Goal: Information Seeking & Learning: Learn about a topic

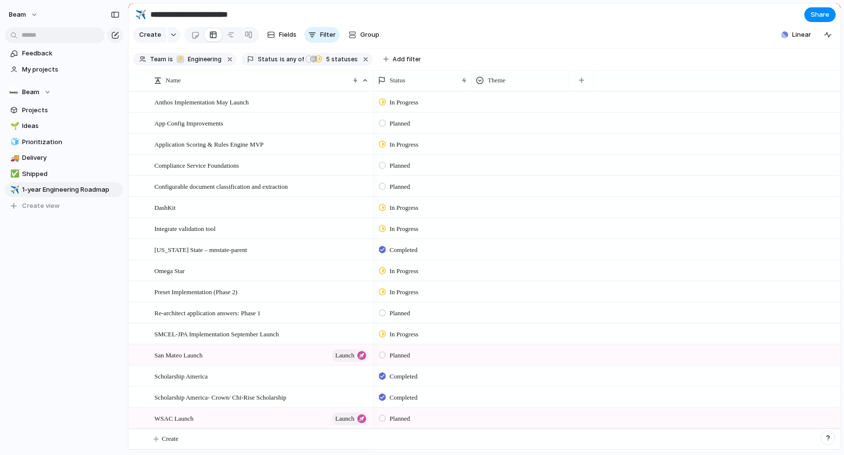
click at [313, 7] on section "**********" at bounding box center [484, 14] width 712 height 22
click at [280, 11] on section "**********" at bounding box center [484, 14] width 712 height 22
click at [193, 36] on div at bounding box center [195, 35] width 8 height 16
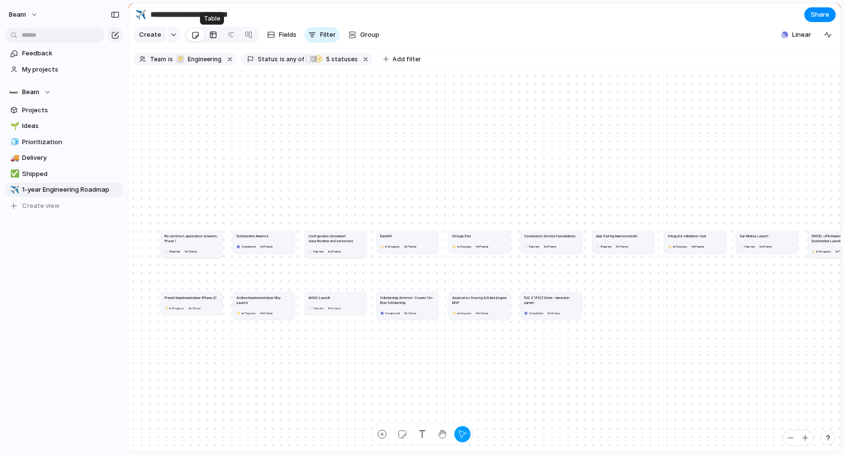
click at [209, 38] on div at bounding box center [213, 35] width 8 height 16
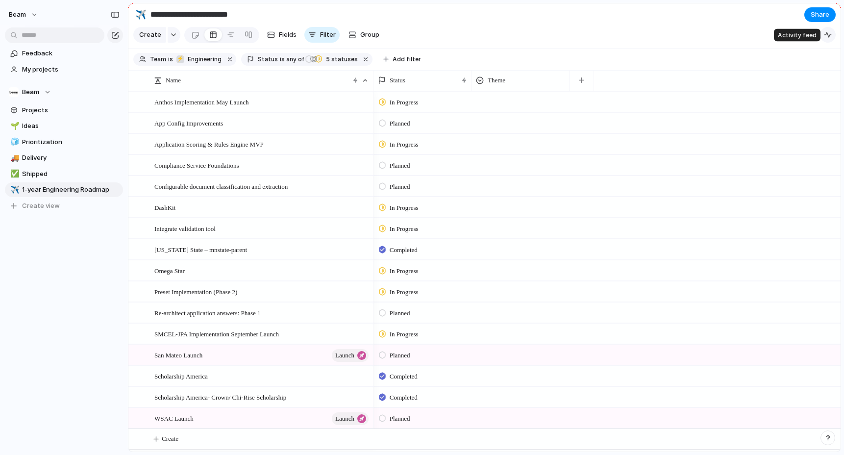
click at [829, 32] on div "button" at bounding box center [828, 35] width 8 height 8
click at [792, 34] on button "Linear" at bounding box center [796, 34] width 38 height 15
click at [176, 33] on button "button" at bounding box center [174, 35] width 13 height 16
click at [231, 39] on div at bounding box center [231, 35] width 8 height 16
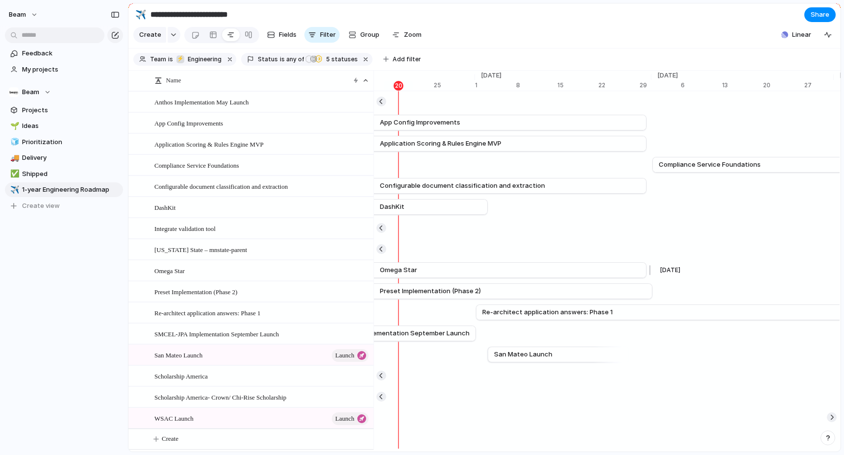
scroll to position [0, 6528]
click at [556, 17] on section "**********" at bounding box center [484, 14] width 712 height 22
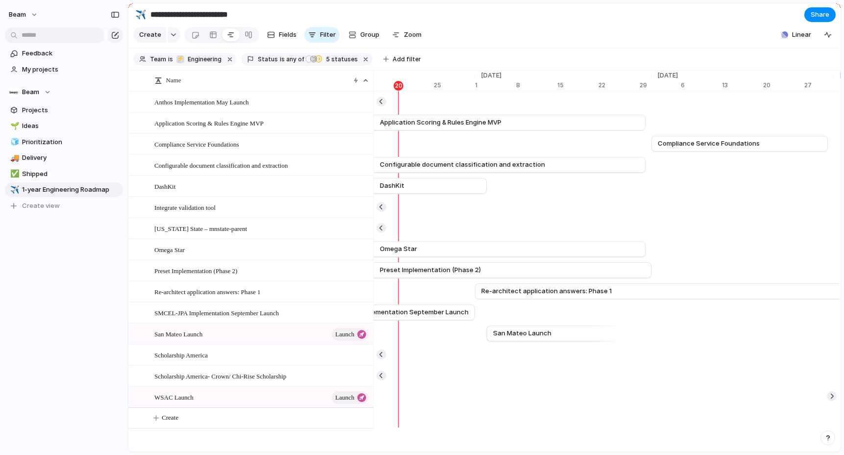
click at [470, 19] on section "**********" at bounding box center [484, 14] width 712 height 22
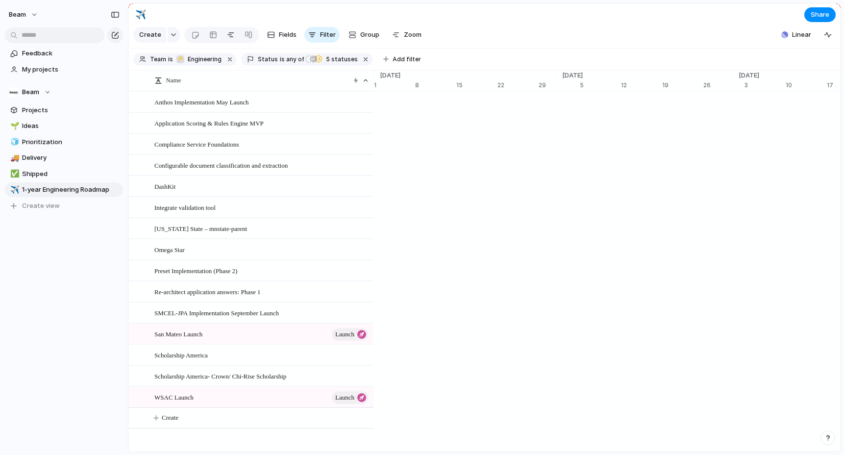
scroll to position [0, 6326]
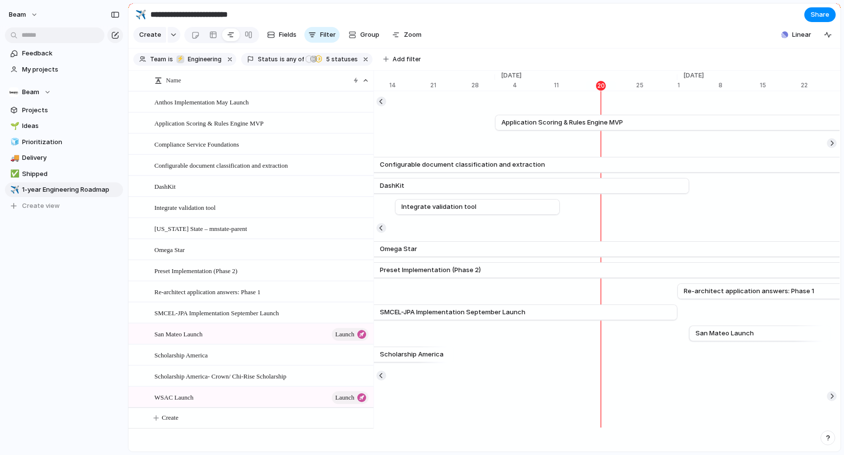
click at [543, 248] on link "Omega Star" at bounding box center [580, 249] width 523 height 15
click at [501, 251] on link "Omega Star" at bounding box center [580, 249] width 523 height 15
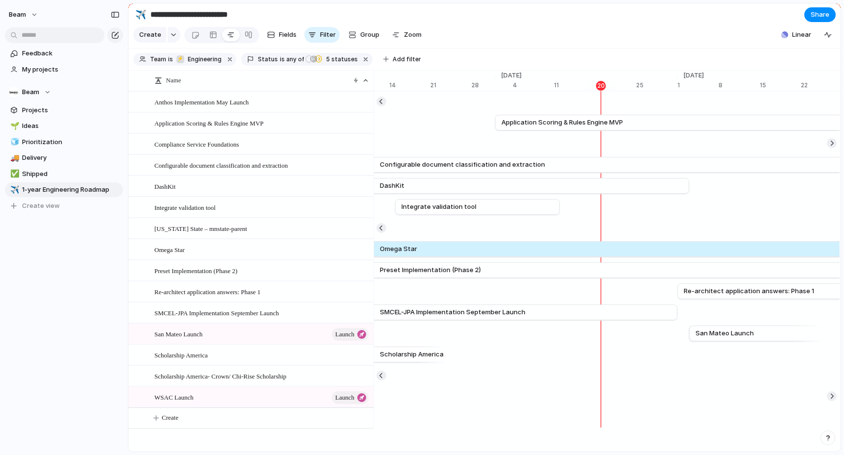
click at [501, 251] on link "Omega Star" at bounding box center [580, 249] width 523 height 15
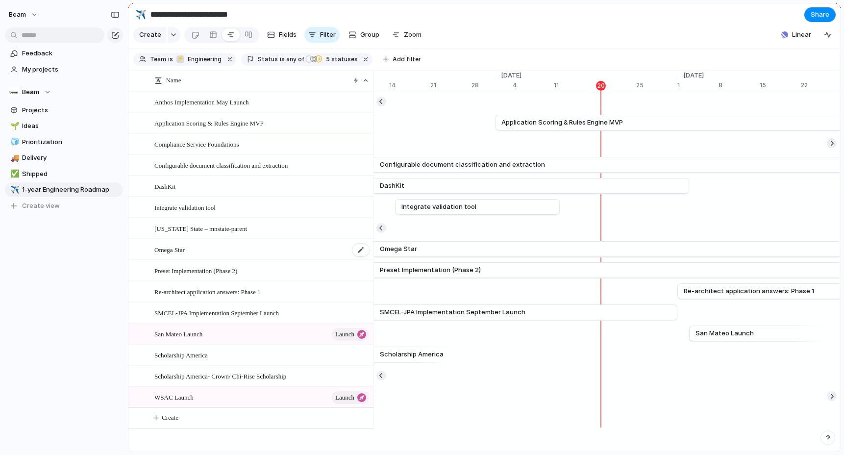
click at [250, 250] on div "Omega Star" at bounding box center [262, 250] width 216 height 20
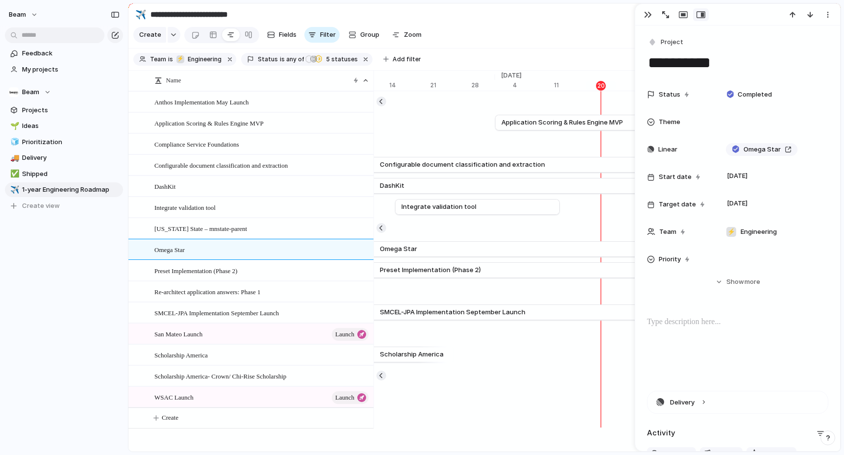
click at [575, 19] on section "**********" at bounding box center [484, 14] width 712 height 22
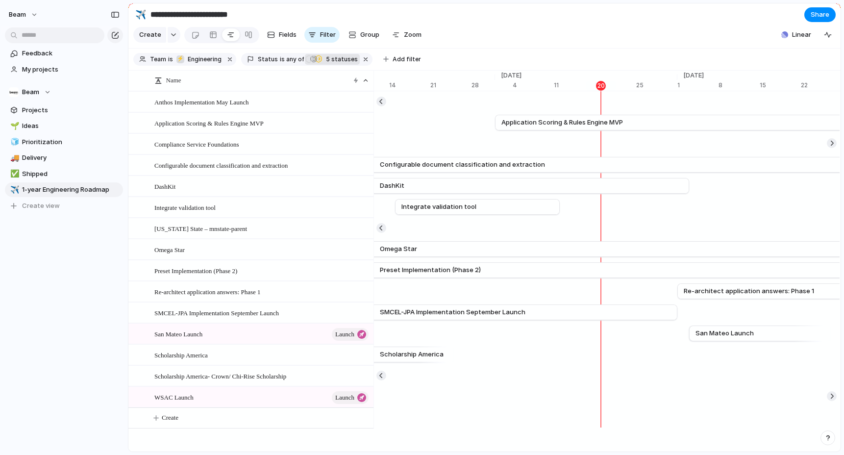
click at [331, 61] on span "5 statuses" at bounding box center [340, 59] width 35 height 9
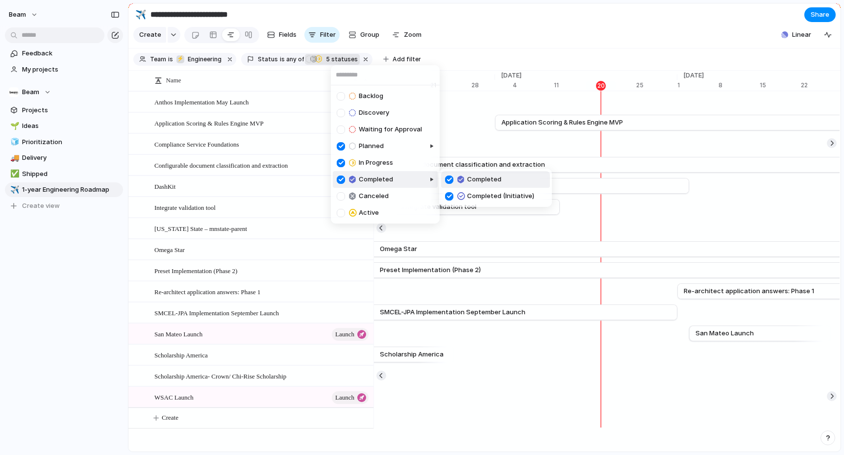
click at [338, 178] on div at bounding box center [341, 179] width 8 height 8
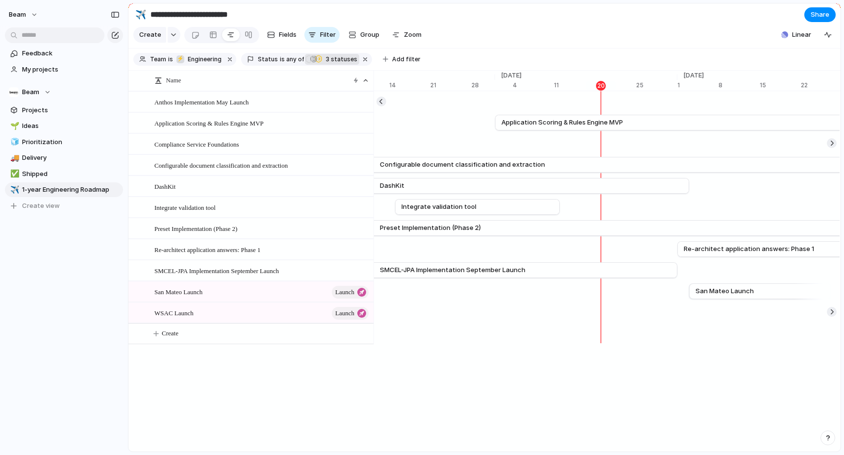
click at [488, 24] on div "Backlog Discovery Waiting for Approval Planned In Progress Completed Canceled A…" at bounding box center [422, 227] width 844 height 455
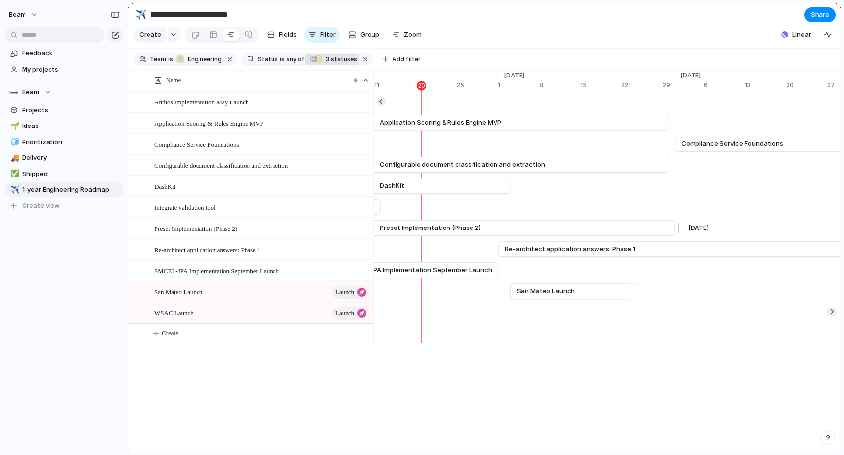
scroll to position [0, 6505]
click at [172, 30] on button "button" at bounding box center [174, 35] width 13 height 16
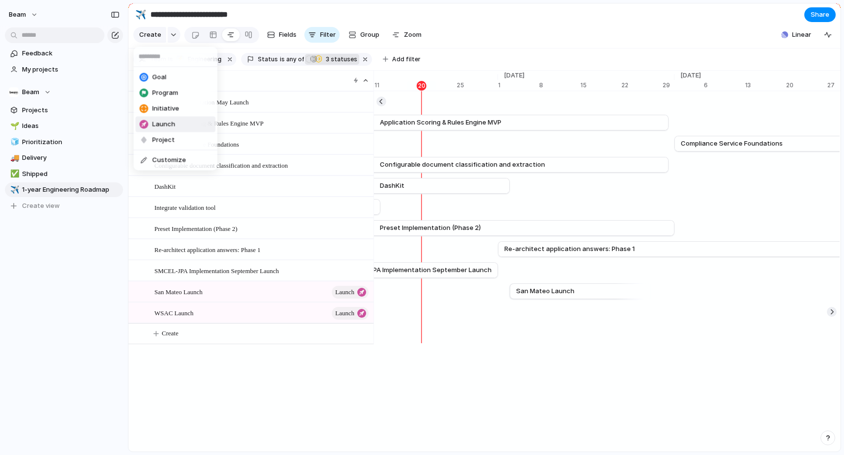
click at [167, 123] on span "Launch" at bounding box center [163, 125] width 23 height 10
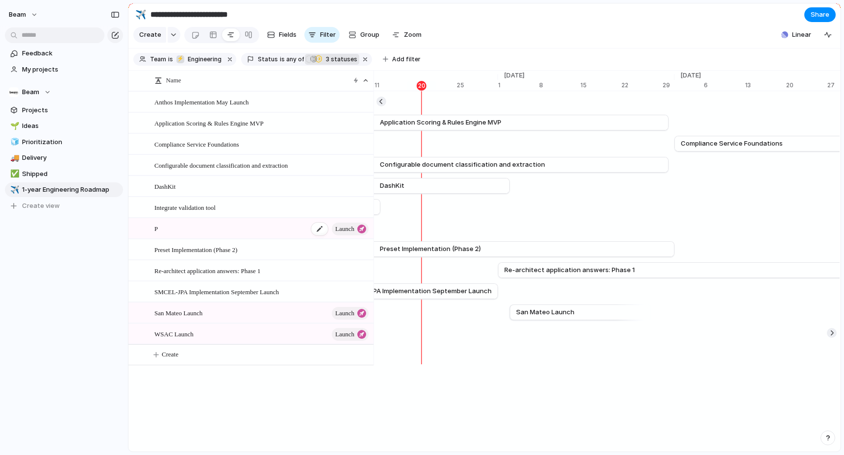
click at [177, 232] on div "P launch" at bounding box center [262, 229] width 216 height 20
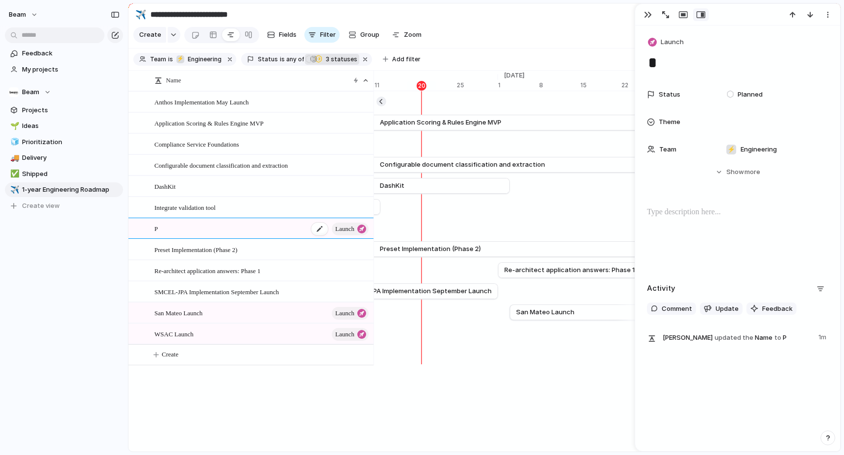
click at [177, 229] on div "P launch" at bounding box center [262, 229] width 216 height 20
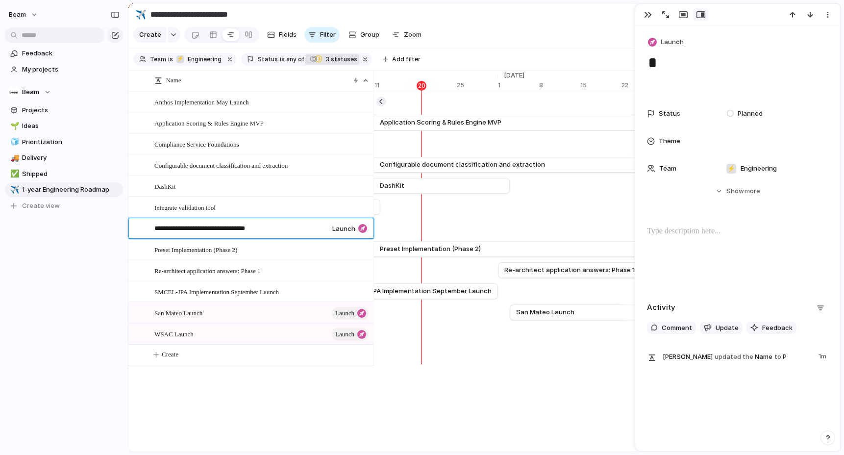
type textarea "**********"
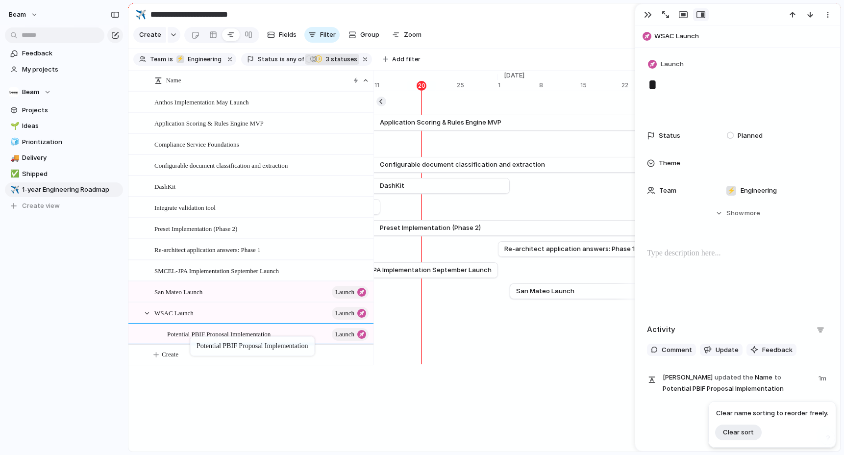
drag, startPoint x: 196, startPoint y: 231, endPoint x: 195, endPoint y: 338, distance: 107.4
click at [741, 214] on span "Show" at bounding box center [735, 213] width 18 height 10
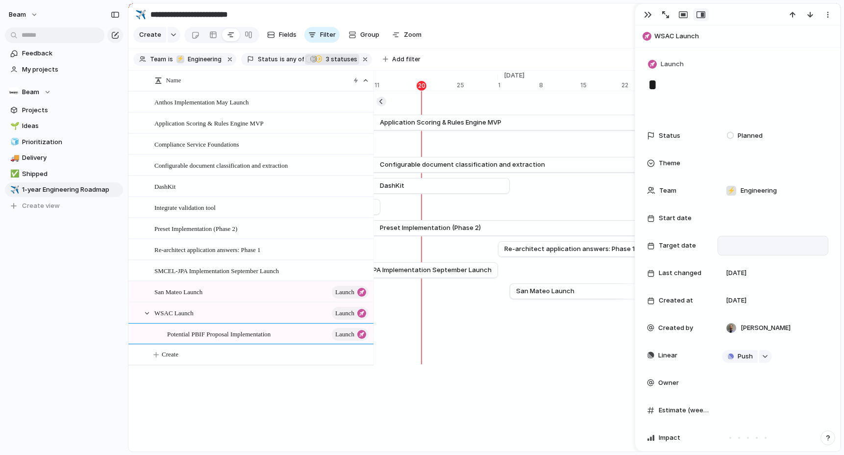
click at [728, 248] on div at bounding box center [773, 245] width 102 height 11
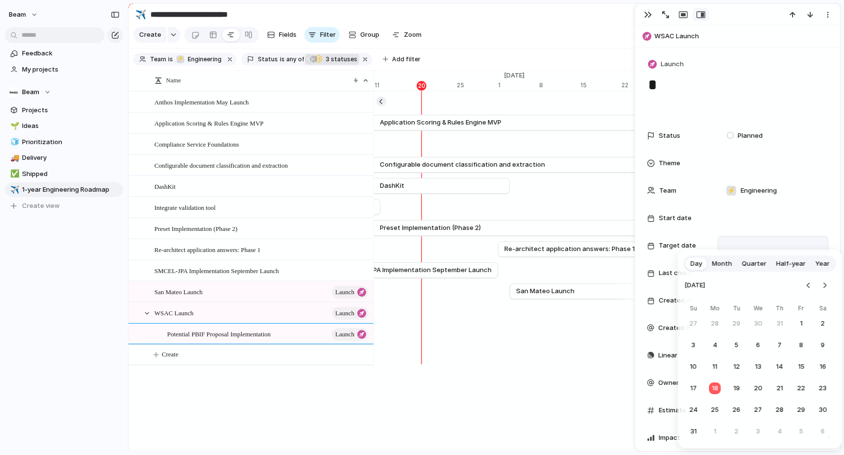
click at [724, 263] on span "Month" at bounding box center [722, 264] width 20 height 10
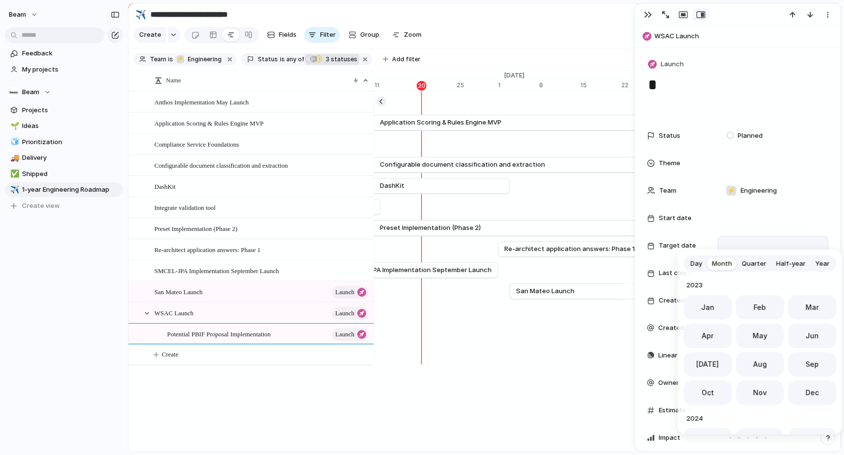
scroll to position [269, 0]
click at [809, 389] on span "Dec" at bounding box center [812, 389] width 13 height 10
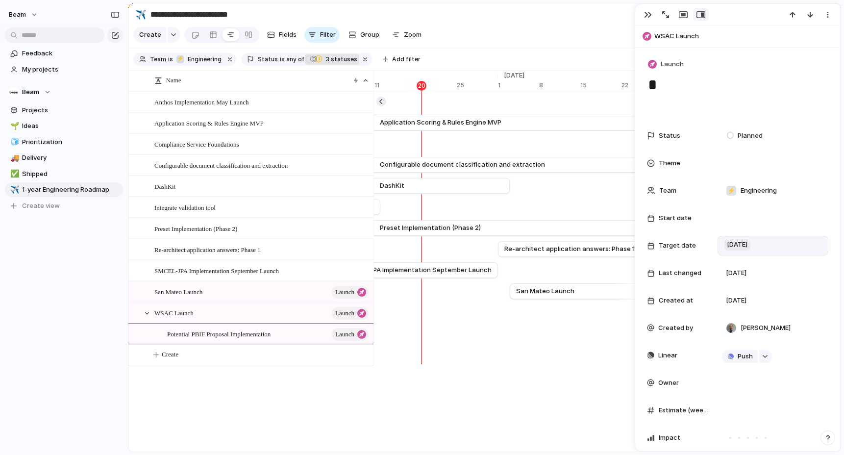
click at [750, 240] on span "December 2025" at bounding box center [737, 245] width 26 height 12
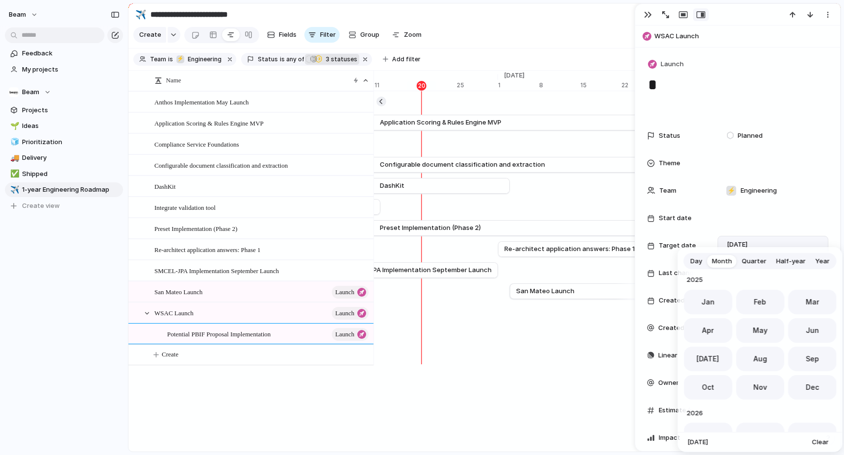
click at [754, 265] on span "Quarter" at bounding box center [754, 261] width 25 height 10
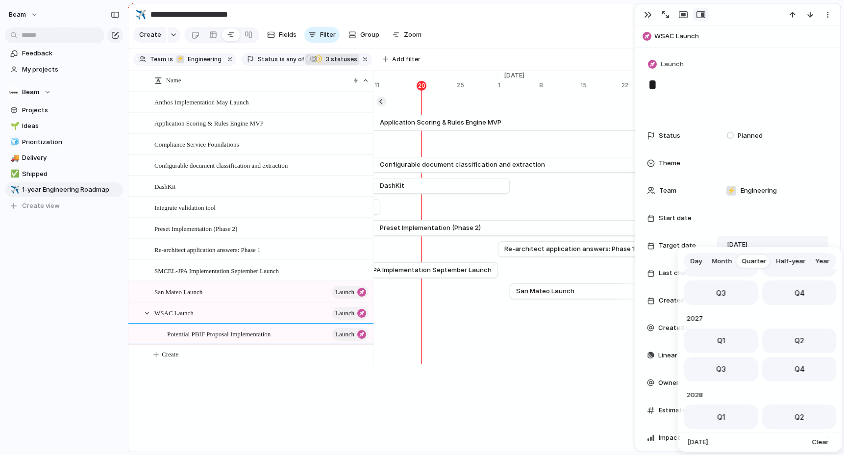
scroll to position [155, 0]
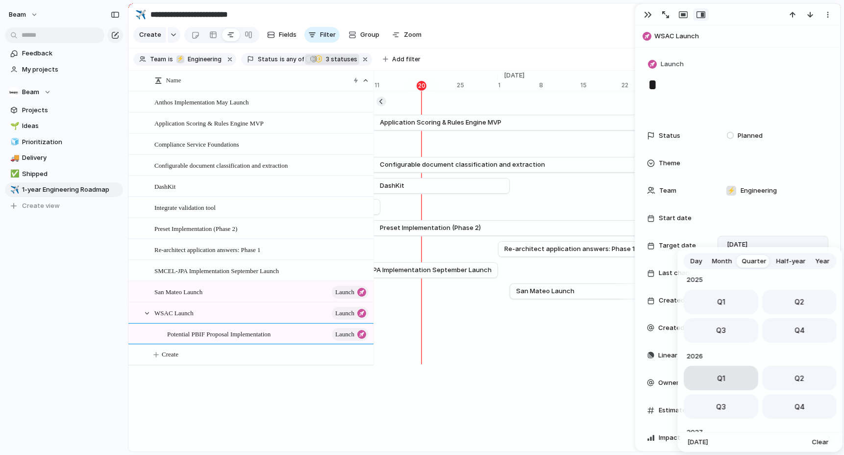
click at [726, 379] on button "Q1" at bounding box center [721, 378] width 75 height 25
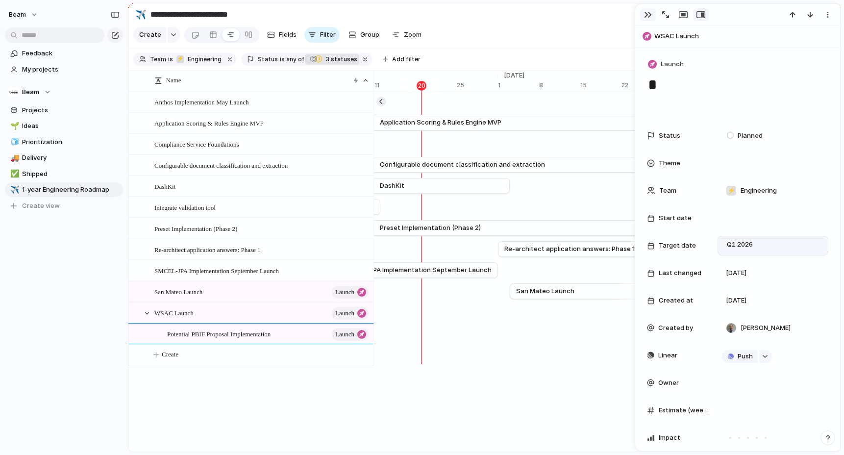
click at [645, 16] on div "button" at bounding box center [648, 15] width 8 height 8
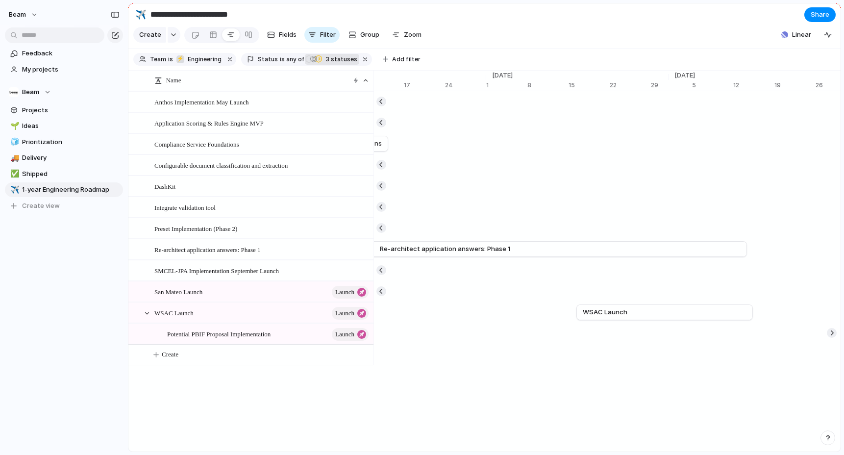
scroll to position [0, 6958]
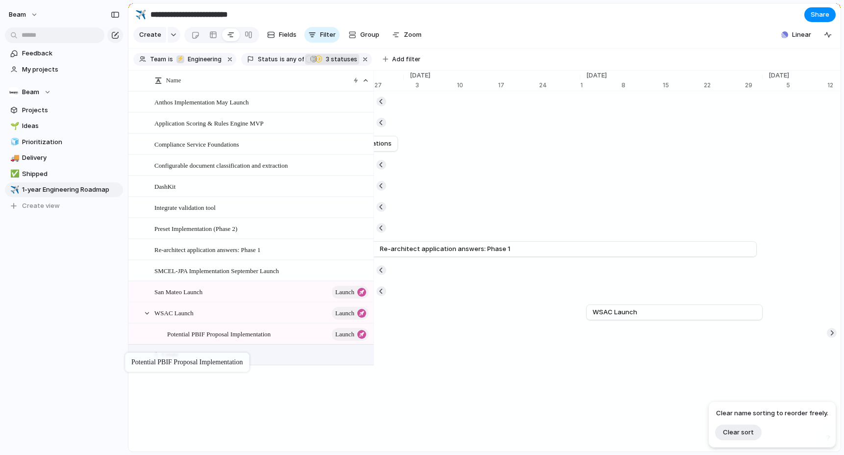
drag, startPoint x: 194, startPoint y: 331, endPoint x: 129, endPoint y: 354, distance: 68.2
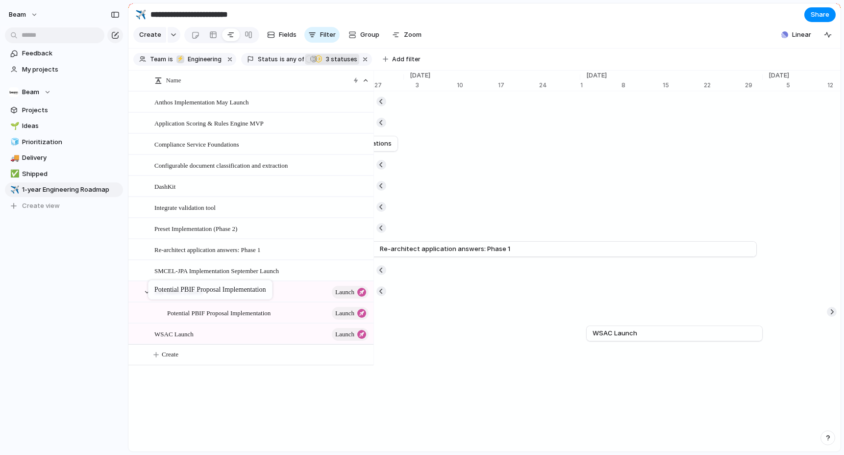
drag, startPoint x: 198, startPoint y: 332, endPoint x: 153, endPoint y: 282, distance: 67.4
drag, startPoint x: 214, startPoint y: 313, endPoint x: 184, endPoint y: 164, distance: 151.5
click at [379, 293] on button "button" at bounding box center [381, 291] width 10 height 10
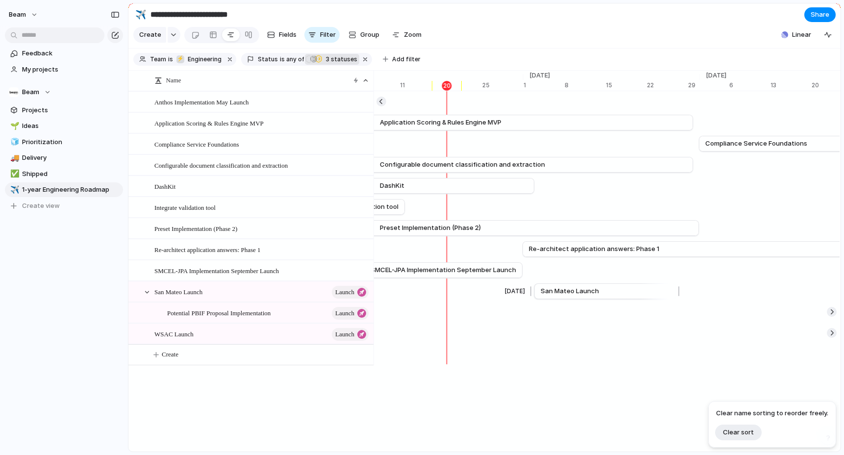
scroll to position [0, 6479]
click at [144, 293] on div at bounding box center [147, 292] width 9 height 9
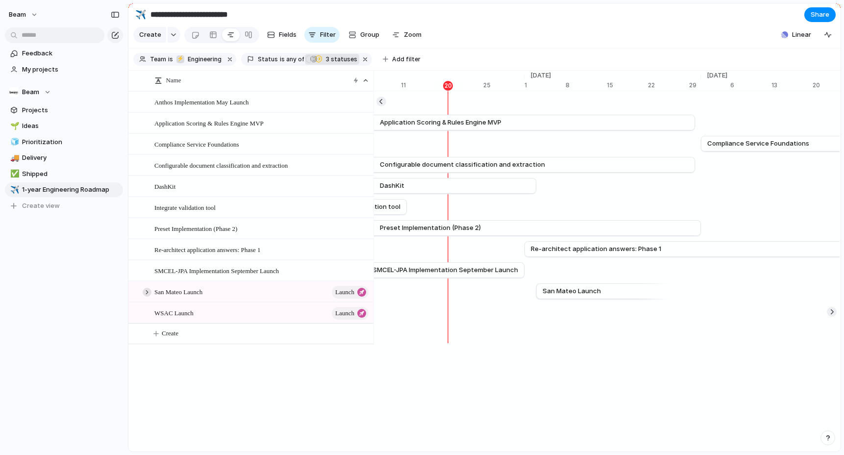
click at [144, 293] on div at bounding box center [147, 292] width 9 height 9
click at [195, 311] on span "Potential PBIF Proposal Implementation" at bounding box center [218, 312] width 103 height 11
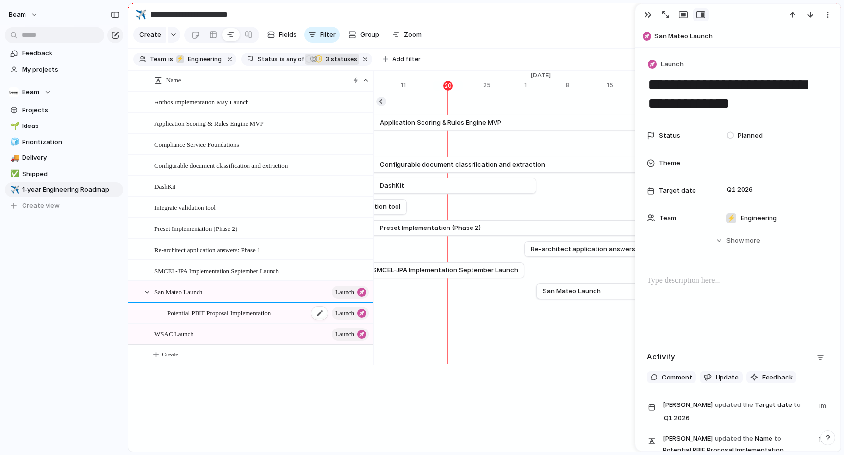
click at [195, 311] on span "Potential PBIF Proposal Implementation" at bounding box center [218, 312] width 103 height 11
click at [698, 38] on span "San Mateo Launch" at bounding box center [744, 36] width 181 height 10
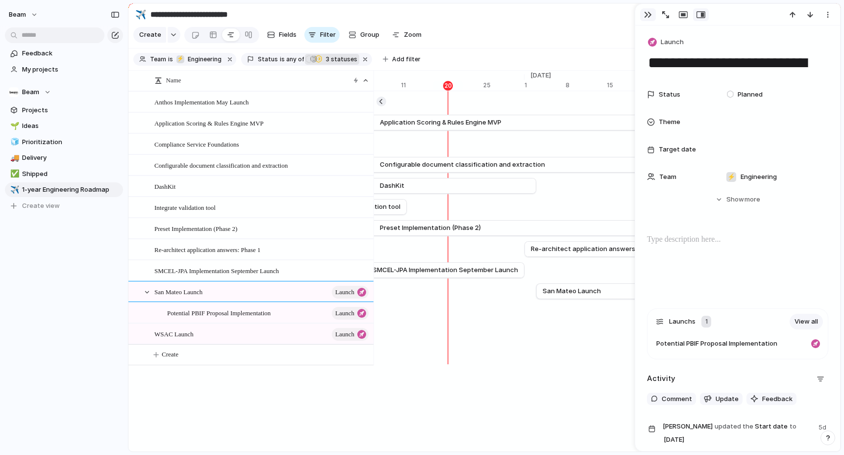
click at [645, 12] on div "button" at bounding box center [648, 15] width 8 height 8
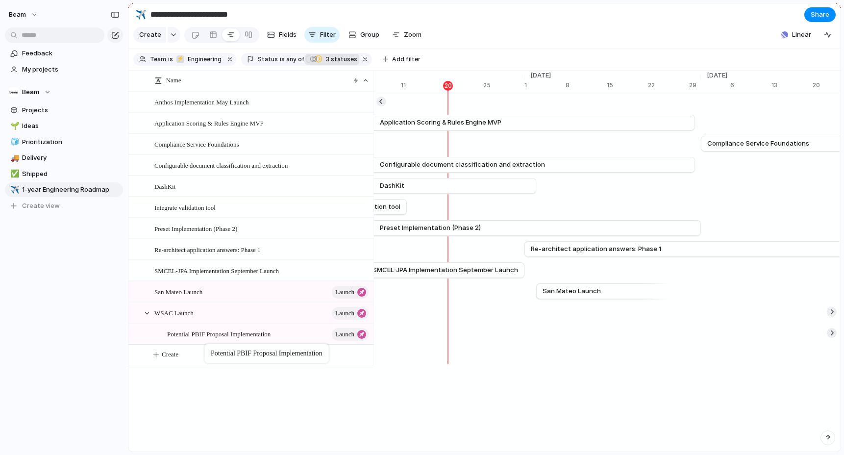
drag, startPoint x: 227, startPoint y: 313, endPoint x: 209, endPoint y: 346, distance: 37.5
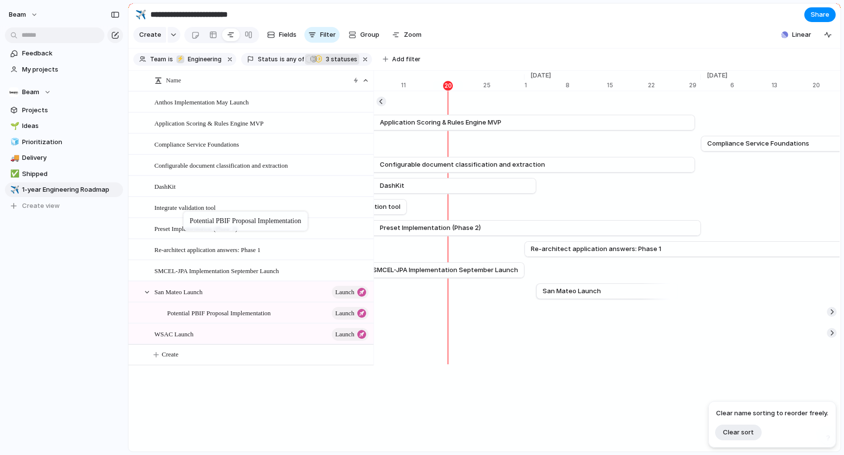
drag, startPoint x: 192, startPoint y: 331, endPoint x: 187, endPoint y: 186, distance: 144.7
click at [316, 315] on div at bounding box center [319, 313] width 17 height 13
click at [231, 311] on span "Potential PBIF Proposal Implementation" at bounding box center [218, 312] width 103 height 11
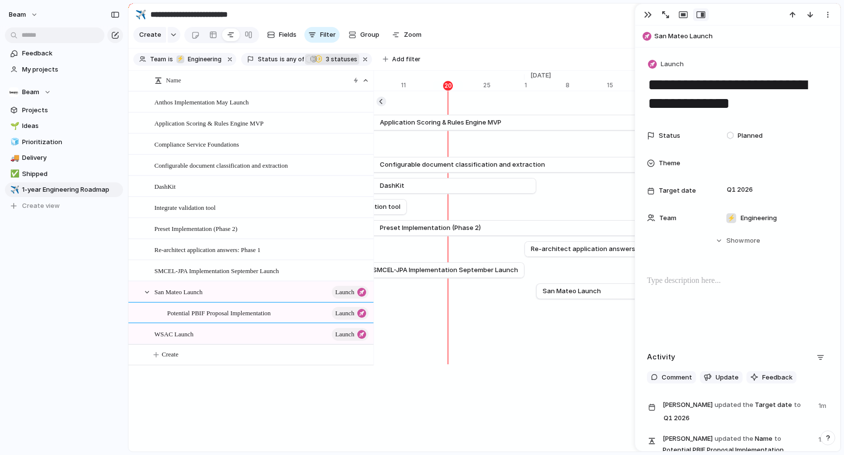
click at [673, 61] on span "Launch" at bounding box center [672, 64] width 23 height 10
click at [717, 61] on div "Goal Program Initiative Launch Project Customize" at bounding box center [422, 227] width 844 height 455
click at [700, 33] on span "San Mateo Launch" at bounding box center [744, 36] width 181 height 10
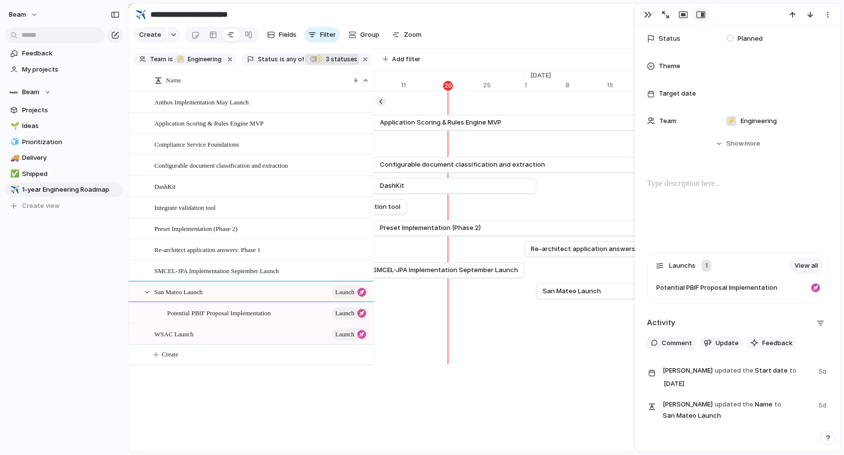
scroll to position [75, 0]
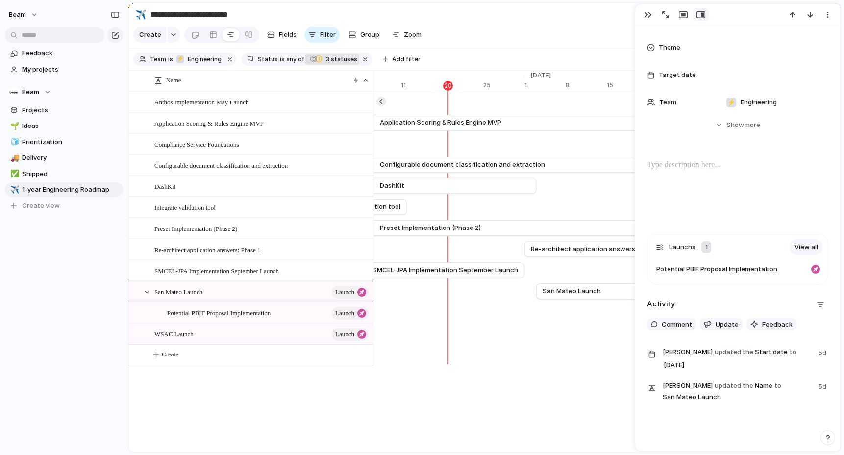
click at [690, 245] on span "Launchs" at bounding box center [682, 247] width 26 height 10
click at [805, 247] on link "View all" at bounding box center [806, 247] width 33 height 16
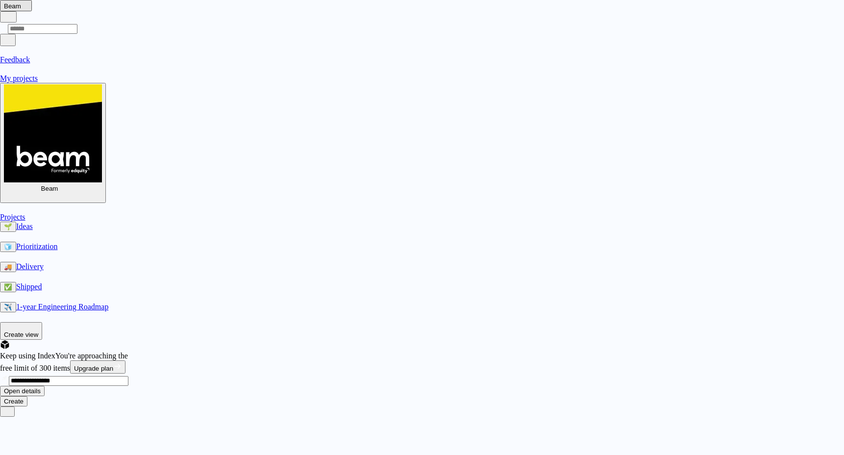
click at [264, 194] on span "Context Menu" at bounding box center [262, 194] width 4 height 10
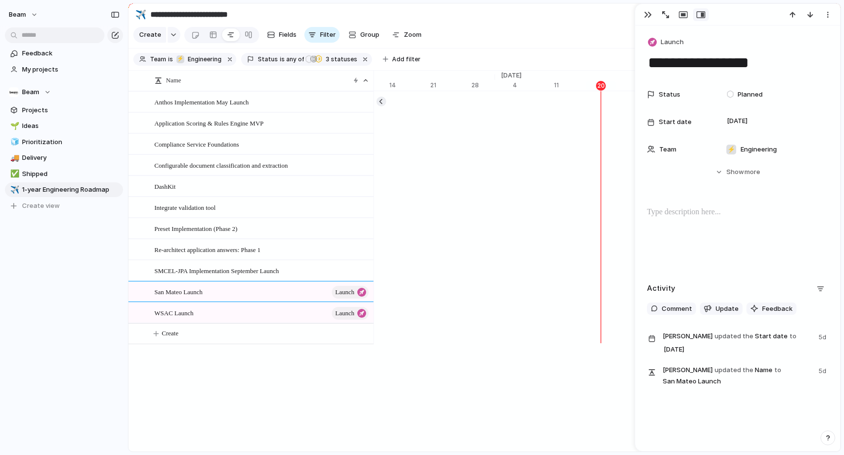
scroll to position [0, 6326]
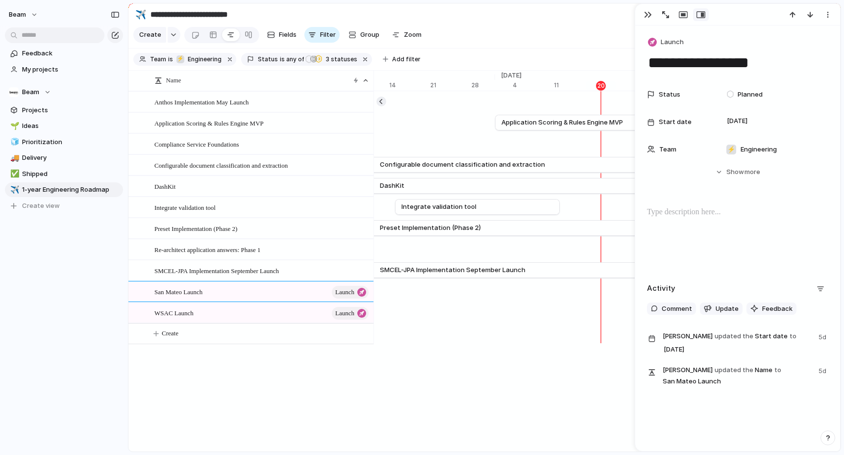
click at [263, 348] on div "Name Anthos Implementation May Launch Application Scoring & Rules Engine MVP Co…" at bounding box center [250, 230] width 245 height 276
click at [647, 9] on button "button" at bounding box center [648, 14] width 16 height 13
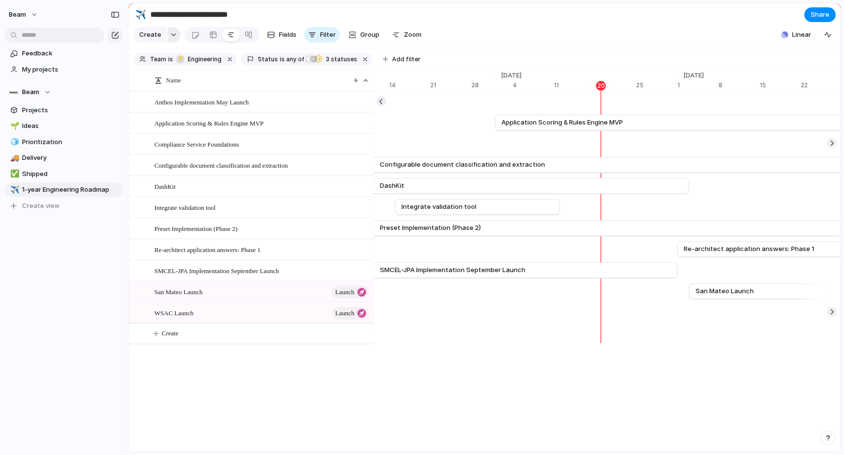
click at [172, 33] on div "button" at bounding box center [173, 35] width 7 height 4
click at [168, 118] on li "Launch" at bounding box center [176, 125] width 80 height 16
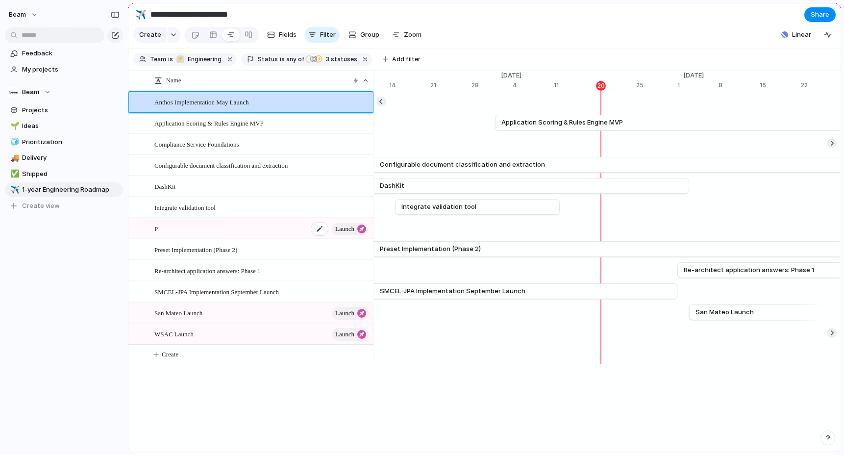
click at [184, 228] on div "P launch" at bounding box center [262, 229] width 216 height 20
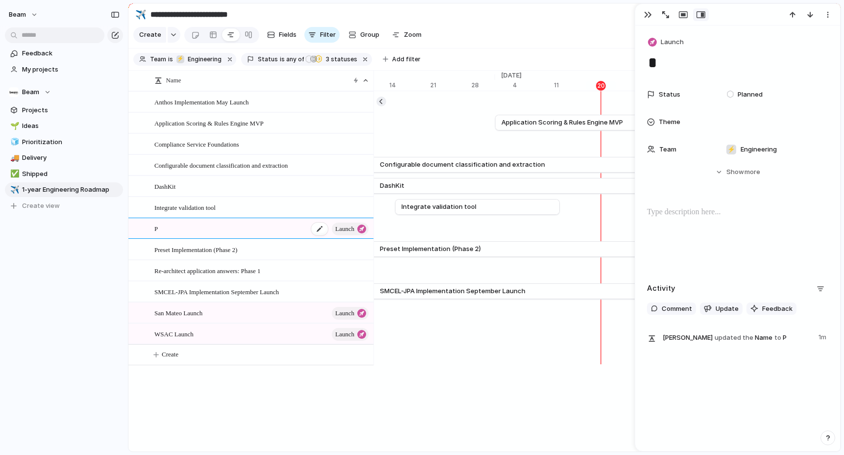
click at [184, 228] on div "P launch" at bounding box center [262, 229] width 216 height 20
type textarea "**"
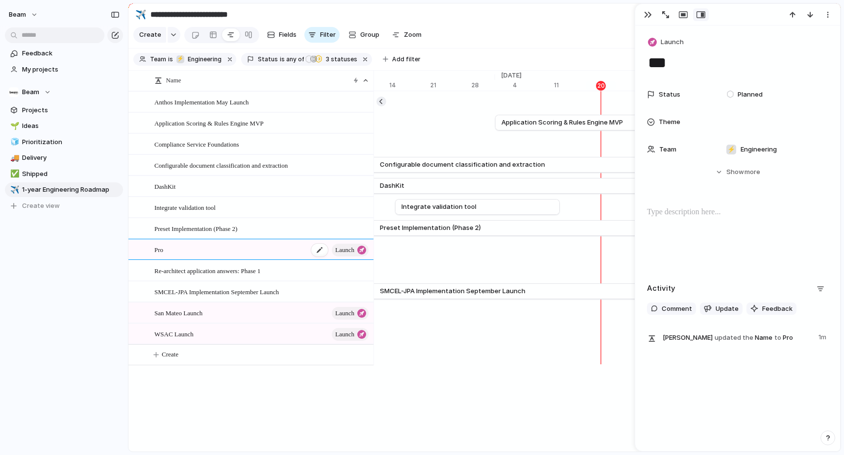
click at [165, 251] on div "Pro launch" at bounding box center [262, 250] width 216 height 20
click at [165, 251] on textarea "***" at bounding box center [239, 251] width 171 height 12
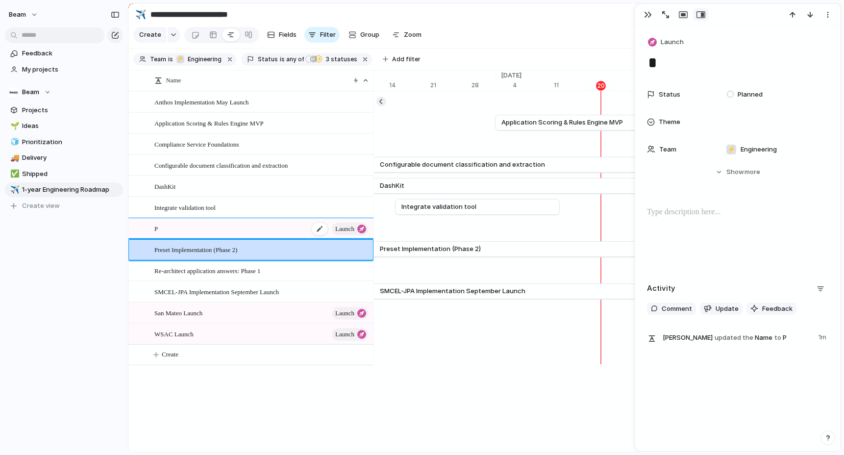
click at [175, 224] on div "P launch" at bounding box center [262, 229] width 216 height 20
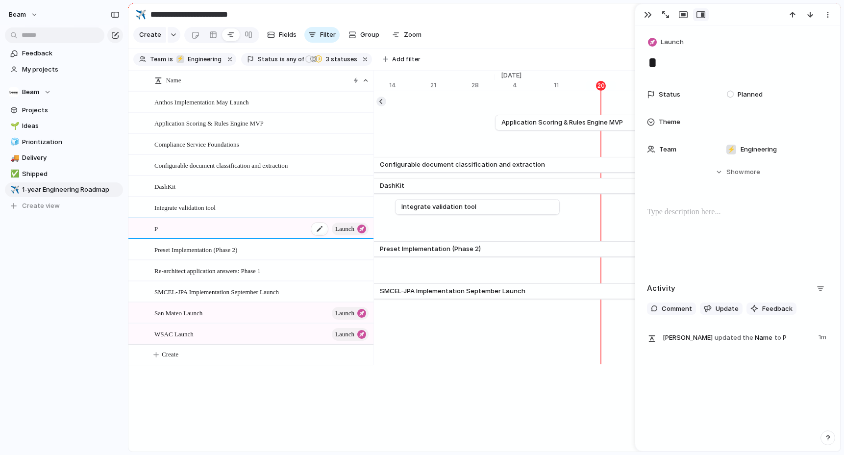
click at [175, 224] on div "P launch" at bounding box center [262, 229] width 216 height 20
click at [175, 224] on textarea "*" at bounding box center [239, 230] width 171 height 12
click at [174, 229] on textarea "*" at bounding box center [239, 230] width 171 height 12
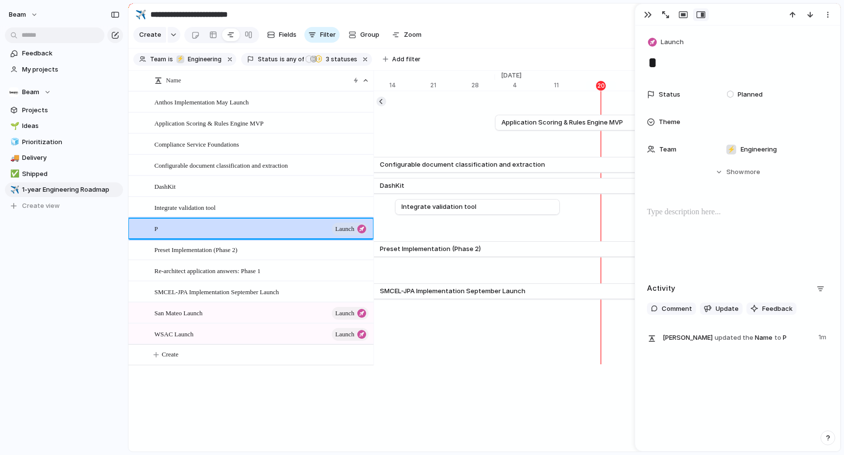
click at [174, 229] on div "P launch" at bounding box center [262, 229] width 216 height 20
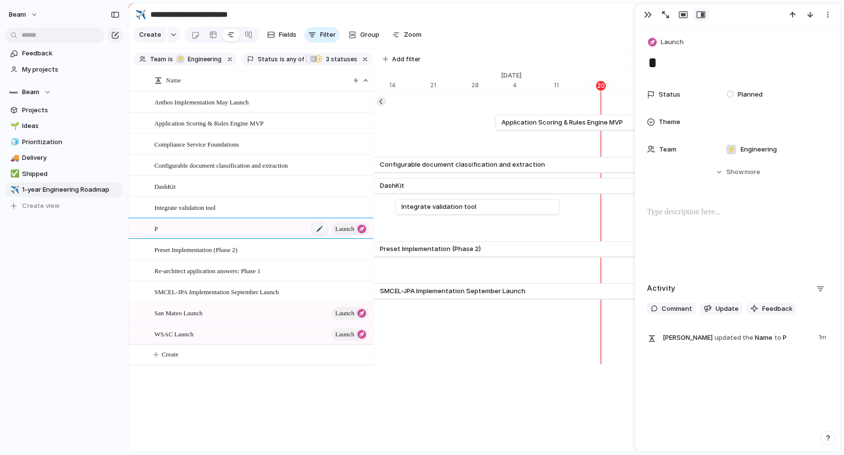
click at [317, 226] on div at bounding box center [319, 229] width 17 height 13
type textarea "**"
type textarea "***"
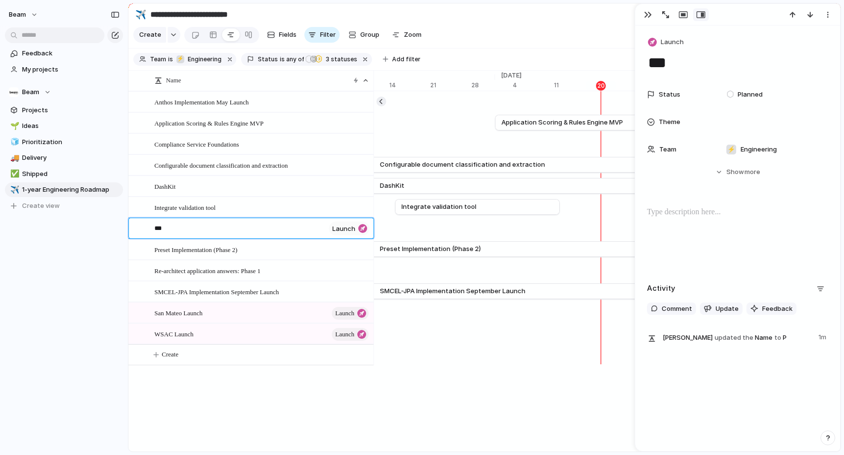
type textarea "****"
type textarea "******"
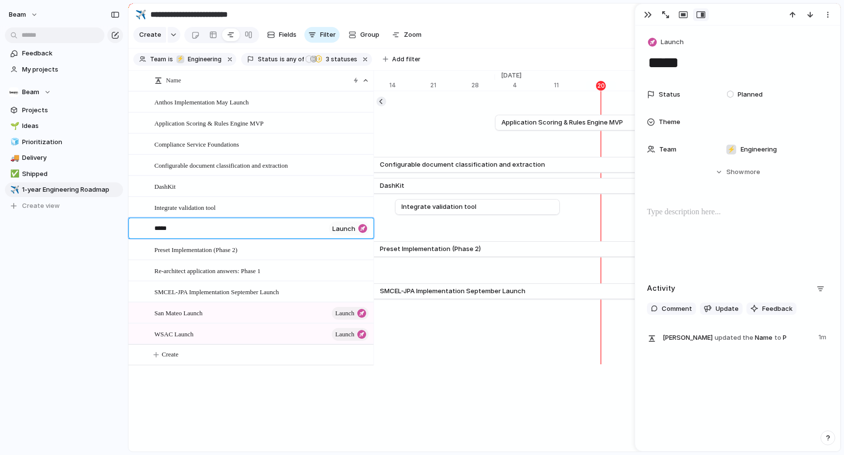
type textarea "******"
type textarea "*******"
type textarea "********"
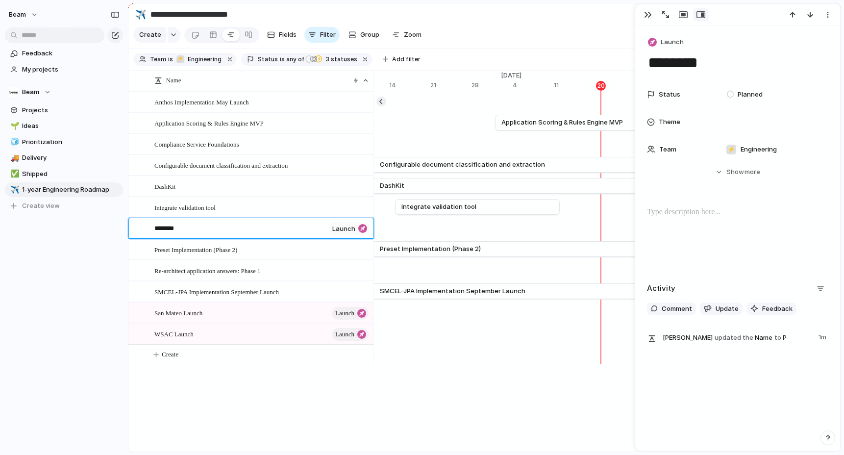
type textarea "*********"
type textarea "**********"
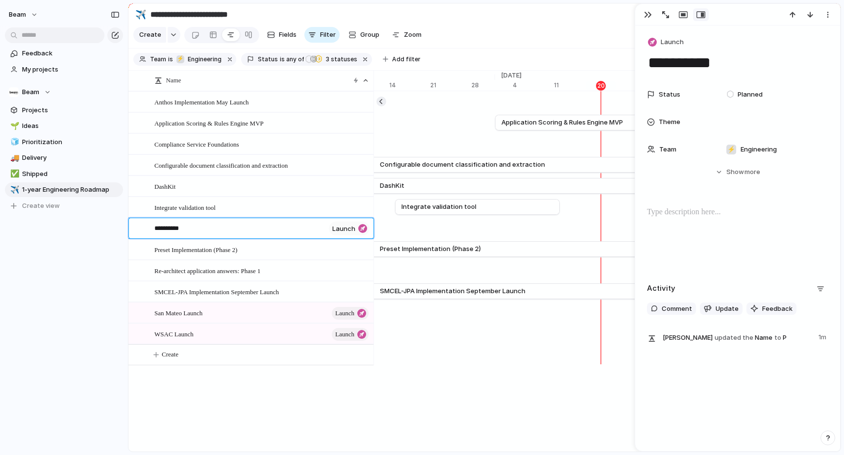
type textarea "**********"
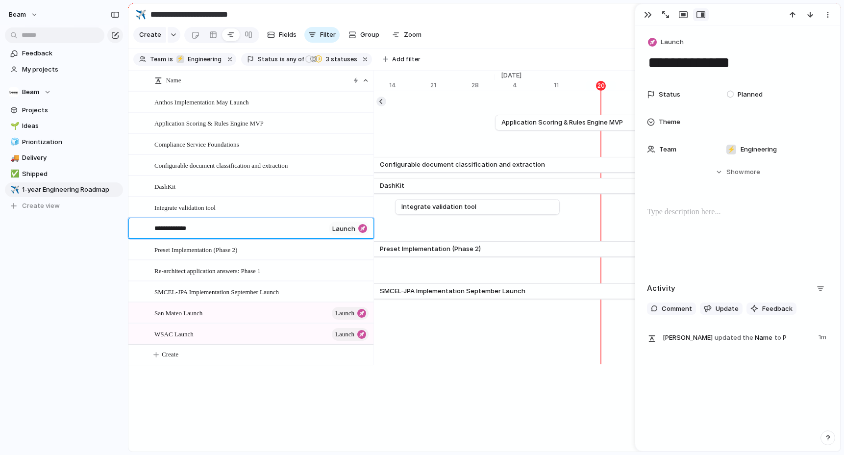
type textarea "**********"
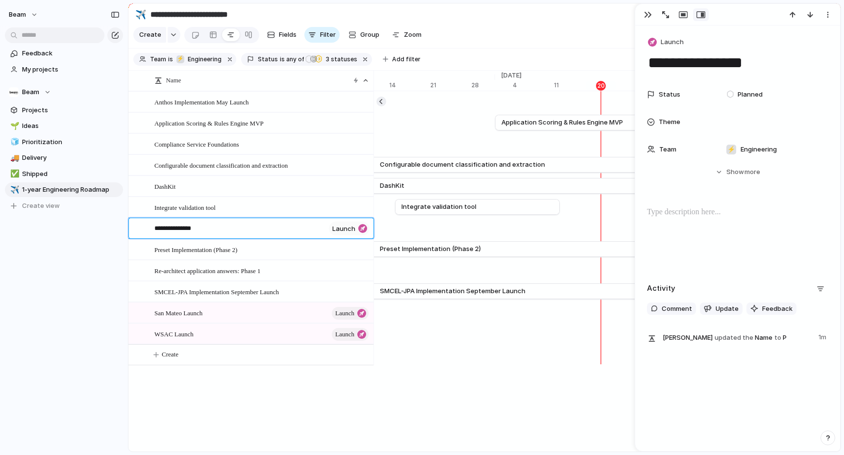
type textarea "**********"
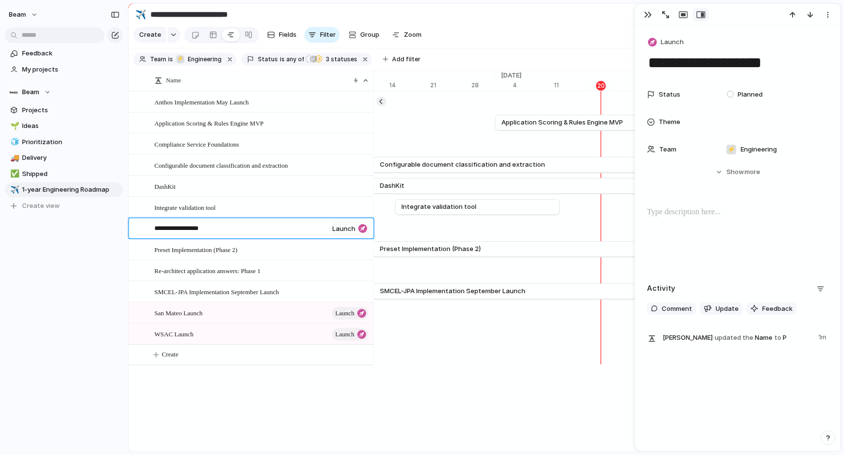
type textarea "**********"
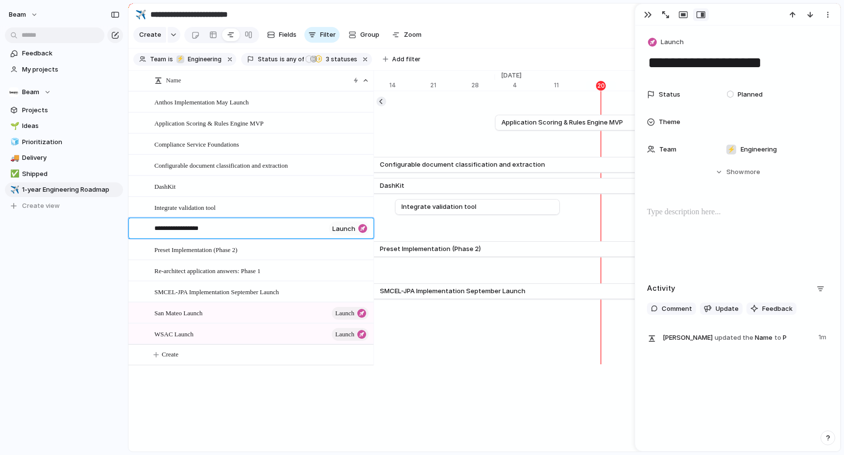
type textarea "**********"
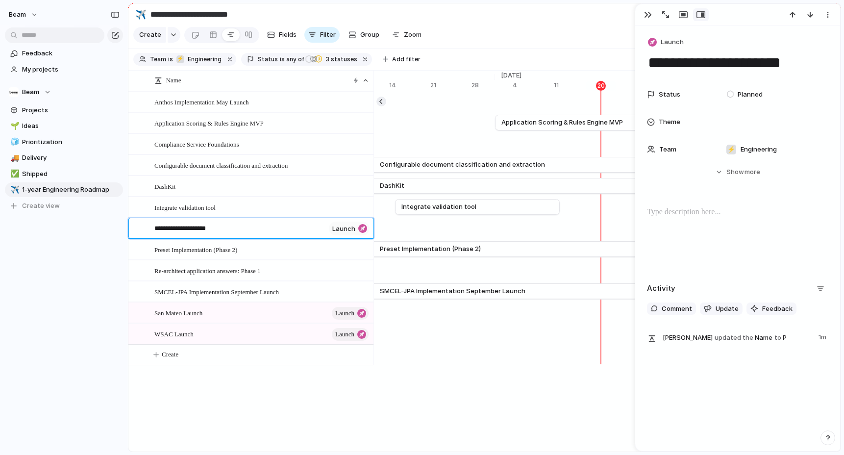
type textarea "**********"
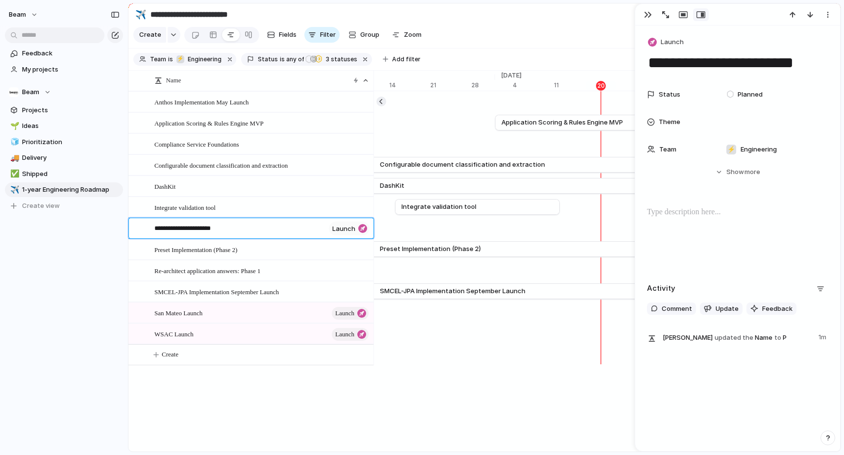
type textarea "**********"
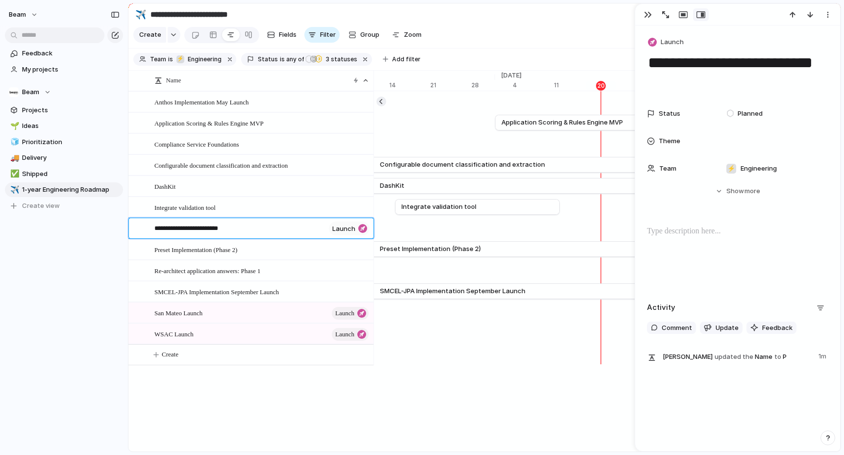
type textarea "**********"
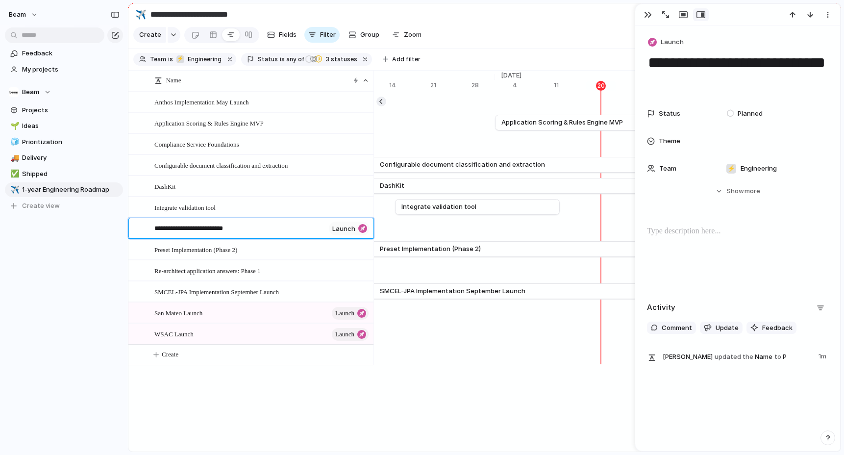
type textarea "**********"
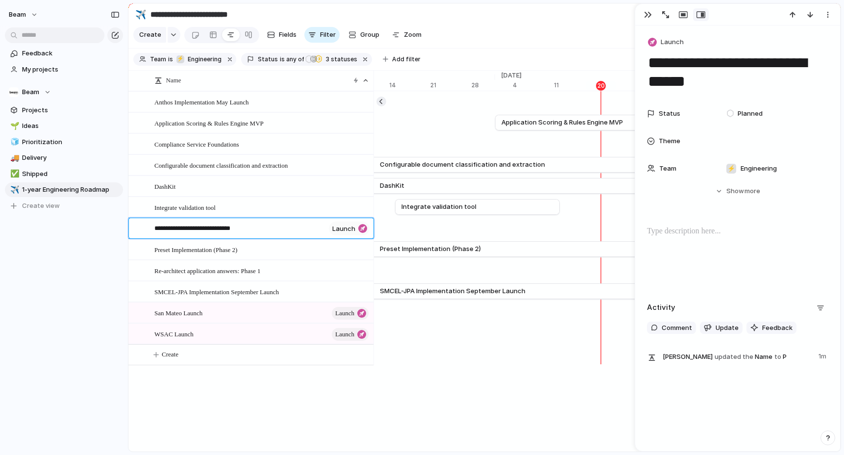
type textarea "**********"
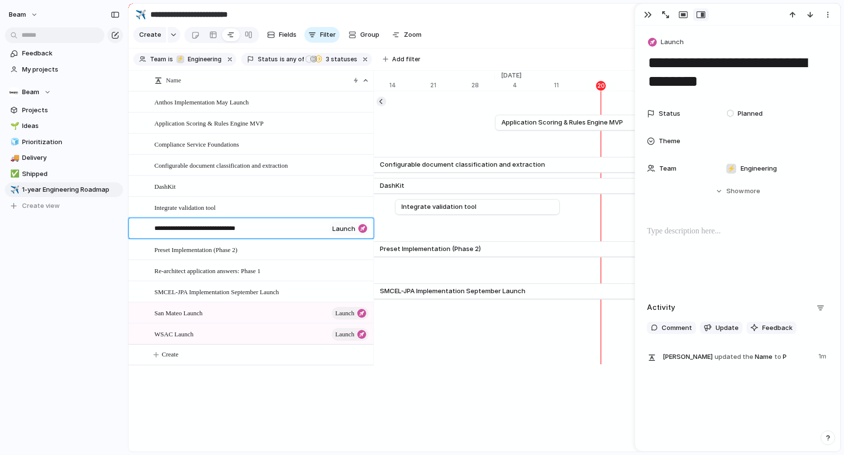
type textarea "**********"
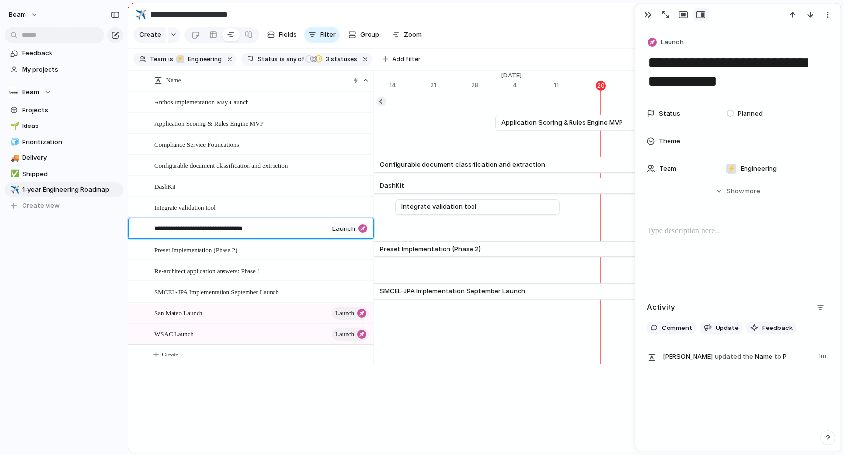
type textarea "**********"
click at [237, 377] on div "Name Anthos Implementation May Launch Application Scoring & Rules Engine MVP Co…" at bounding box center [250, 241] width 245 height 298
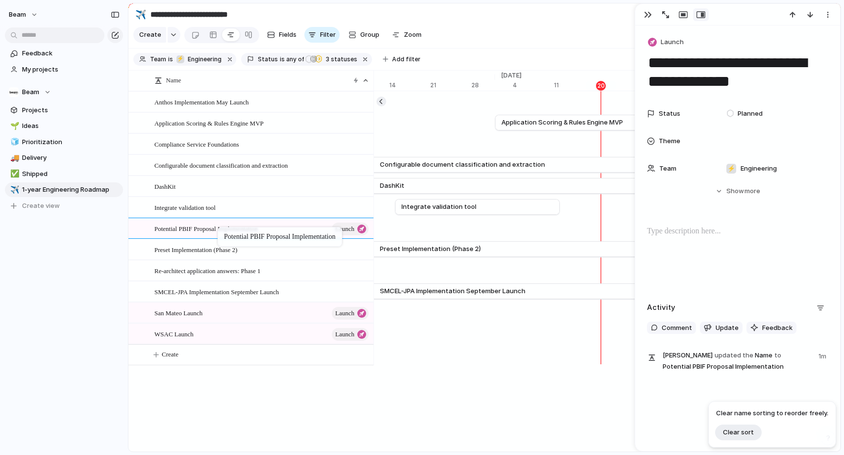
drag, startPoint x: 240, startPoint y: 229, endPoint x: 223, endPoint y: 228, distance: 17.7
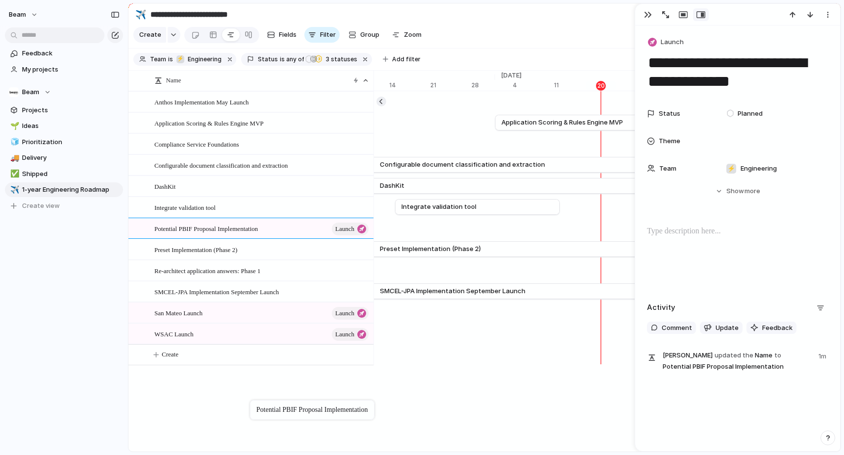
drag, startPoint x: 146, startPoint y: 227, endPoint x: 255, endPoint y: 402, distance: 206.3
click at [368, 26] on div "Create Fields Filter Group Zoom" at bounding box center [279, 35] width 292 height 20
click at [360, 33] on span "Group" at bounding box center [369, 35] width 19 height 10
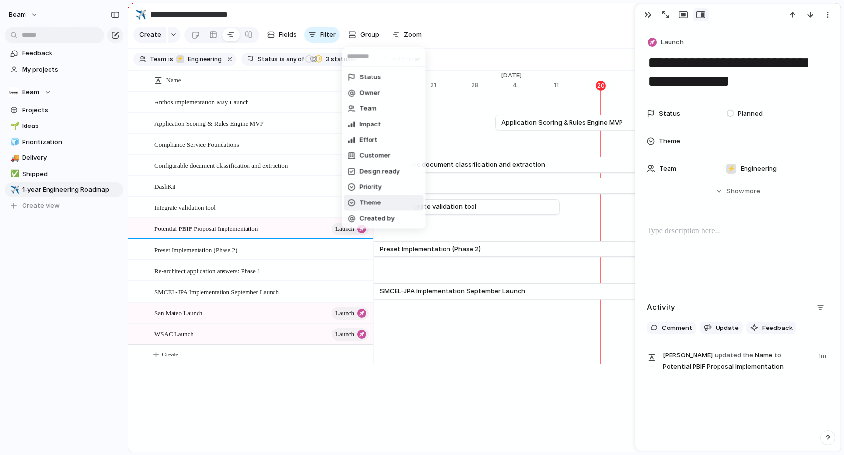
click at [391, 203] on li "Theme" at bounding box center [384, 203] width 80 height 16
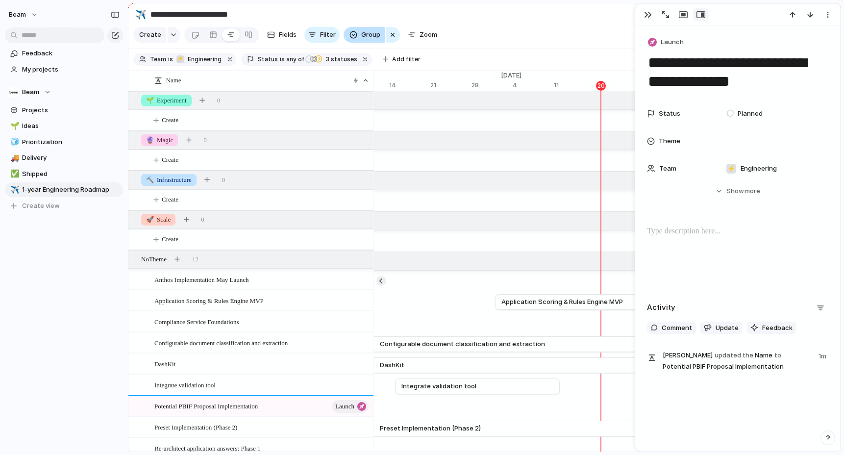
click at [370, 36] on span "Group" at bounding box center [370, 35] width 19 height 10
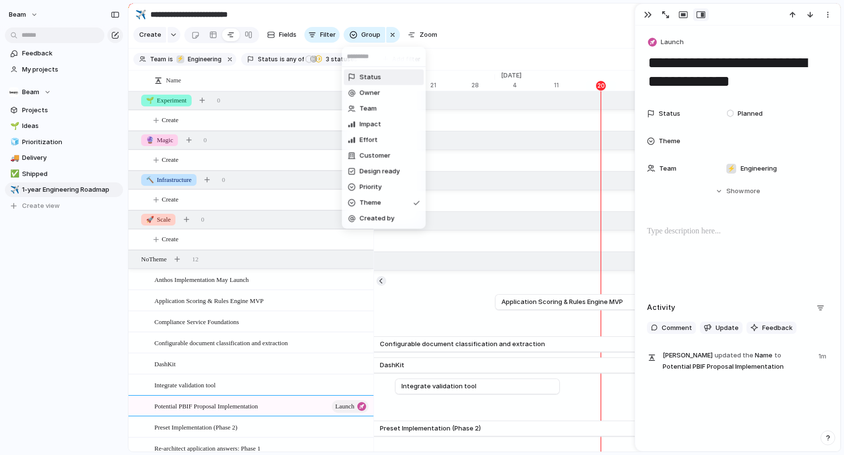
click at [373, 81] on span "Status" at bounding box center [371, 78] width 22 height 10
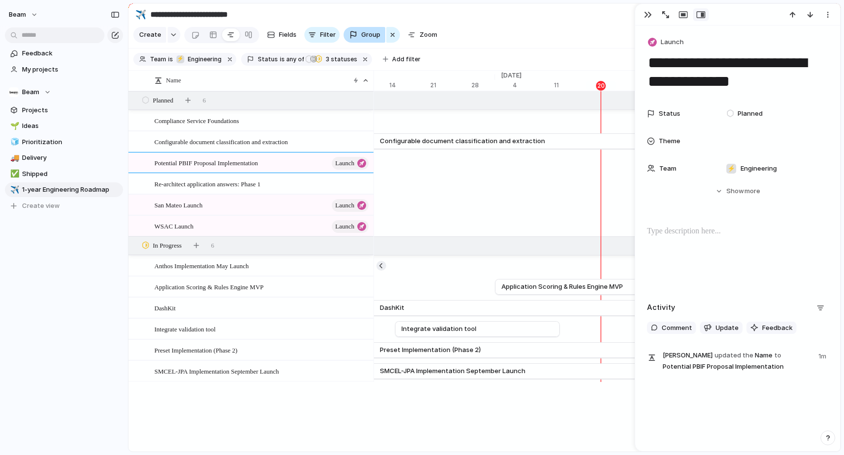
click at [366, 31] on span "Group" at bounding box center [370, 35] width 19 height 10
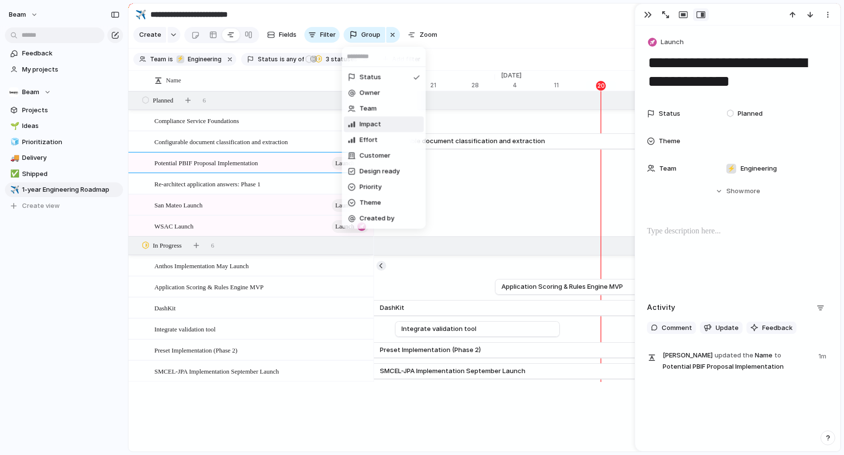
click at [378, 123] on span "Impact" at bounding box center [371, 125] width 22 height 10
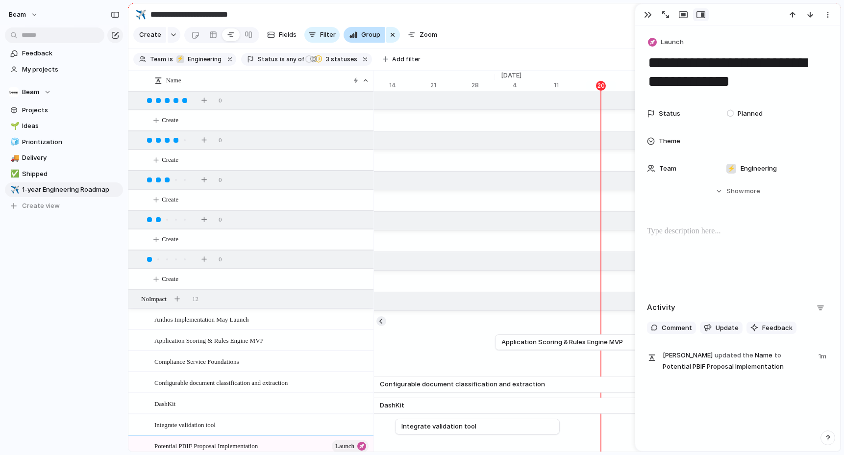
click at [372, 35] on span "Group" at bounding box center [370, 35] width 19 height 10
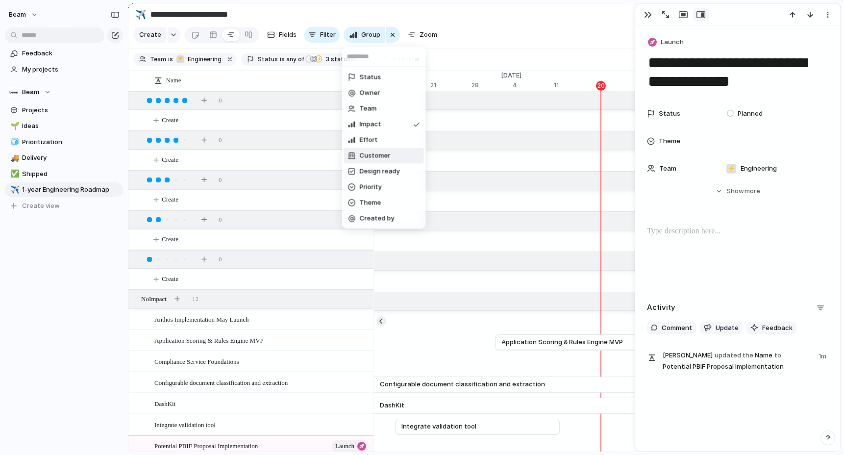
click at [384, 154] on span "Customer" at bounding box center [375, 156] width 31 height 10
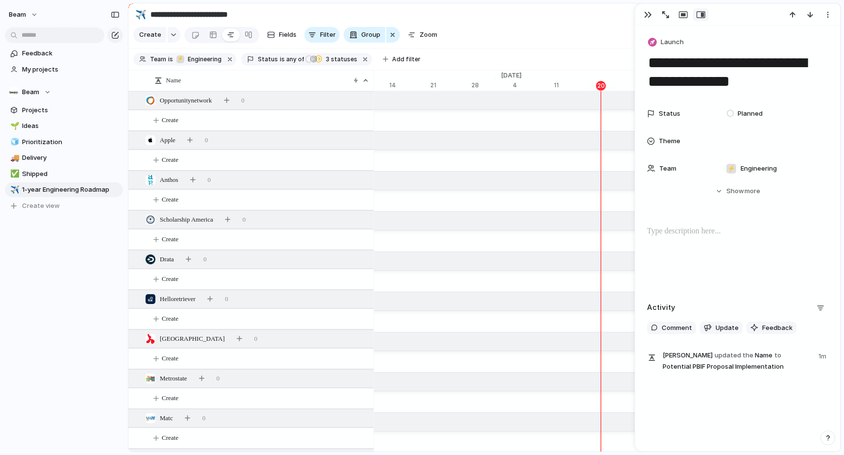
click at [361, 26] on div "Create Fields Filter Group Zoom" at bounding box center [287, 35] width 308 height 20
click at [362, 36] on span "Group" at bounding box center [370, 35] width 19 height 10
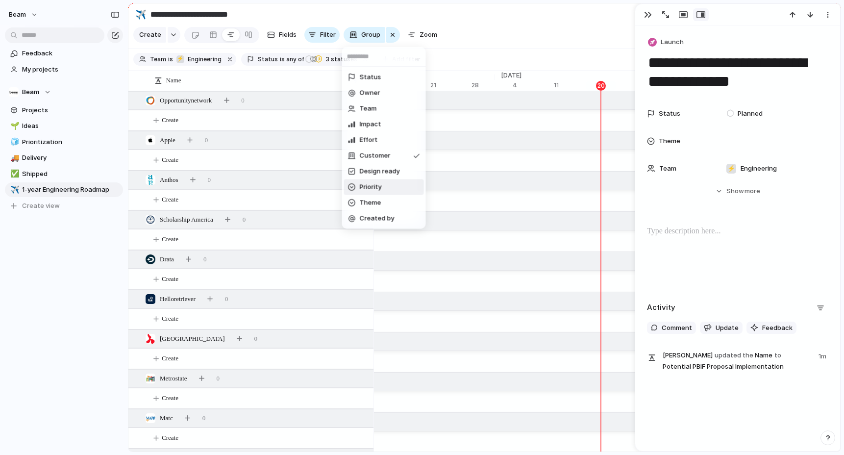
click at [380, 185] on span "Priority" at bounding box center [371, 187] width 22 height 10
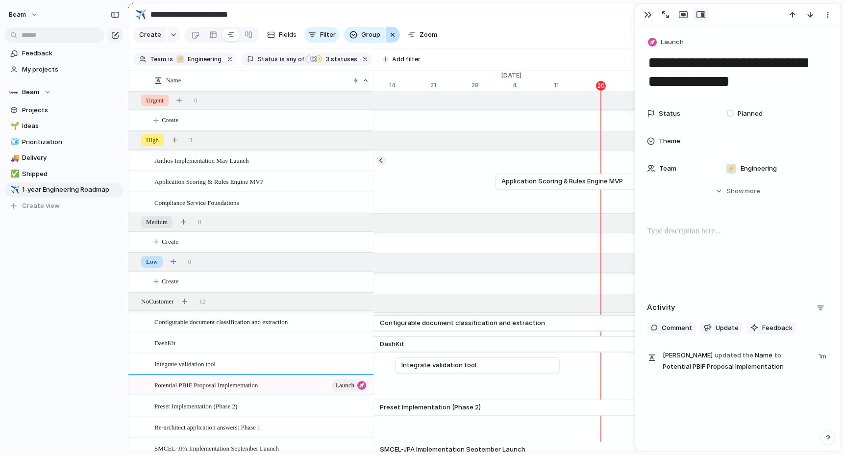
click at [390, 33] on div "button" at bounding box center [393, 35] width 8 height 12
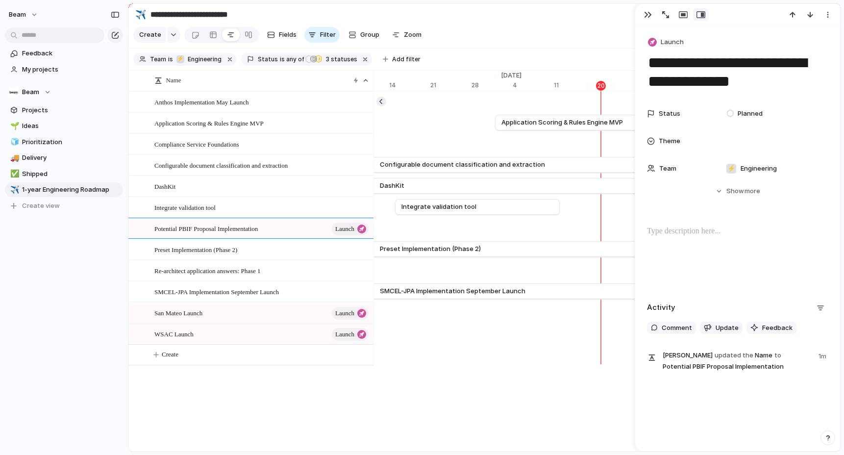
click at [247, 416] on div "Name Anthos Implementation May Launch Application Scoring & Rules Engine MVP Co…" at bounding box center [484, 261] width 712 height 381
click at [645, 17] on div "button" at bounding box center [648, 15] width 8 height 8
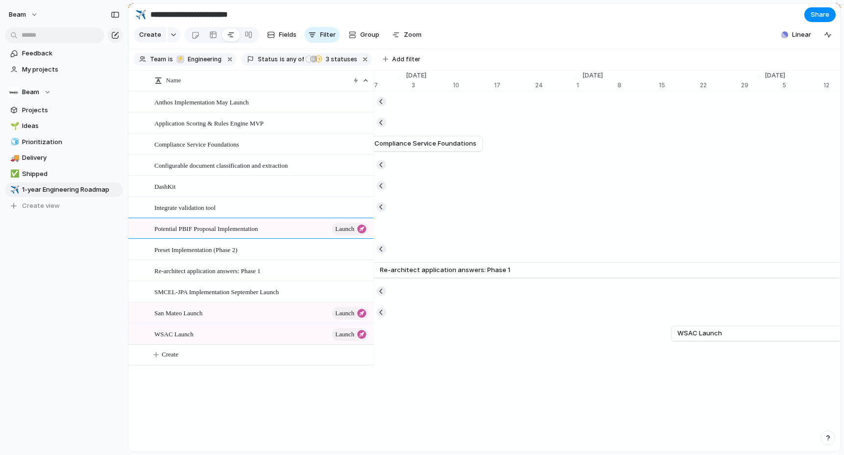
scroll to position [0, 6870]
click at [224, 230] on span "Potential PBIF Proposal Implementation" at bounding box center [205, 228] width 103 height 11
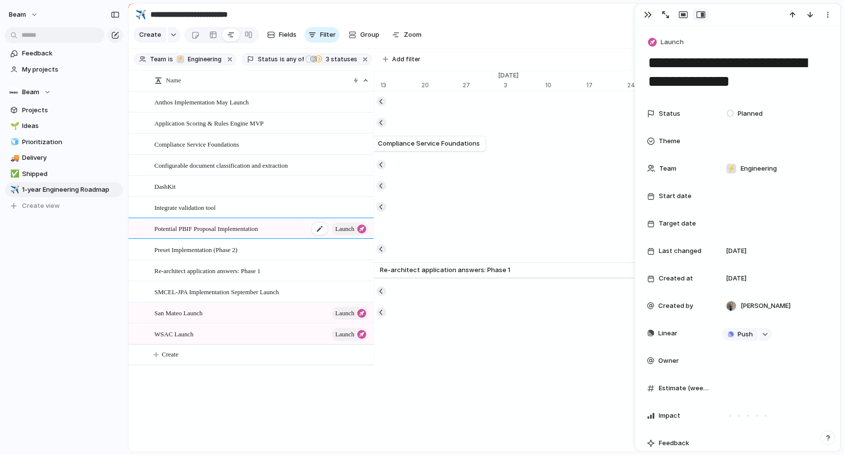
click at [224, 230] on span "Potential PBIF Proposal Implementation" at bounding box center [205, 228] width 103 height 11
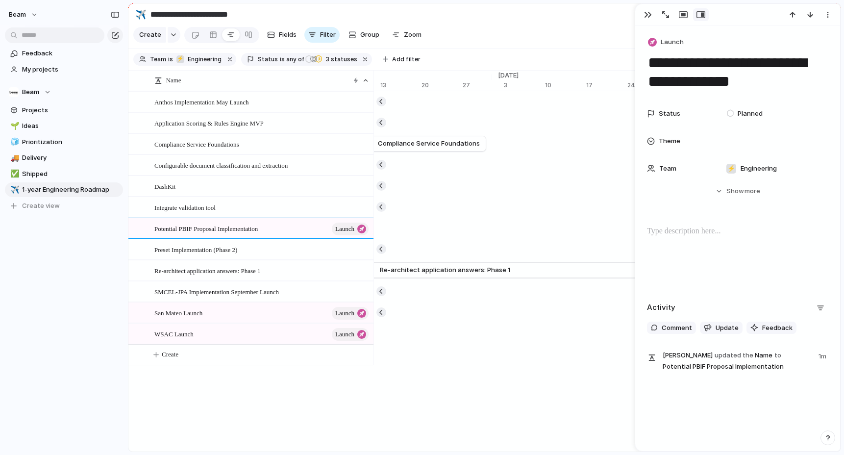
click at [746, 190] on span "more" at bounding box center [753, 191] width 16 height 10
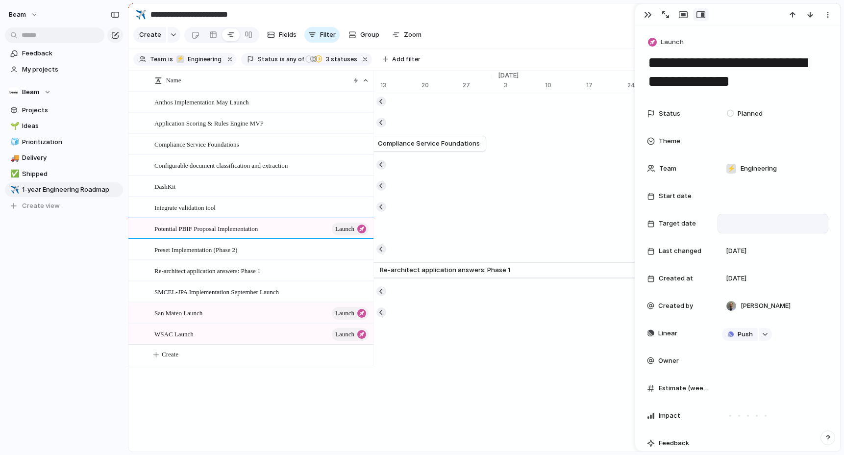
click at [742, 222] on div at bounding box center [773, 223] width 102 height 11
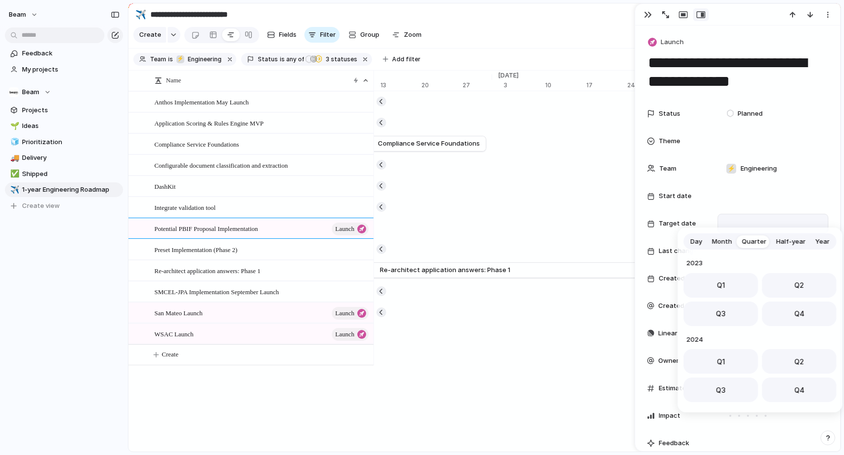
scroll to position [155, 0]
click at [725, 358] on button "Q1" at bounding box center [721, 358] width 75 height 25
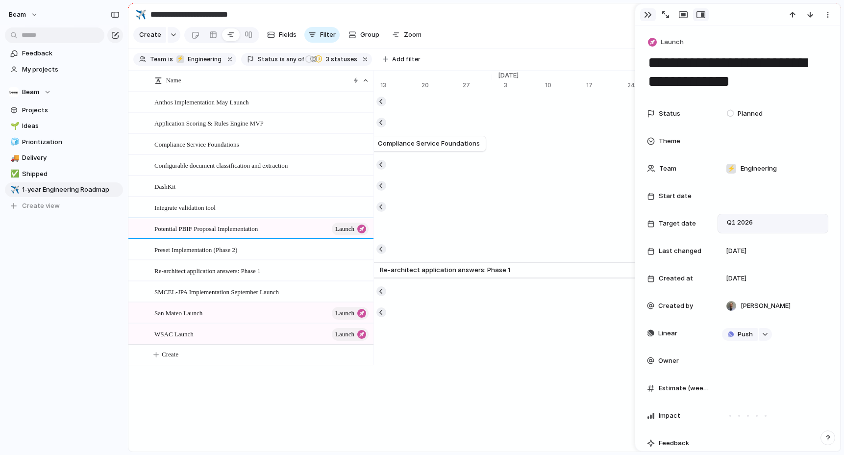
click at [645, 17] on div "button" at bounding box center [648, 15] width 8 height 8
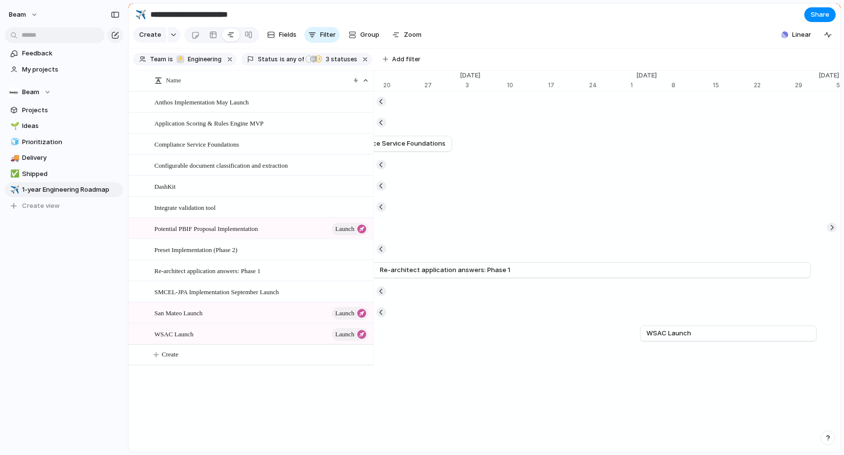
scroll to position [0, 6875]
click at [231, 224] on span "Potential PBIF Proposal Implementation" at bounding box center [205, 228] width 103 height 11
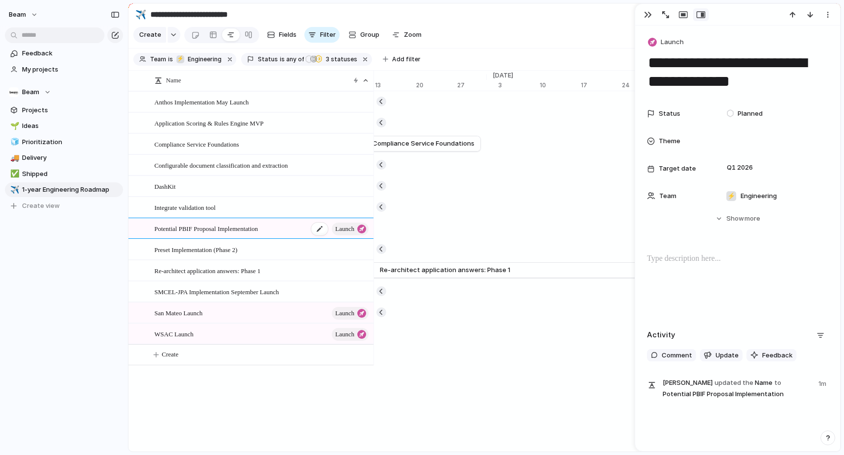
click at [231, 224] on span "Potential PBIF Proposal Implementation" at bounding box center [205, 228] width 103 height 11
click at [736, 223] on span "Show" at bounding box center [735, 219] width 18 height 10
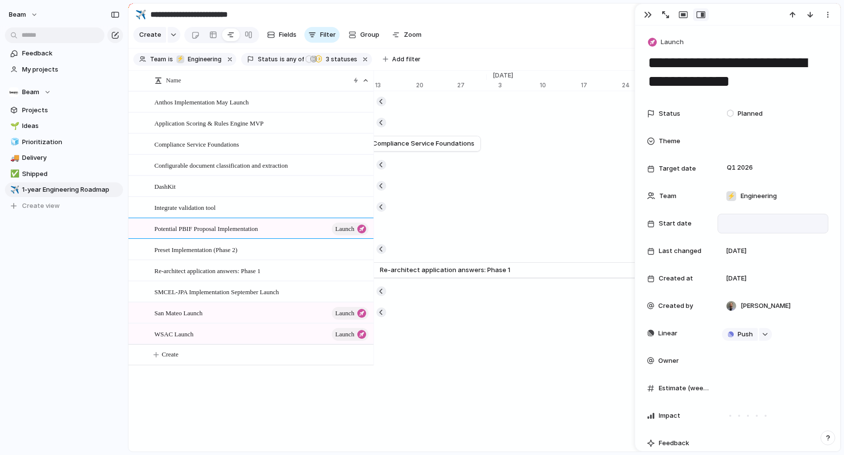
click at [740, 226] on div at bounding box center [773, 223] width 102 height 11
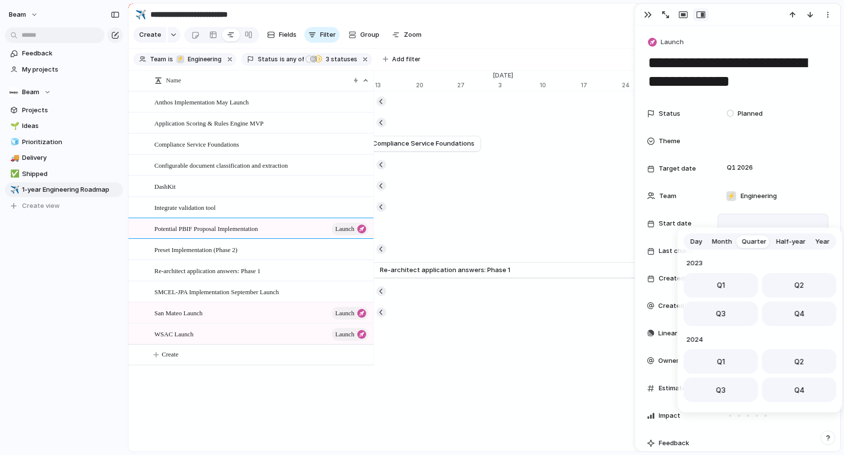
scroll to position [155, 0]
click at [722, 359] on span "Q1" at bounding box center [721, 358] width 8 height 10
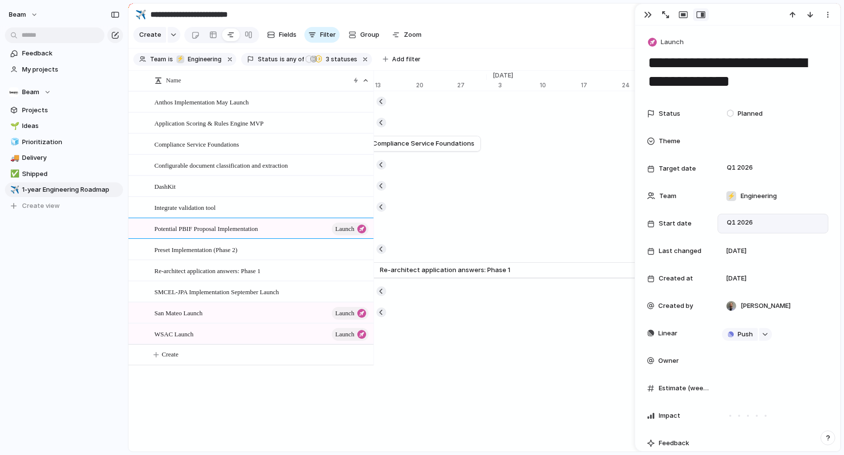
click at [548, 344] on div "Dec 1 WSAC Launch Jan 1" at bounding box center [37, 333] width 13076 height 21
click at [512, 206] on div "Jul 15 Integrate validation tool Aug 12" at bounding box center [37, 207] width 13076 height 21
click at [646, 22] on div at bounding box center [737, 15] width 205 height 22
click at [646, 13] on div "button" at bounding box center [648, 15] width 8 height 8
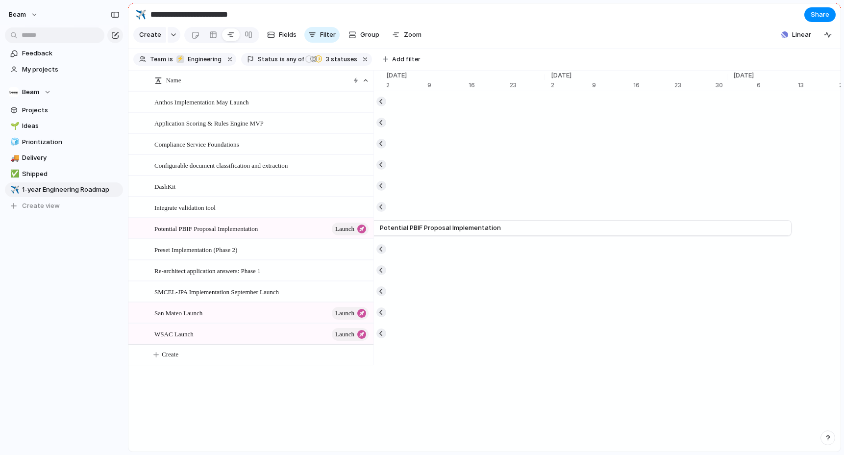
scroll to position [0, 7386]
click at [408, 35] on span "Zoom" at bounding box center [413, 35] width 18 height 10
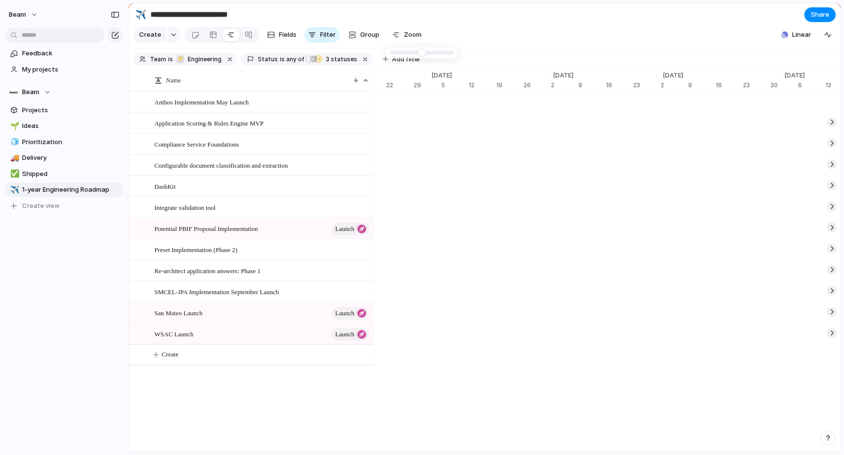
type input "*"
drag, startPoint x: 419, startPoint y: 52, endPoint x: 403, endPoint y: 52, distance: 15.2
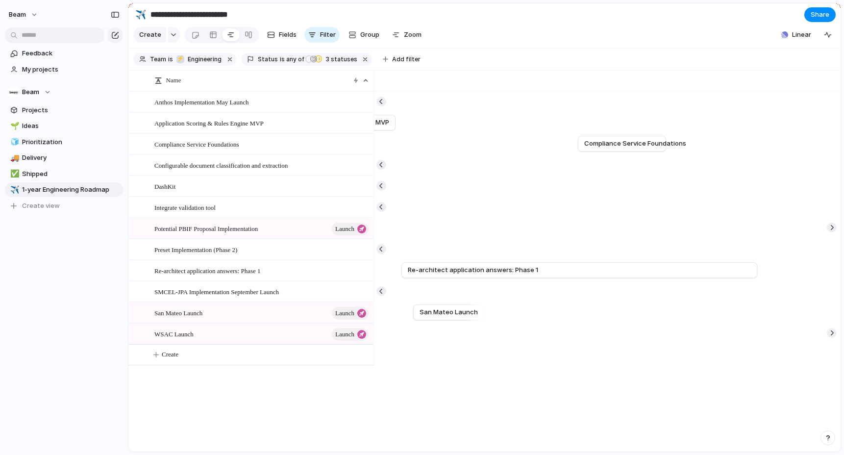
scroll to position [0, 6603]
click at [399, 35] on button "Zoom" at bounding box center [406, 35] width 37 height 16
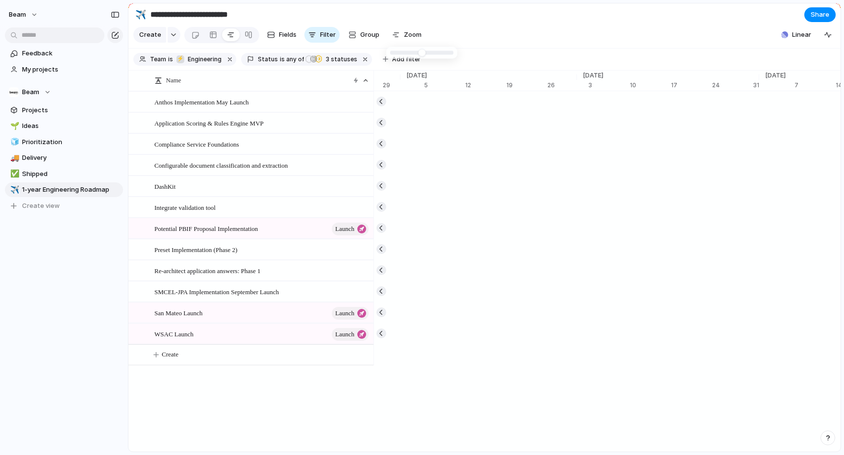
scroll to position [0, 13570]
type input "**"
drag, startPoint x: 402, startPoint y: 53, endPoint x: 420, endPoint y: 55, distance: 17.8
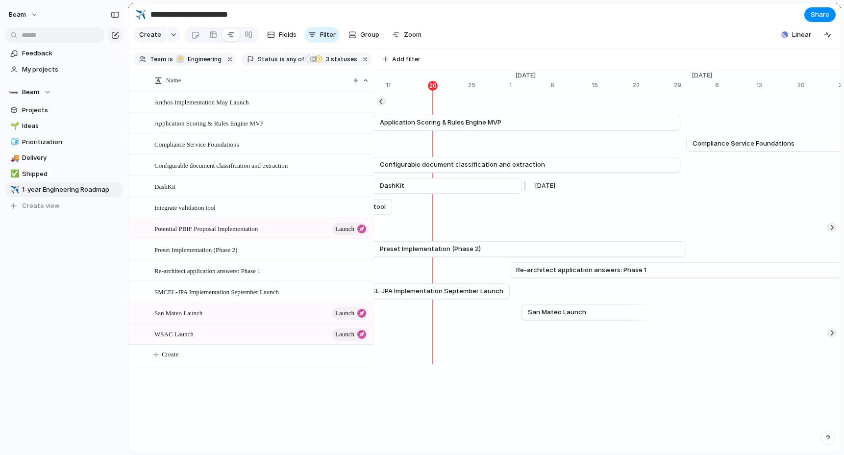
scroll to position [0, 6500]
click at [410, 31] on span "Zoom" at bounding box center [413, 35] width 18 height 10
type input "**"
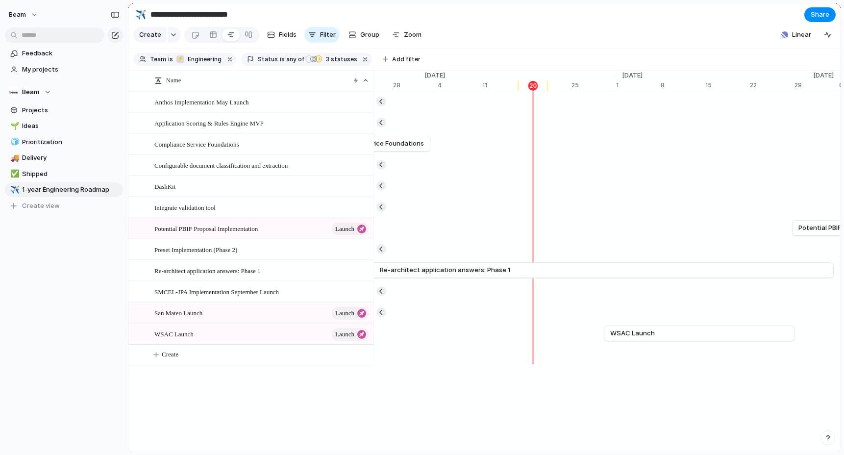
scroll to position [0, 6948]
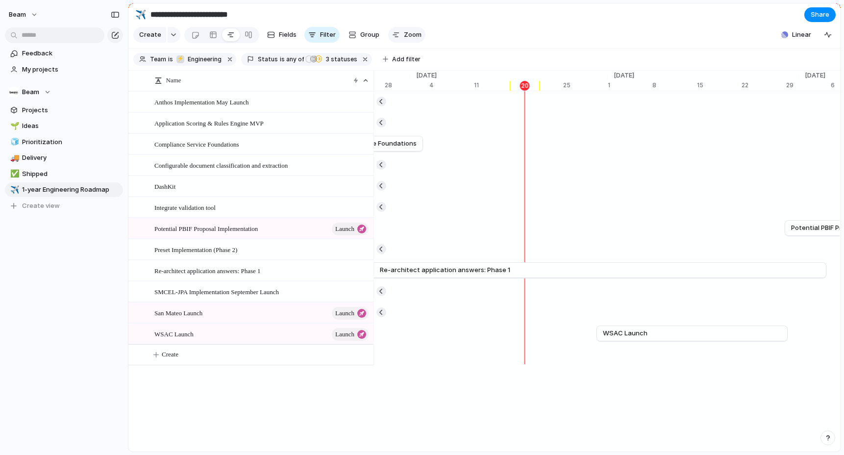
click at [405, 37] on span "Zoom" at bounding box center [413, 35] width 18 height 10
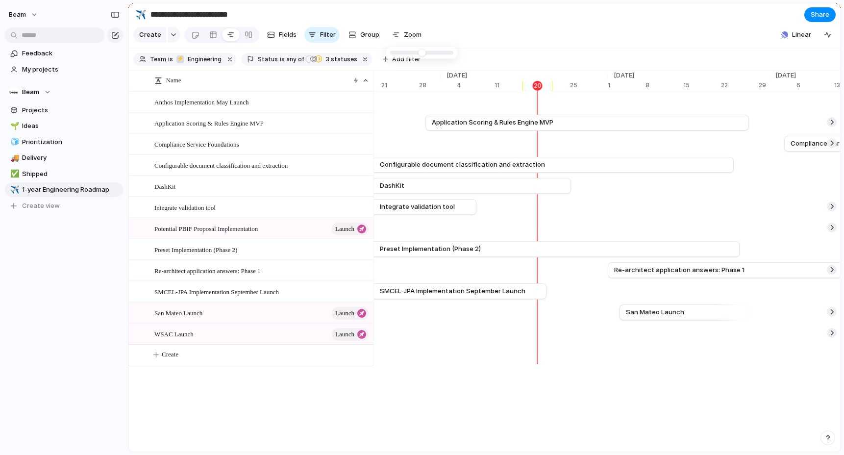
scroll to position [0, 5843]
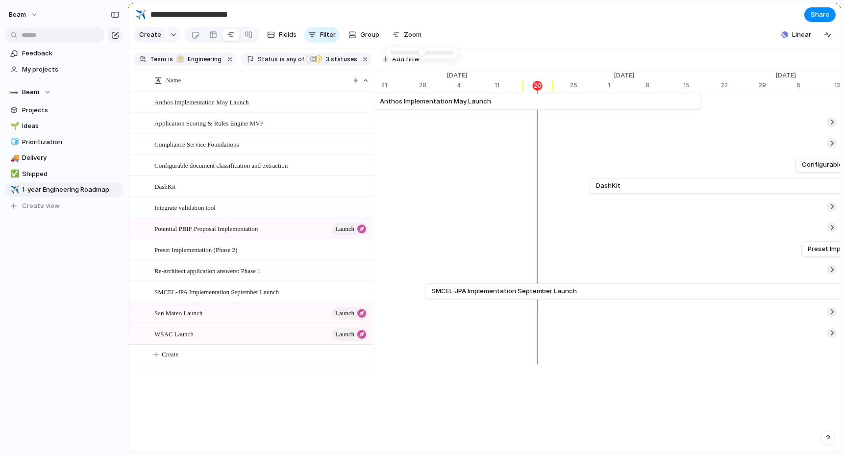
type input "**"
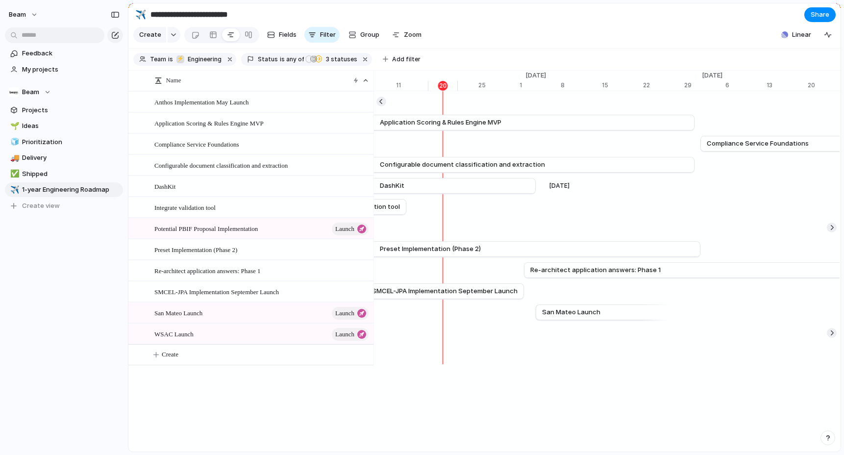
scroll to position [0, 6489]
click at [247, 35] on div at bounding box center [249, 35] width 8 height 16
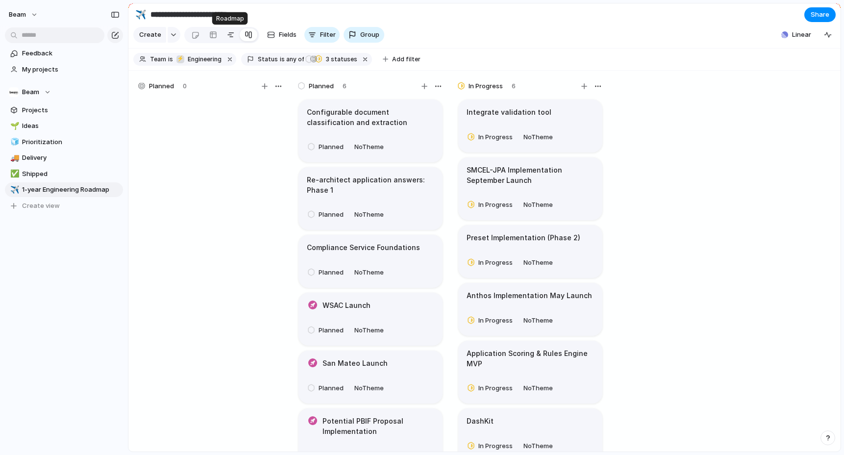
click at [224, 36] on link at bounding box center [231, 35] width 18 height 16
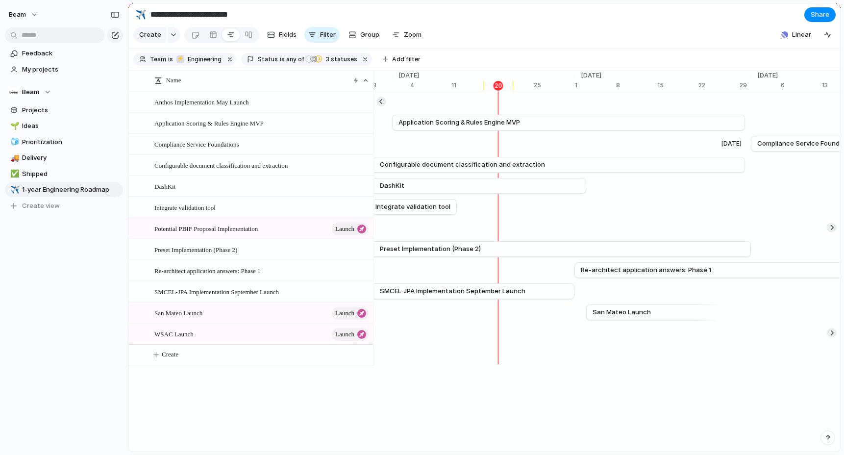
scroll to position [0, 6426]
click at [354, 81] on div at bounding box center [355, 80] width 5 height 8
click at [324, 82] on div "Clear sort Sort descending" at bounding box center [422, 227] width 844 height 455
click at [357, 82] on div "Name" at bounding box center [262, 81] width 220 height 16
click at [191, 106] on span "Clear sort" at bounding box center [186, 103] width 31 height 10
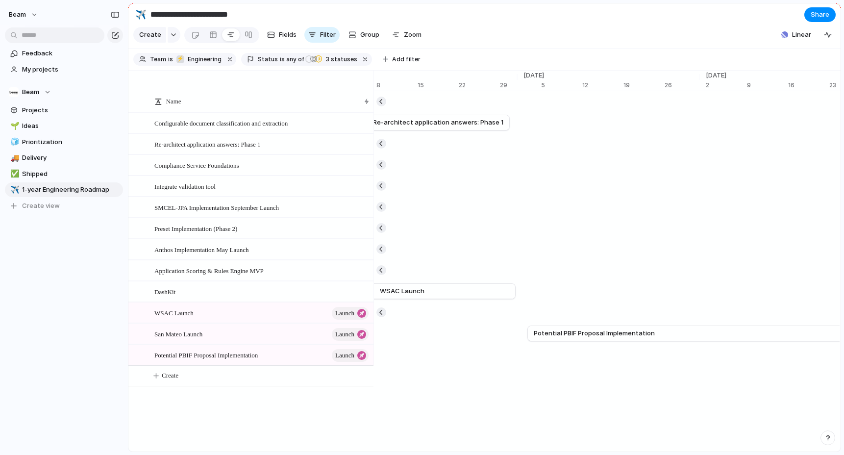
scroll to position [0, 7203]
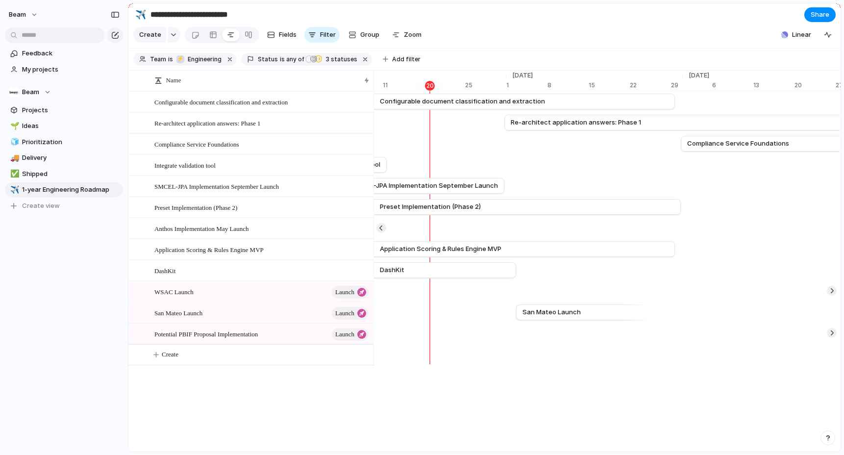
scroll to position [0, 6506]
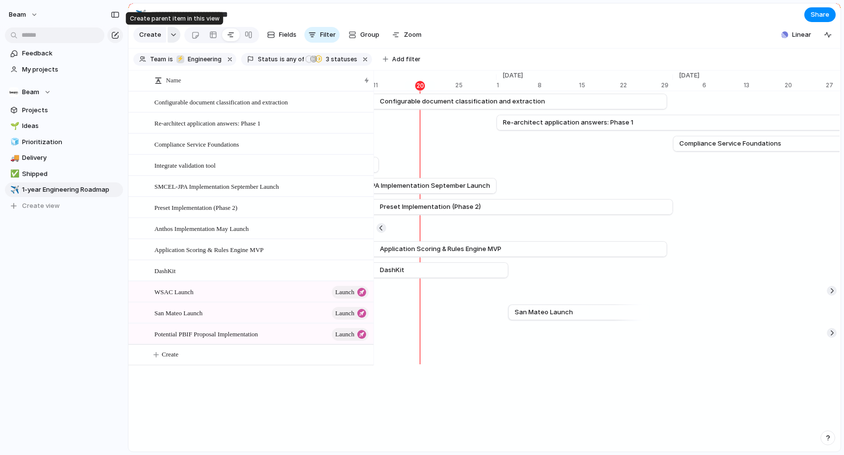
click at [173, 36] on div "button" at bounding box center [173, 35] width 7 height 4
click at [172, 37] on div "button" at bounding box center [173, 35] width 7 height 4
click at [466, 22] on section "**********" at bounding box center [484, 14] width 712 height 22
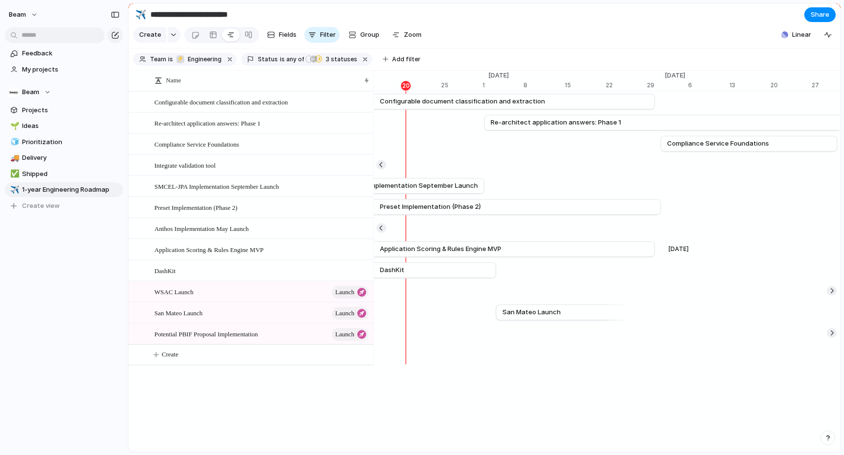
scroll to position [0, 6512]
click at [173, 30] on button "button" at bounding box center [174, 35] width 13 height 16
click at [537, 31] on div "Goal Program Initiative Launch Project Customize" at bounding box center [422, 227] width 844 height 455
click at [809, 37] on span "Linear" at bounding box center [801, 35] width 19 height 10
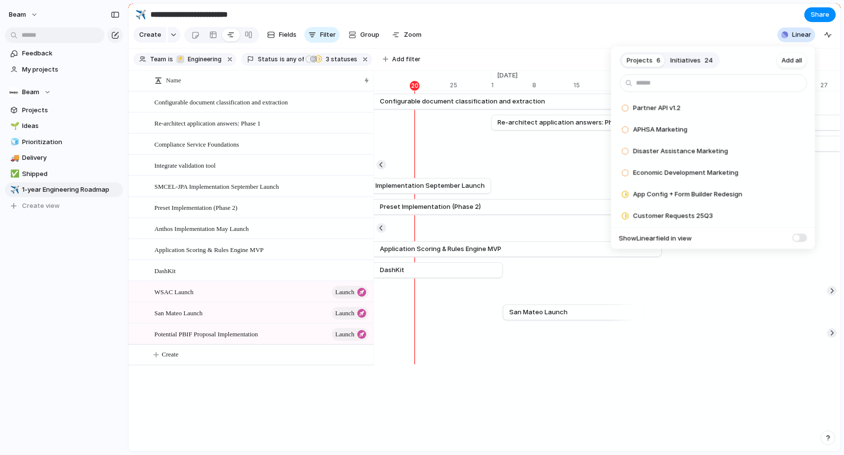
click at [685, 58] on span "Initiatives" at bounding box center [686, 60] width 30 height 10
click at [770, 154] on span "Add" at bounding box center [774, 152] width 12 height 10
click at [674, 40] on div "Projects 6 Initiatives 23 Add all Increase overall velocity and sustainability …" at bounding box center [422, 227] width 844 height 455
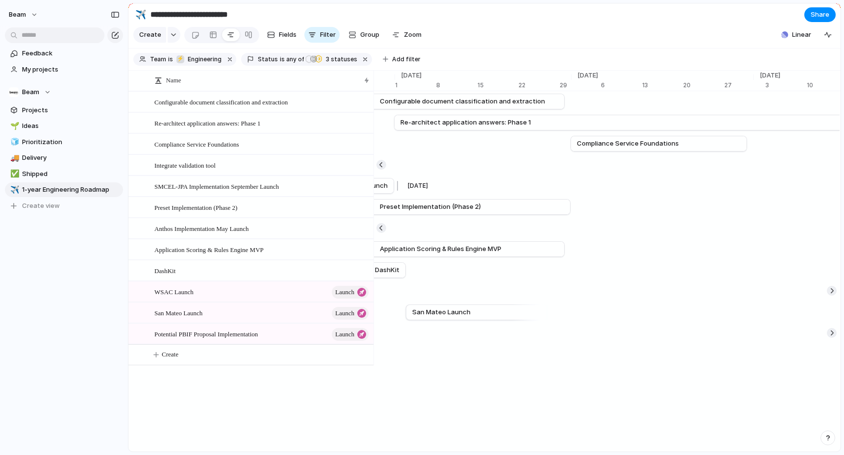
scroll to position [0, 6607]
click at [288, 36] on span "Fields" at bounding box center [288, 35] width 18 height 10
click at [325, 35] on span "Filter" at bounding box center [328, 35] width 16 height 10
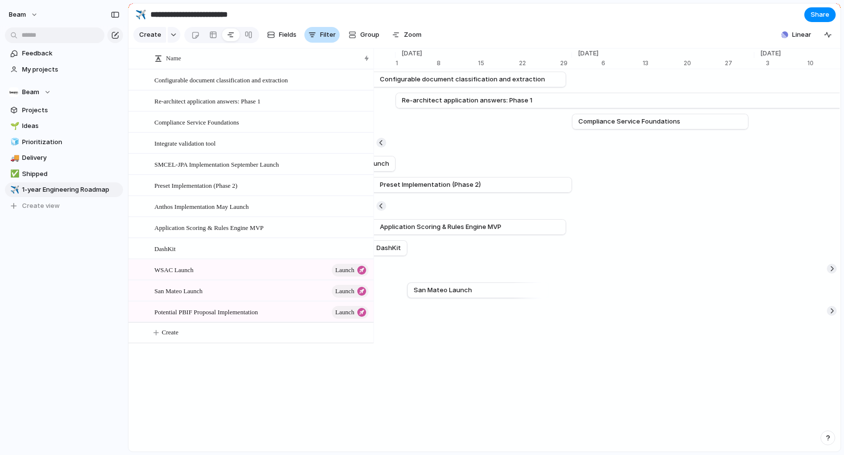
click at [313, 30] on button "Filter" at bounding box center [321, 35] width 35 height 16
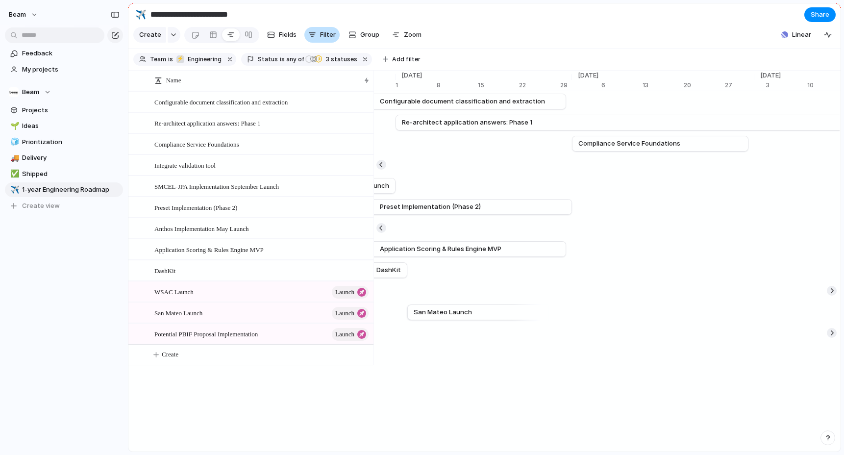
click at [313, 31] on div "button" at bounding box center [312, 35] width 8 height 8
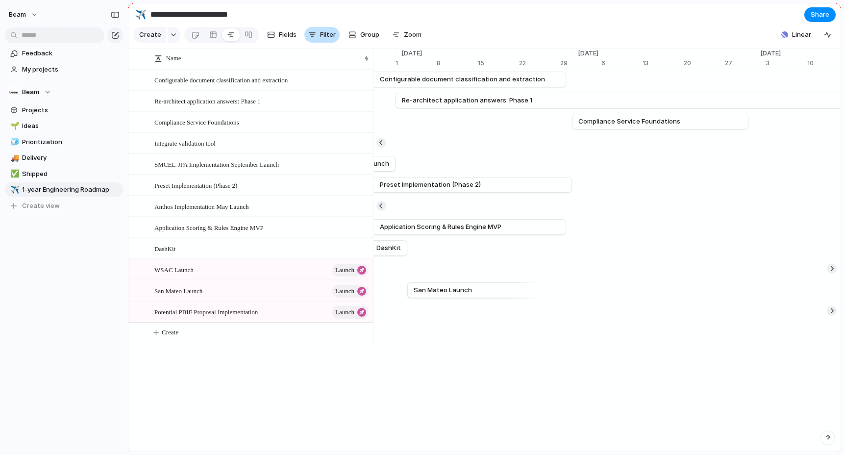
click at [323, 33] on span "Filter" at bounding box center [328, 35] width 16 height 10
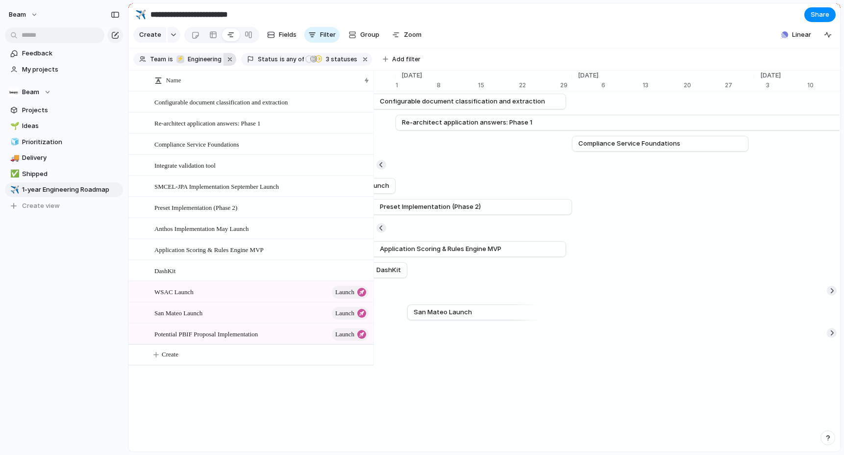
click at [228, 58] on button "button" at bounding box center [230, 59] width 13 height 13
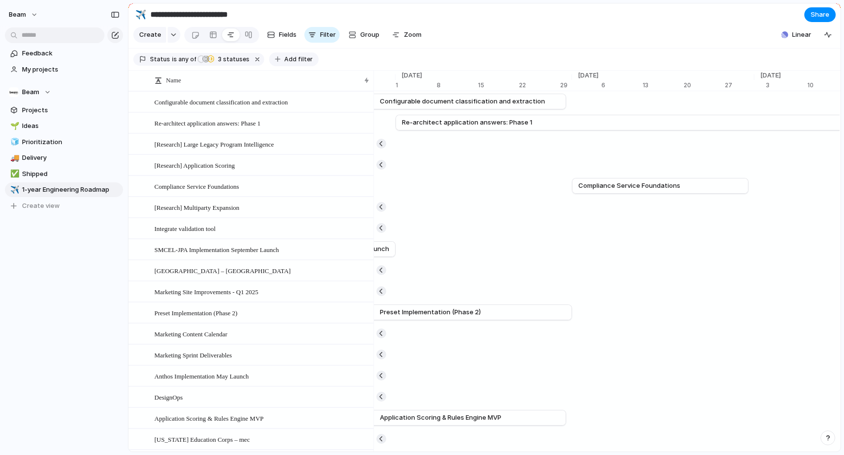
click at [294, 60] on span "Add filter" at bounding box center [298, 59] width 28 height 9
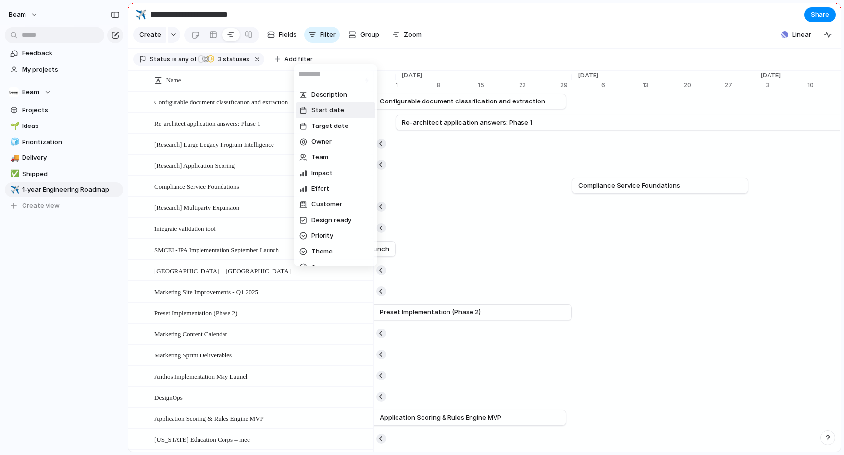
click at [384, 55] on div "Description Start date Target date Owner Team Impact Effort Customer Design rea…" at bounding box center [422, 227] width 844 height 455
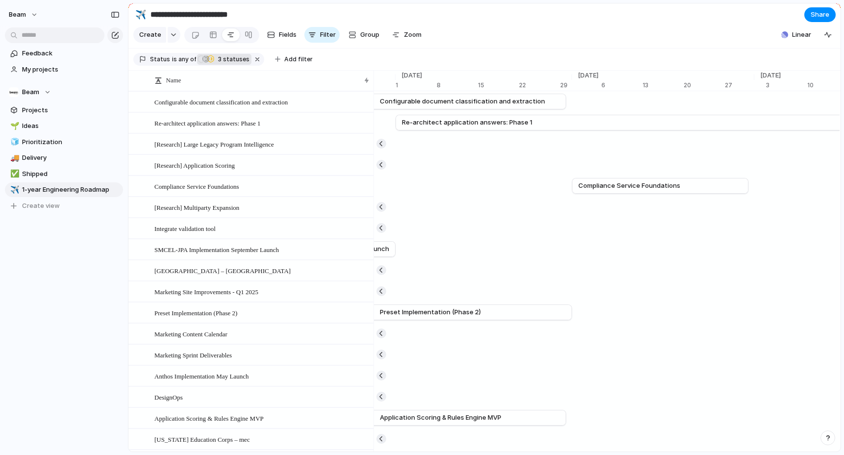
click at [226, 62] on span "3 statuses" at bounding box center [232, 59] width 34 height 9
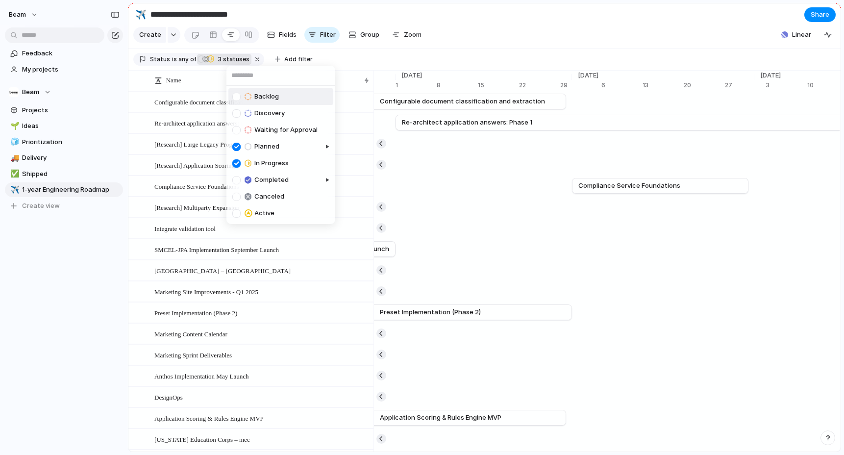
click at [235, 98] on div at bounding box center [236, 97] width 8 height 8
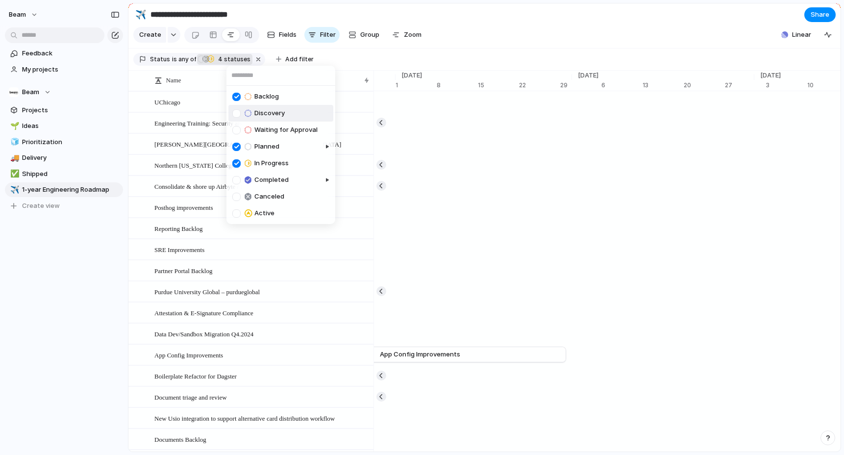
click at [237, 110] on div at bounding box center [236, 113] width 8 height 8
click at [239, 130] on div at bounding box center [236, 130] width 8 height 8
click at [438, 48] on div "Backlog Discovery Waiting for Approval Planned In Progress Completed Canceled A…" at bounding box center [422, 227] width 844 height 455
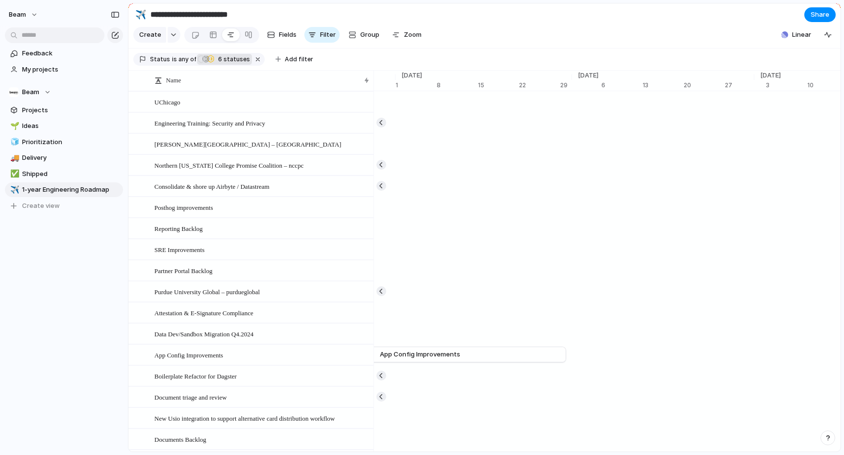
click at [439, 53] on section "Status is any of Planned Planned In Progress Backlog Discovery Waiting for Appr…" at bounding box center [484, 60] width 712 height 22
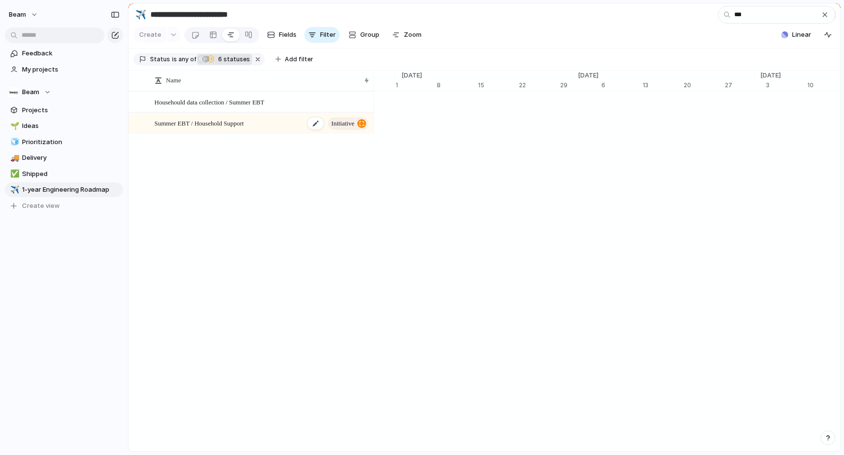
type input "***"
click at [210, 126] on span "Summer EBT / Household Support" at bounding box center [198, 122] width 89 height 11
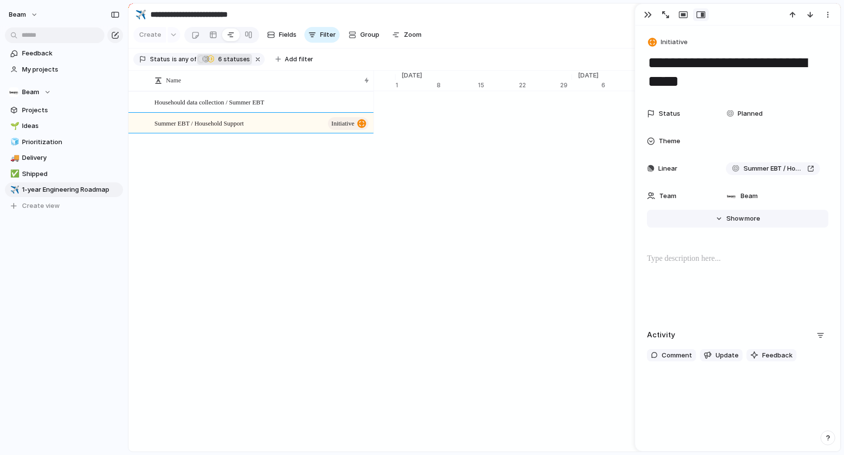
click at [754, 214] on span "more" at bounding box center [753, 219] width 16 height 10
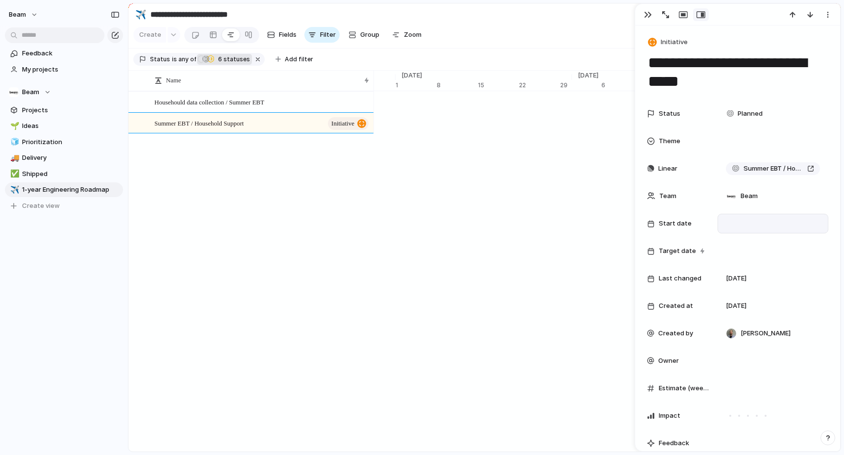
click at [744, 224] on div at bounding box center [773, 223] width 102 height 11
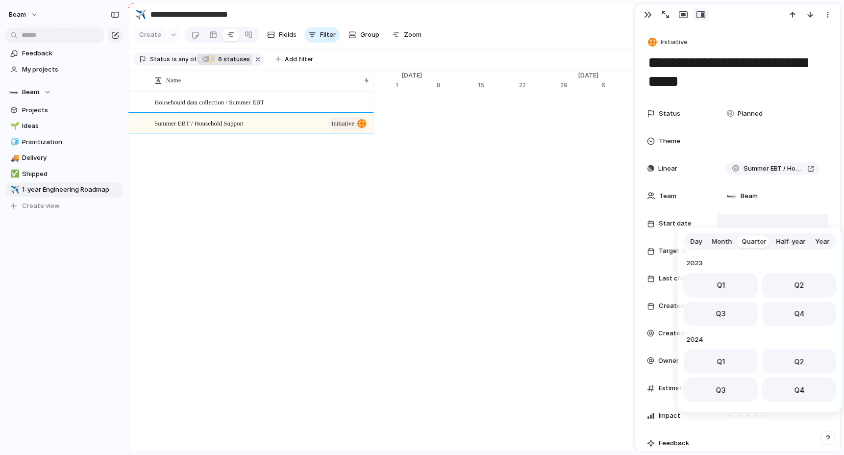
scroll to position [155, 0]
click at [802, 311] on button "Q4" at bounding box center [799, 311] width 75 height 25
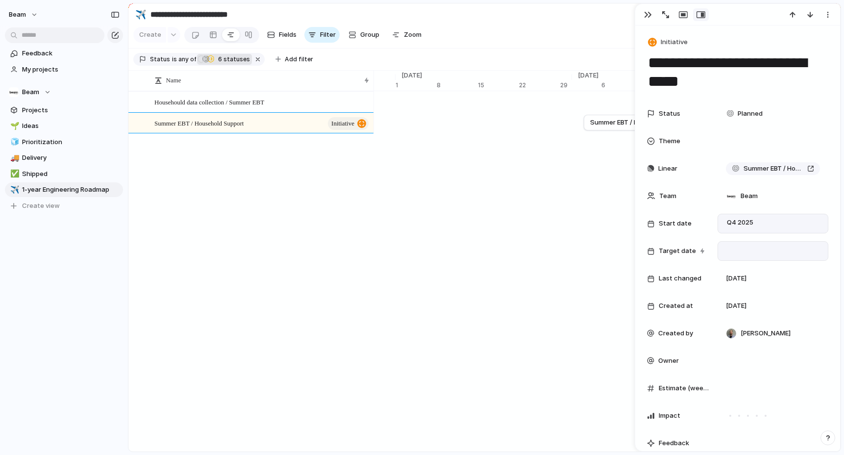
click at [744, 246] on div at bounding box center [773, 251] width 102 height 11
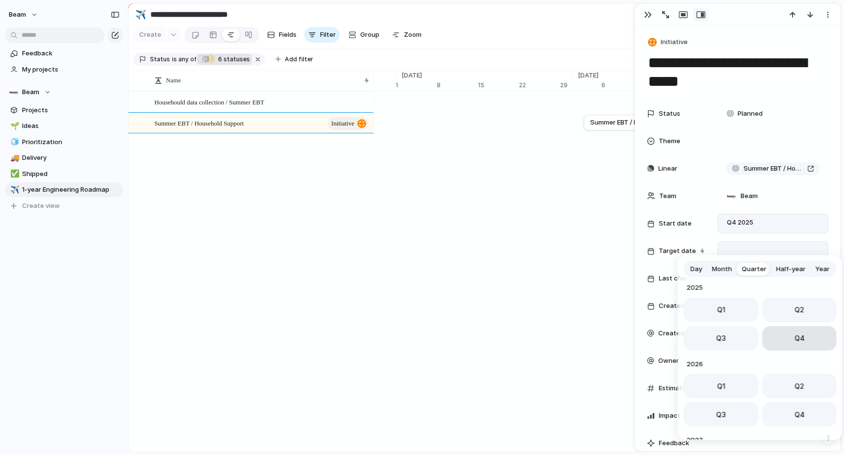
click at [801, 338] on span "Q4" at bounding box center [799, 338] width 10 height 10
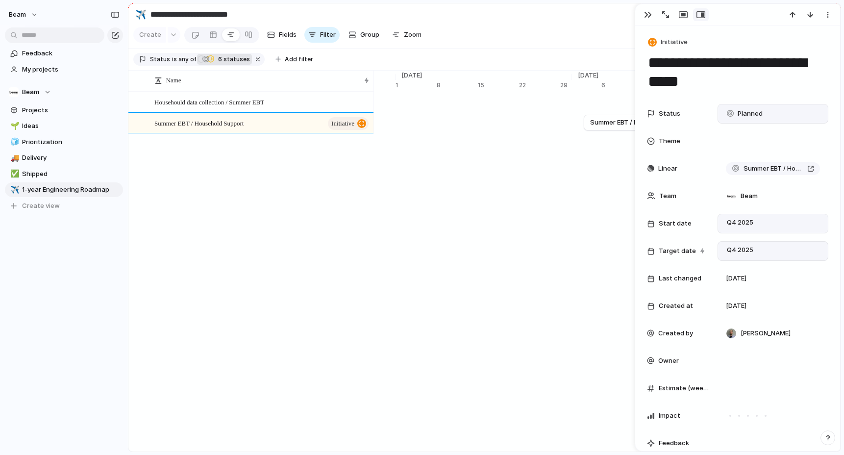
click at [752, 111] on span "Planned" at bounding box center [750, 114] width 25 height 10
click at [750, 98] on div "Planned Active Completed" at bounding box center [422, 227] width 844 height 455
click at [649, 12] on div "button" at bounding box center [648, 15] width 8 height 8
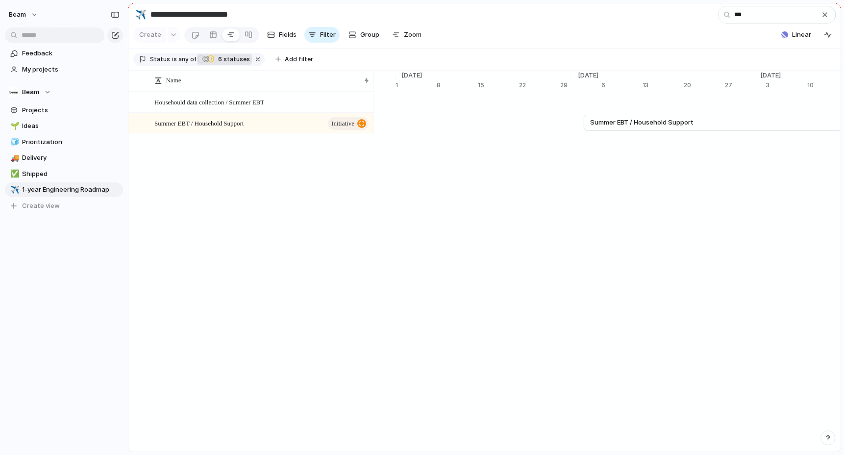
click at [228, 58] on span "6 statuses" at bounding box center [232, 59] width 35 height 9
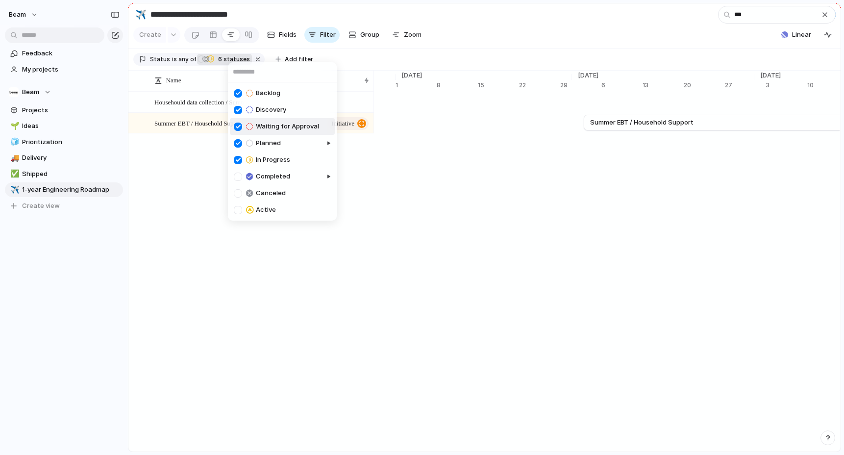
click at [237, 125] on div at bounding box center [238, 127] width 8 height 8
click at [238, 127] on div at bounding box center [238, 127] width 8 height 8
click at [237, 91] on div at bounding box center [238, 93] width 8 height 8
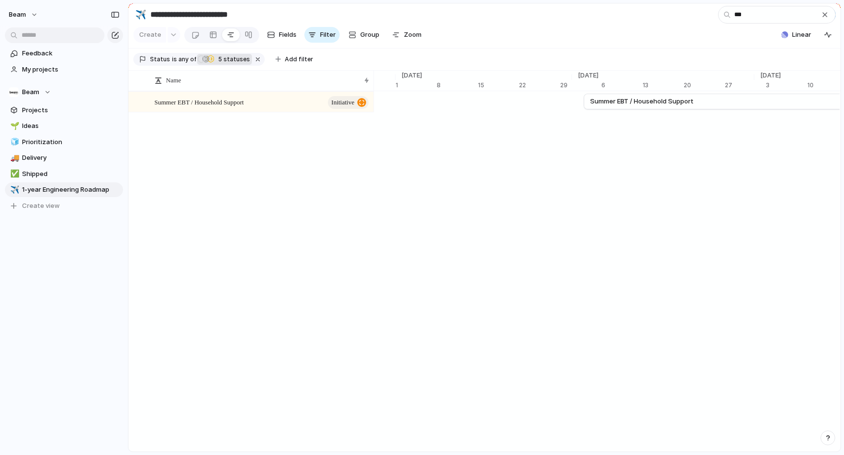
click at [375, 49] on div "Backlog Discovery Waiting for Approval Planned In Progress Completed Canceled A…" at bounding box center [422, 227] width 844 height 455
click at [824, 16] on div "button" at bounding box center [825, 15] width 8 height 8
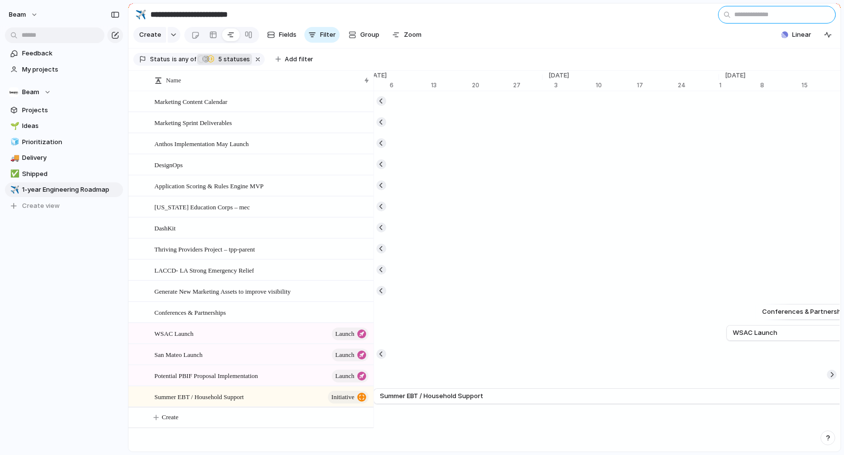
scroll to position [0, 6817]
click at [411, 35] on span "Zoom" at bounding box center [413, 35] width 18 height 10
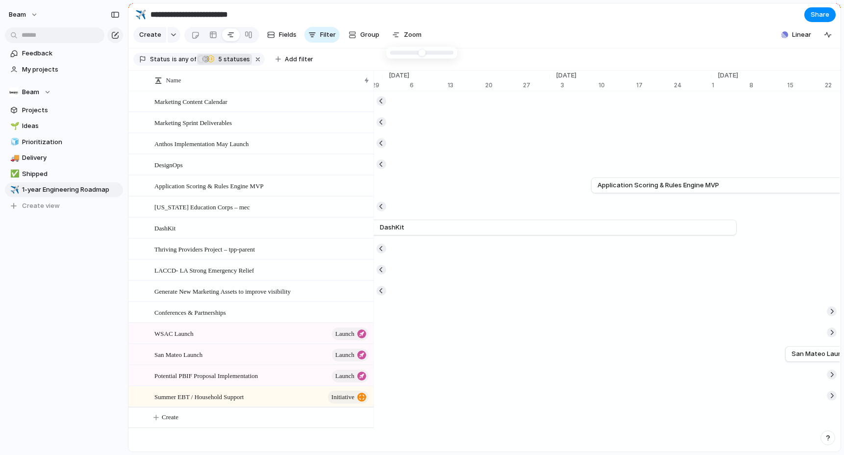
type input "**"
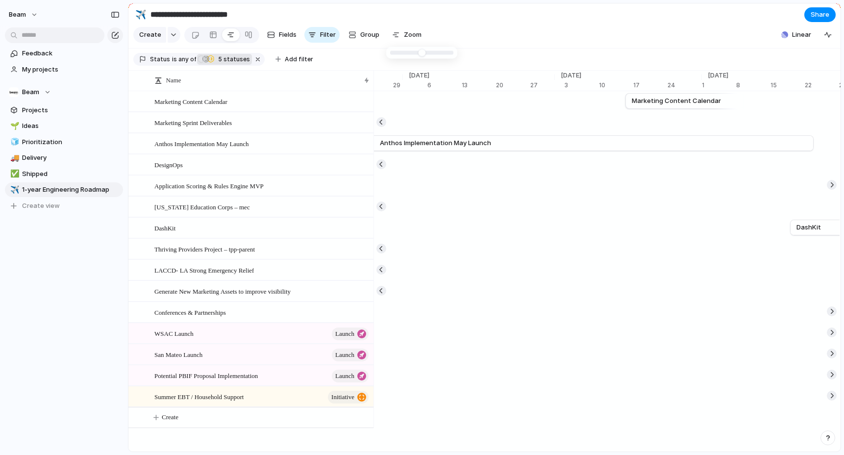
drag, startPoint x: 421, startPoint y: 56, endPoint x: 415, endPoint y: 56, distance: 5.9
click at [474, 18] on section "**********" at bounding box center [484, 14] width 712 height 22
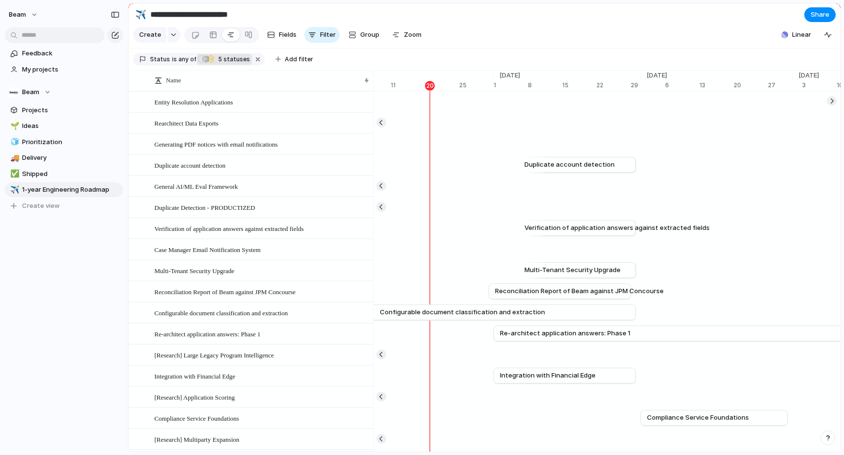
click at [225, 57] on span "5 statuses" at bounding box center [232, 59] width 35 height 9
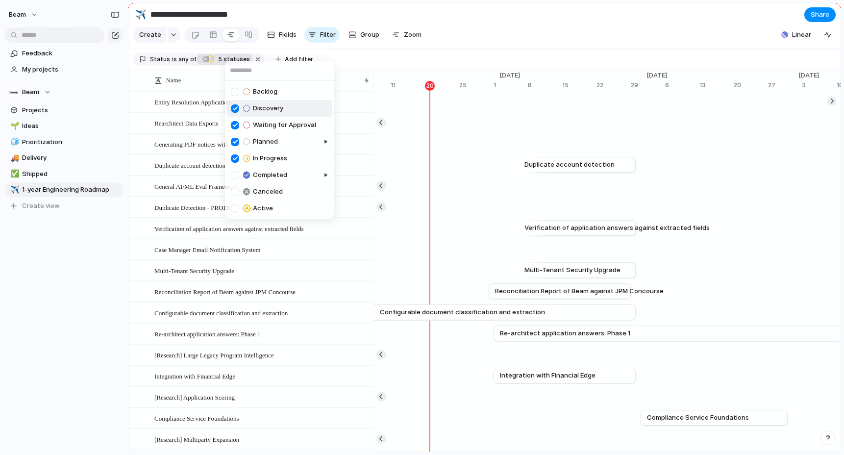
click at [233, 108] on div at bounding box center [235, 108] width 8 height 8
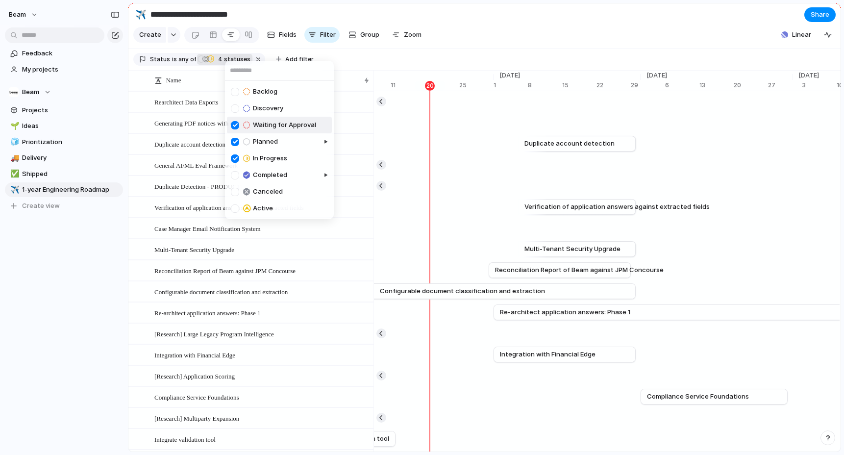
click at [236, 124] on div at bounding box center [235, 125] width 8 height 8
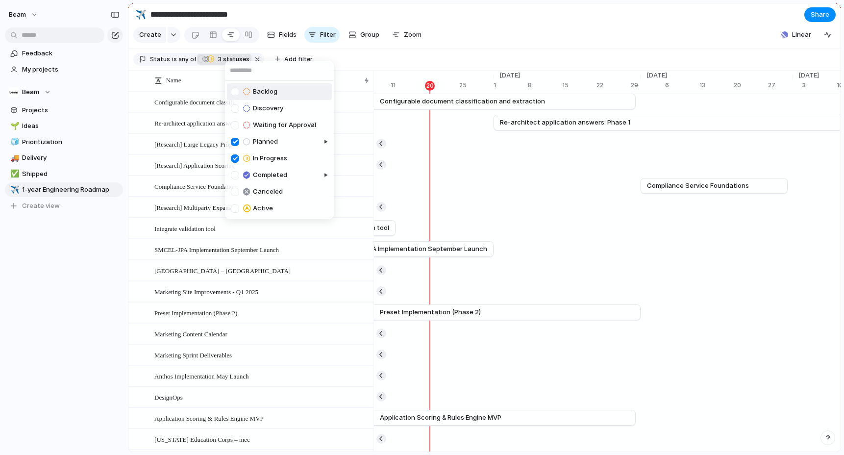
click at [472, 12] on div "Backlog Discovery Waiting for Approval Planned In Progress Completed Canceled A…" at bounding box center [422, 227] width 844 height 455
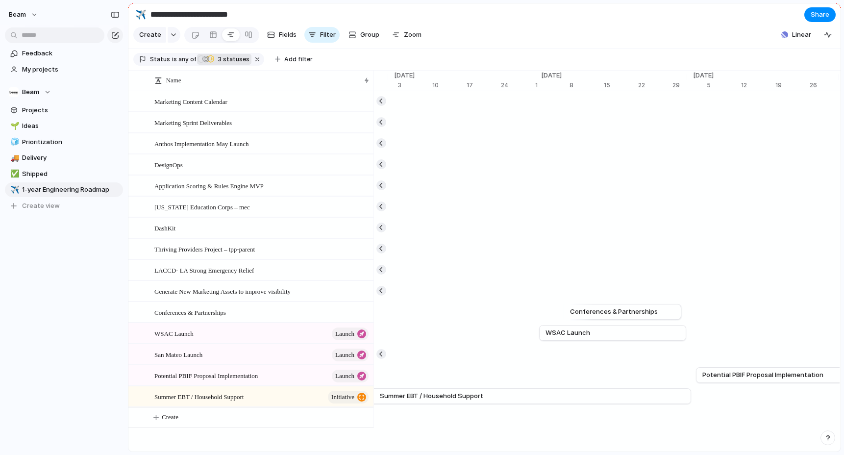
scroll to position [0, 5809]
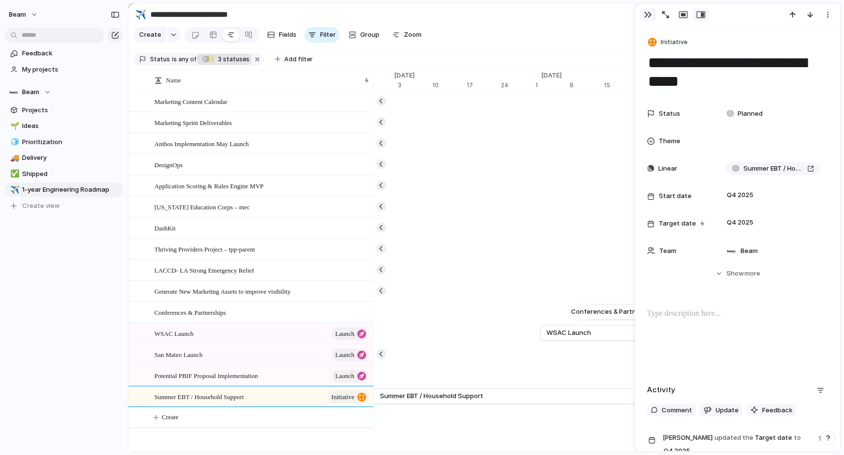
click at [646, 16] on div "button" at bounding box center [648, 15] width 8 height 8
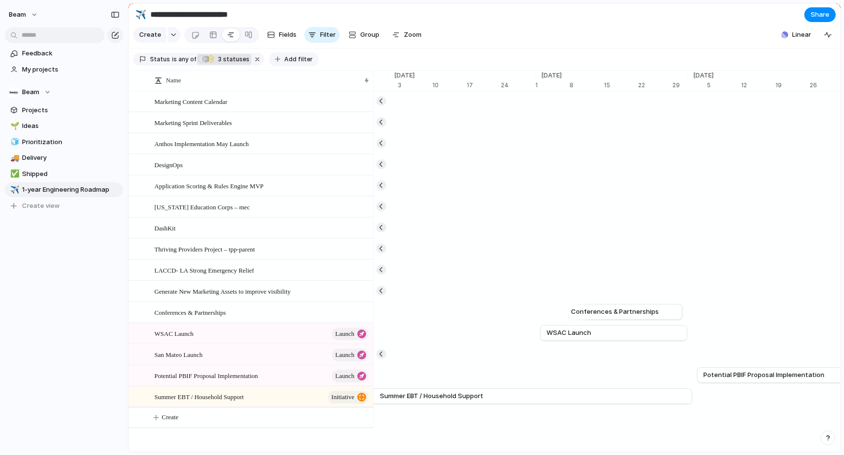
click at [299, 56] on span "Add filter" at bounding box center [298, 59] width 28 height 9
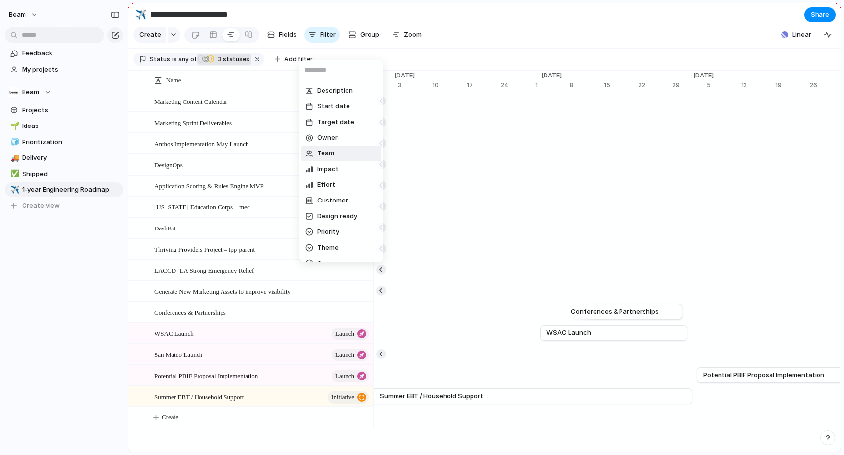
click at [349, 152] on li "Team" at bounding box center [341, 154] width 80 height 16
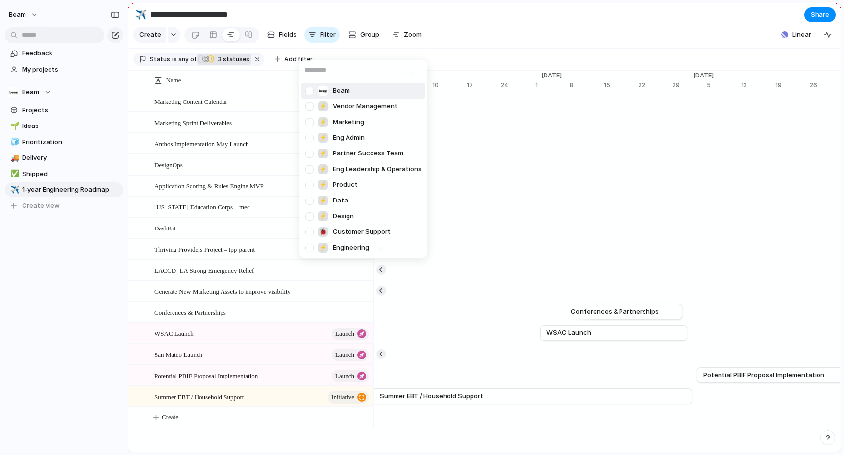
click at [307, 92] on div at bounding box center [309, 90] width 17 height 17
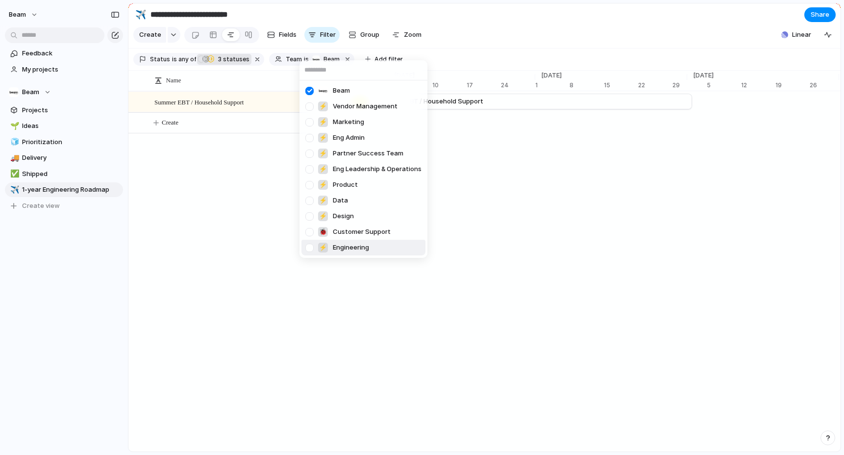
click at [311, 248] on div at bounding box center [309, 247] width 17 height 17
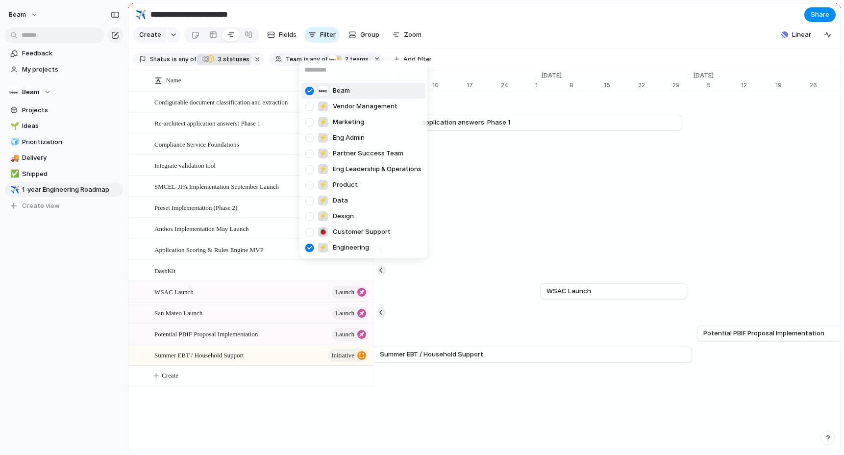
click at [473, 21] on div "Beam ⚡ Vendor Management ⚡ Marketing ⚡ Eng Admin ⚡ Partner Success Team ⚡ Eng L…" at bounding box center [422, 227] width 844 height 455
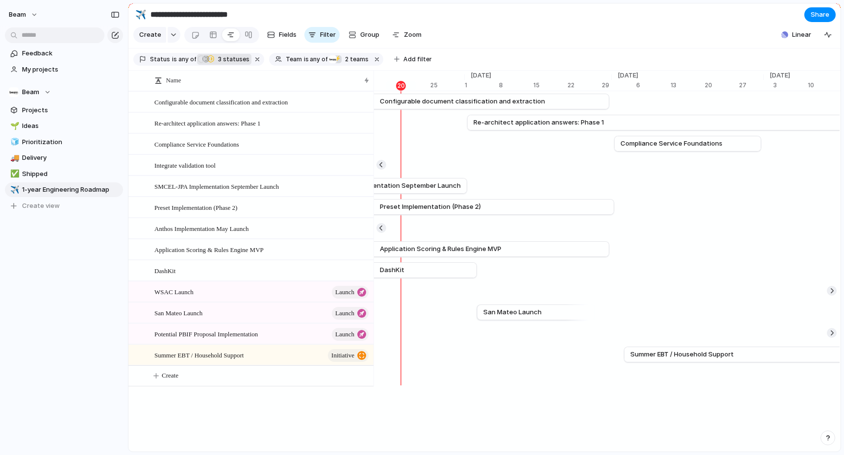
scroll to position [0, 5435]
click at [172, 35] on div "button" at bounding box center [173, 35] width 7 height 4
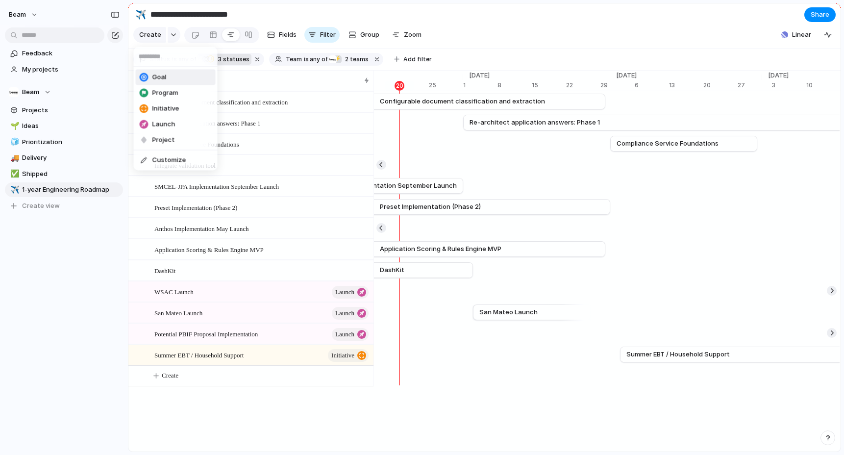
click at [296, 12] on div "Goal Program Initiative Launch Project Customize" at bounding box center [422, 227] width 844 height 455
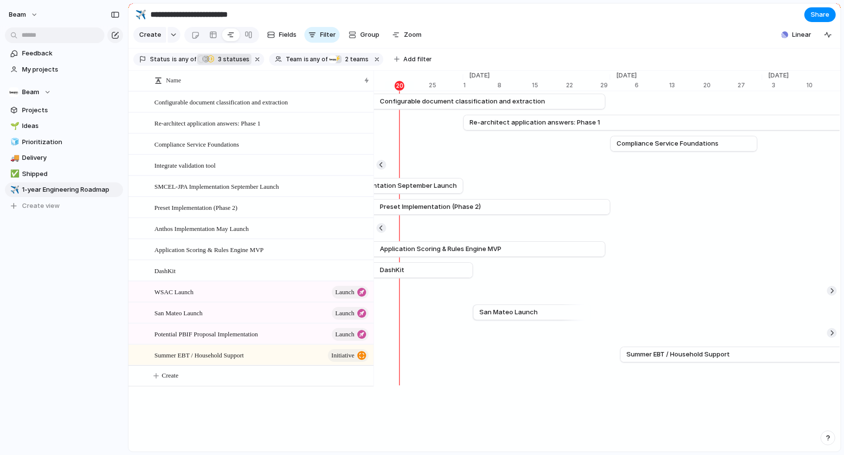
click at [190, 17] on input "**********" at bounding box center [206, 15] width 115 height 18
click at [175, 14] on input "**********" at bounding box center [206, 15] width 115 height 18
click at [292, 9] on section "**********" at bounding box center [484, 14] width 712 height 22
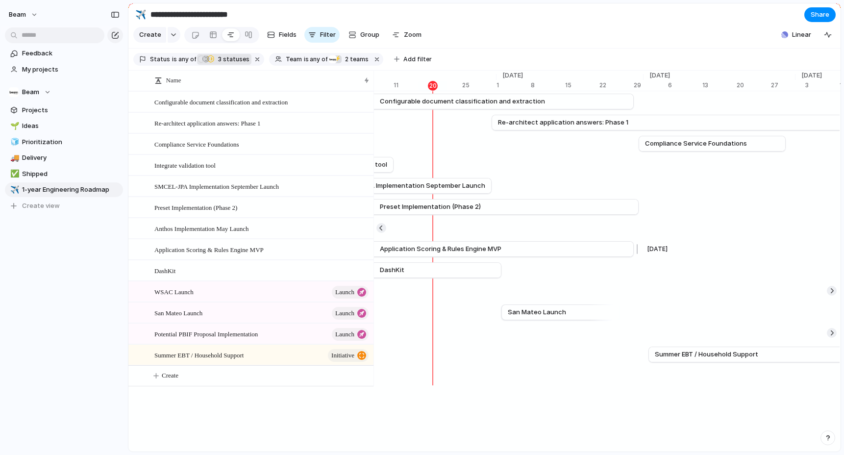
scroll to position [0, 5429]
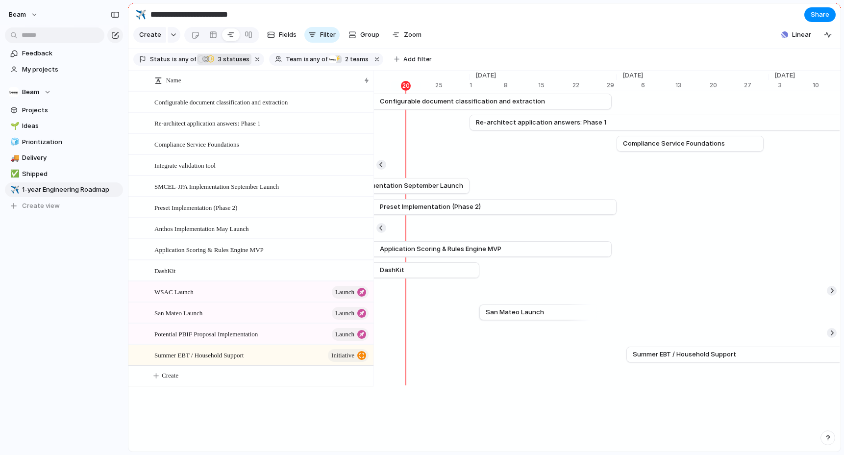
click at [177, 15] on input "**********" at bounding box center [206, 15] width 115 height 18
click at [174, 14] on input "**********" at bounding box center [206, 15] width 115 height 18
type input "**********"
click at [335, 10] on section "**********" at bounding box center [484, 14] width 712 height 22
click at [503, 27] on section "Create Fields Filter Group Zoom Linear" at bounding box center [484, 37] width 712 height 24
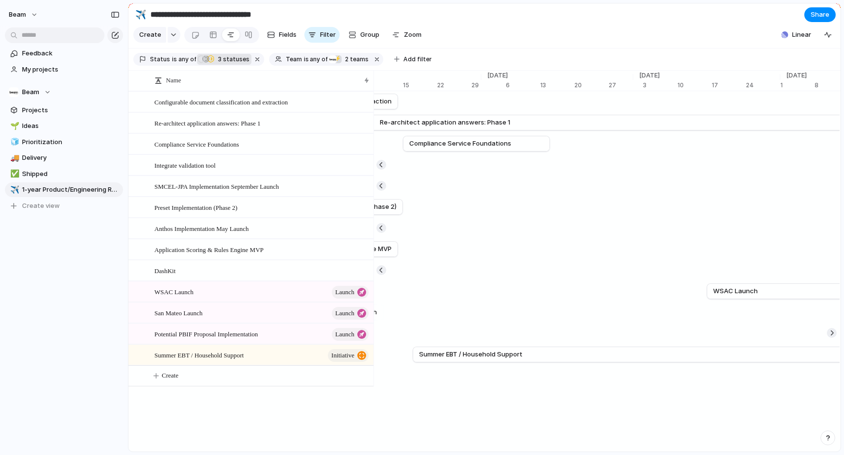
scroll to position [0, 5658]
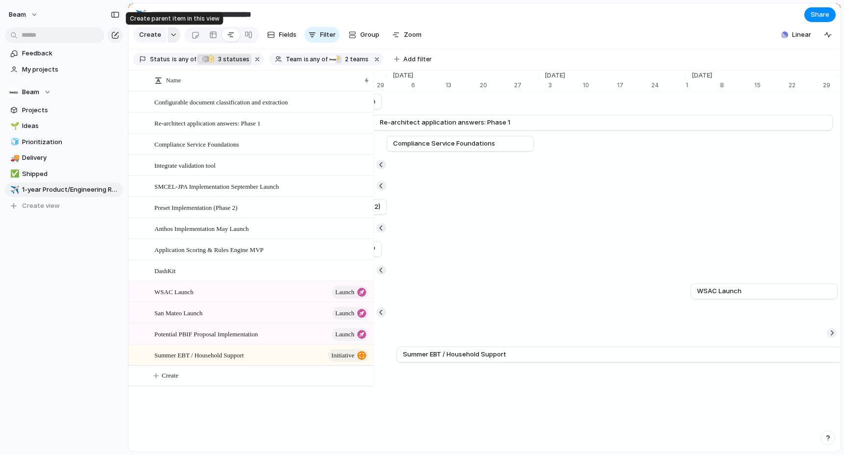
click at [171, 33] on div "button" at bounding box center [173, 35] width 7 height 4
click at [172, 36] on div "button" at bounding box center [173, 35] width 7 height 4
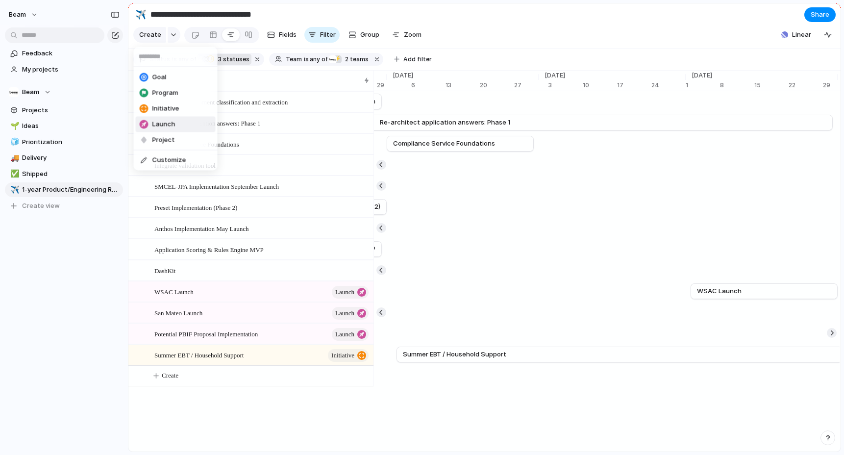
click at [168, 122] on span "Launch" at bounding box center [163, 125] width 23 height 10
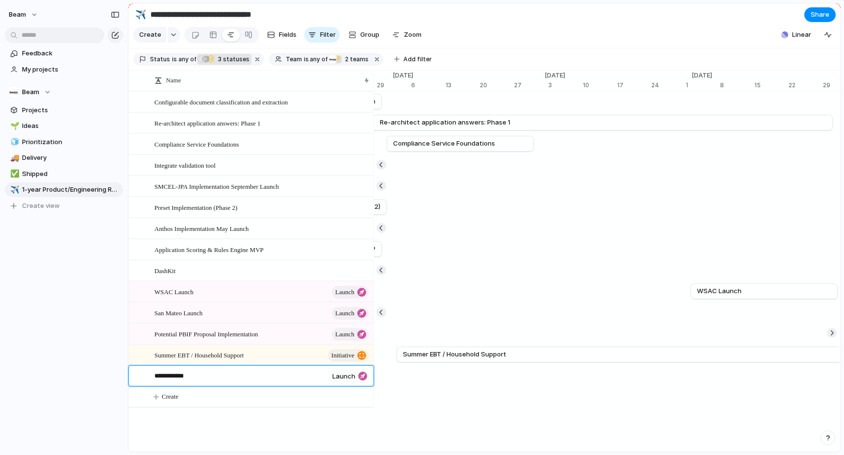
type textarea "**********"
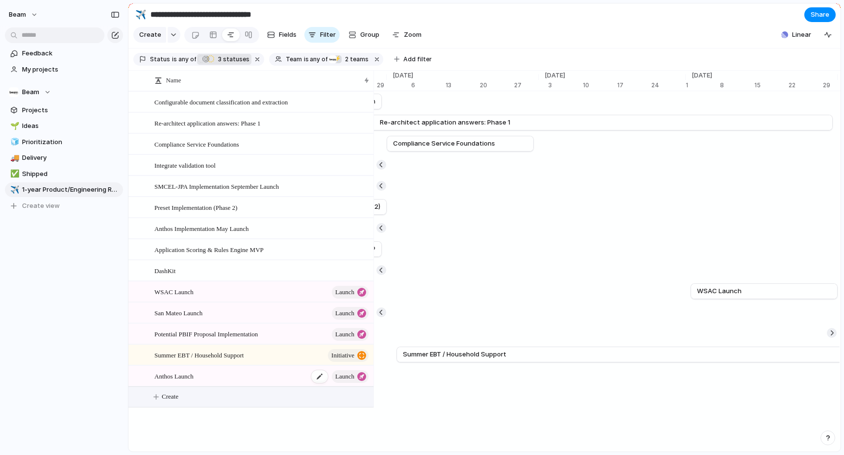
click at [221, 373] on div "Anthos Launch launch" at bounding box center [262, 376] width 216 height 20
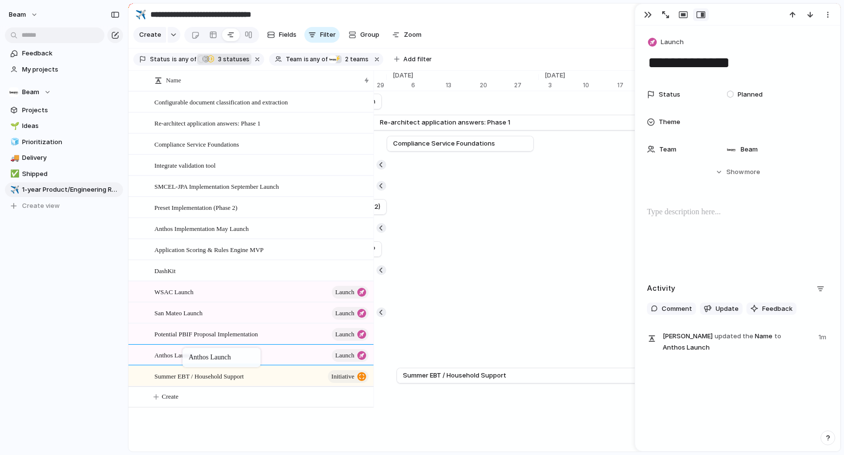
drag, startPoint x: 221, startPoint y: 374, endPoint x: 187, endPoint y: 349, distance: 41.1
click at [738, 170] on span "Show" at bounding box center [735, 172] width 18 height 10
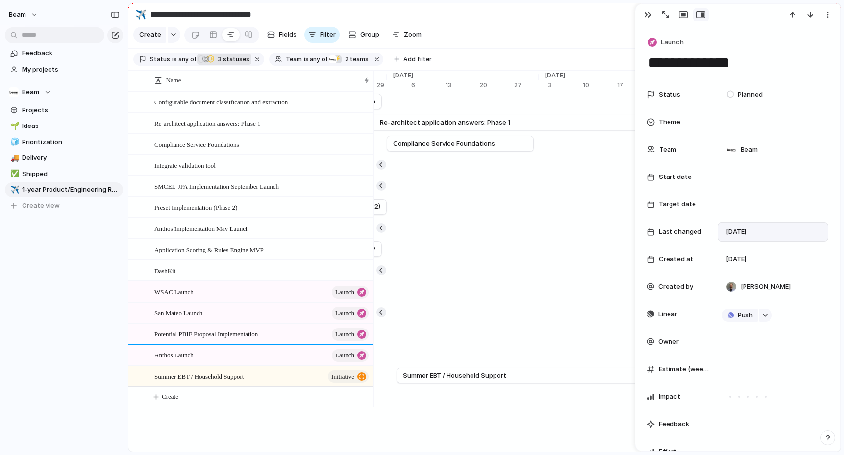
click at [746, 236] on span "20 August" at bounding box center [736, 232] width 21 height 10
click at [740, 183] on div at bounding box center [773, 177] width 111 height 20
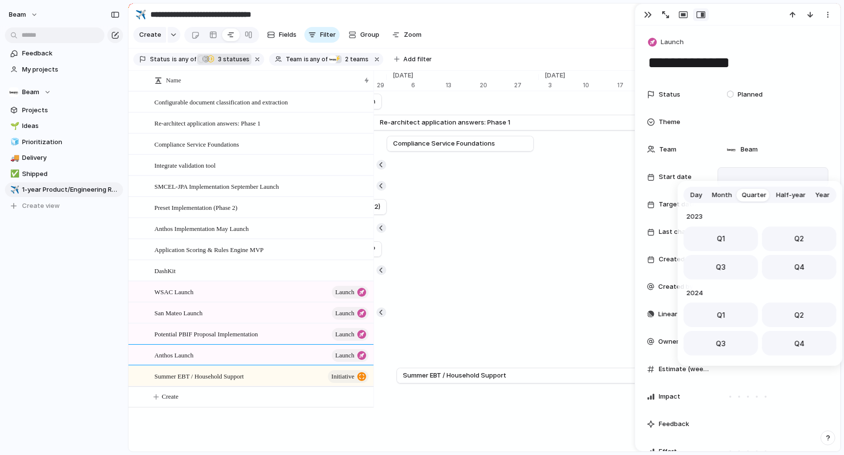
scroll to position [155, 0]
click at [693, 196] on span "Day" at bounding box center [697, 195] width 12 height 10
click at [826, 215] on button "Go to the Next Month" at bounding box center [825, 217] width 14 height 14
click at [717, 258] on button "1" at bounding box center [715, 255] width 18 height 18
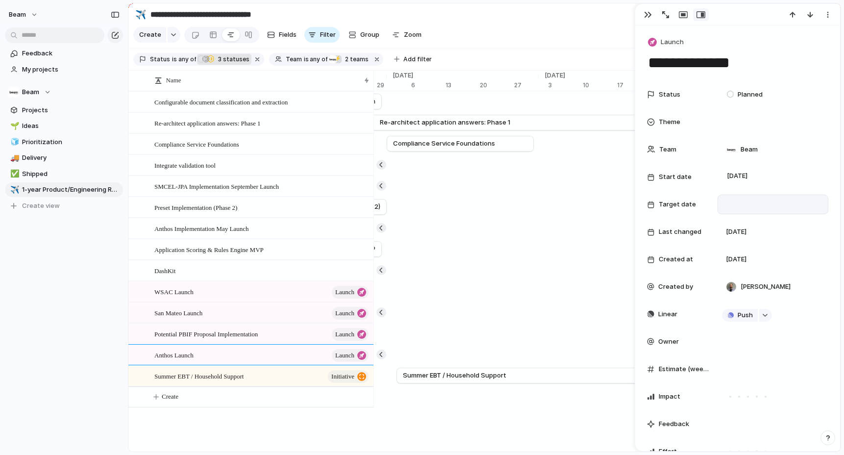
click at [743, 203] on div at bounding box center [773, 204] width 102 height 11
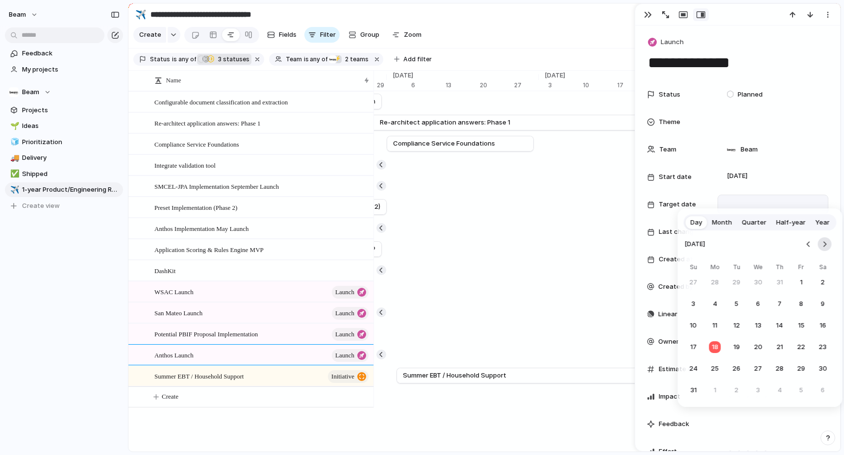
click at [823, 241] on button "Go to the Next Month" at bounding box center [825, 244] width 14 height 14
click at [801, 282] on button "5" at bounding box center [802, 283] width 18 height 18
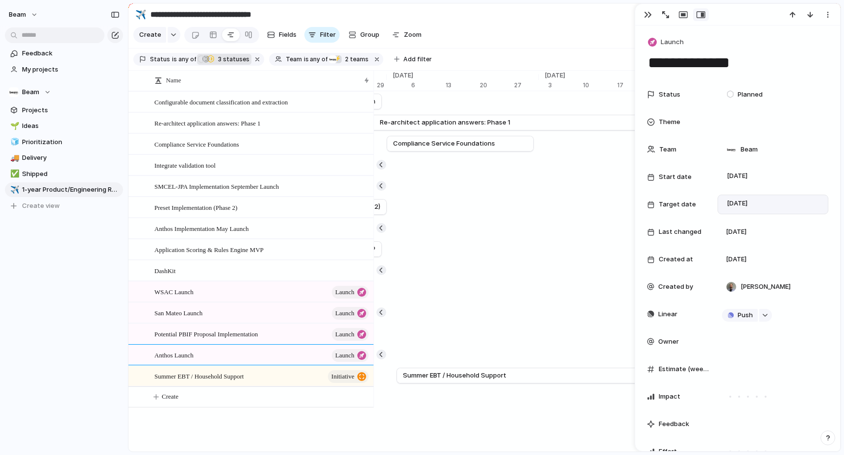
click at [644, 8] on div at bounding box center [737, 15] width 205 height 22
click at [646, 17] on div "button" at bounding box center [648, 15] width 8 height 8
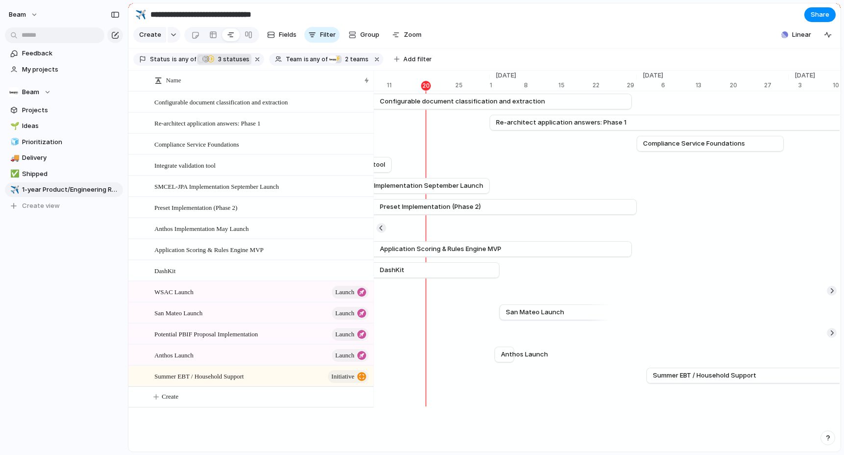
scroll to position [0, 5417]
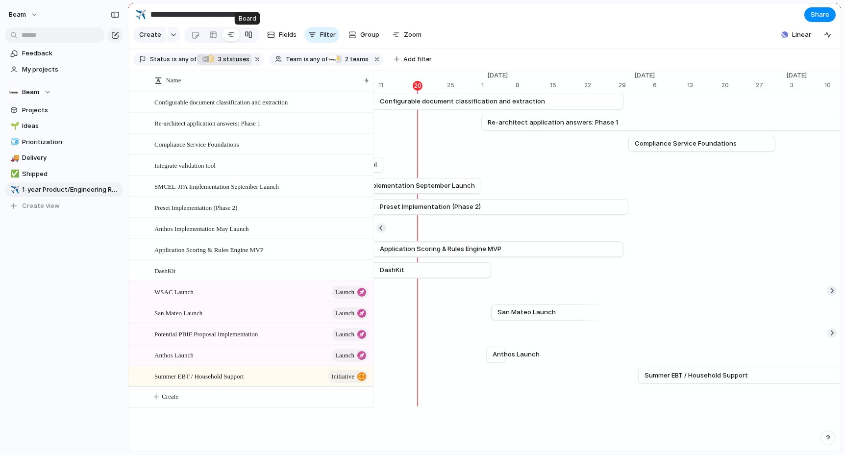
click at [245, 33] on div at bounding box center [249, 35] width 8 height 16
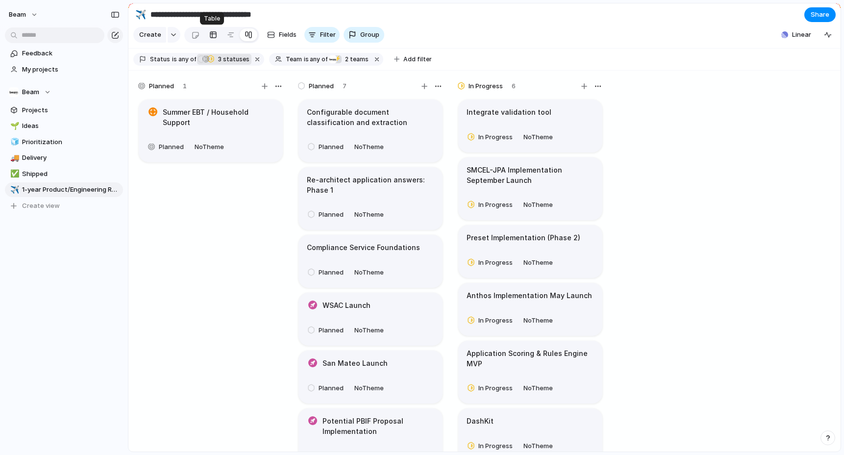
click at [209, 31] on div at bounding box center [213, 35] width 8 height 16
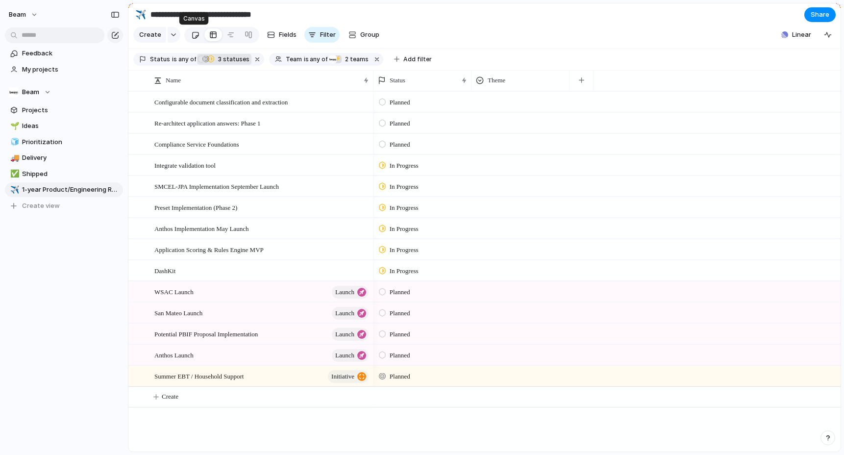
click at [191, 30] on div at bounding box center [195, 35] width 8 height 16
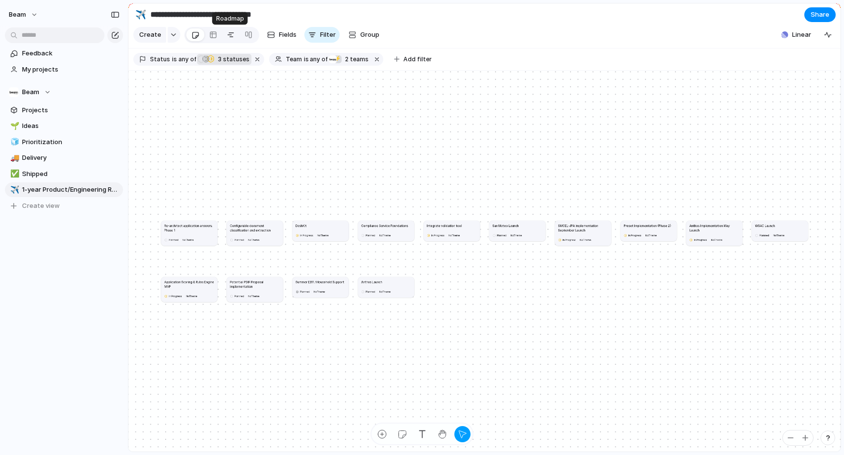
click at [232, 35] on div at bounding box center [231, 35] width 8 height 16
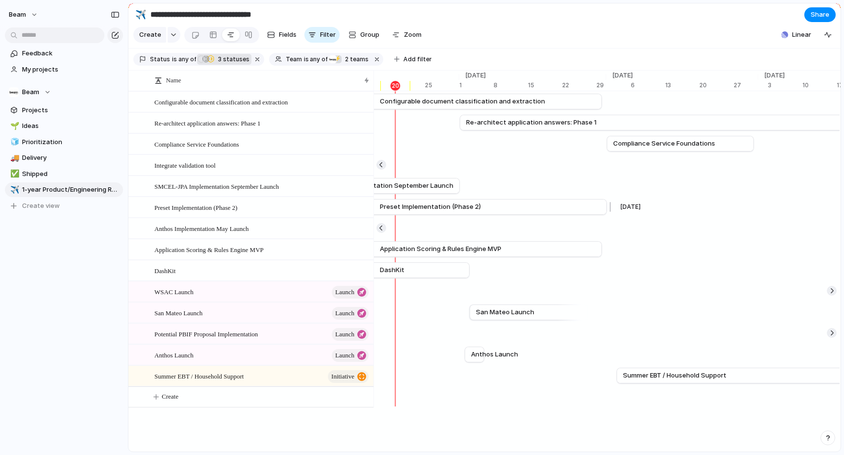
scroll to position [0, 5433]
click at [41, 171] on span "Shipped" at bounding box center [71, 174] width 98 height 10
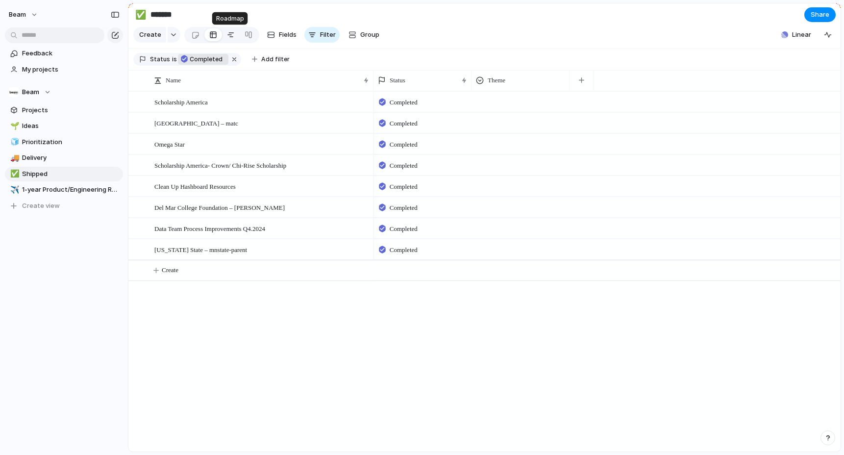
click at [227, 36] on div at bounding box center [231, 35] width 8 height 16
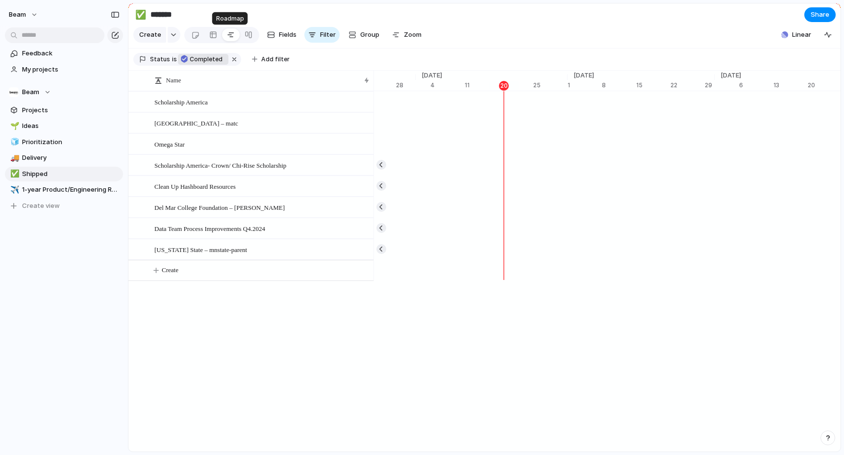
scroll to position [0, 5331]
click at [214, 36] on div at bounding box center [213, 35] width 8 height 16
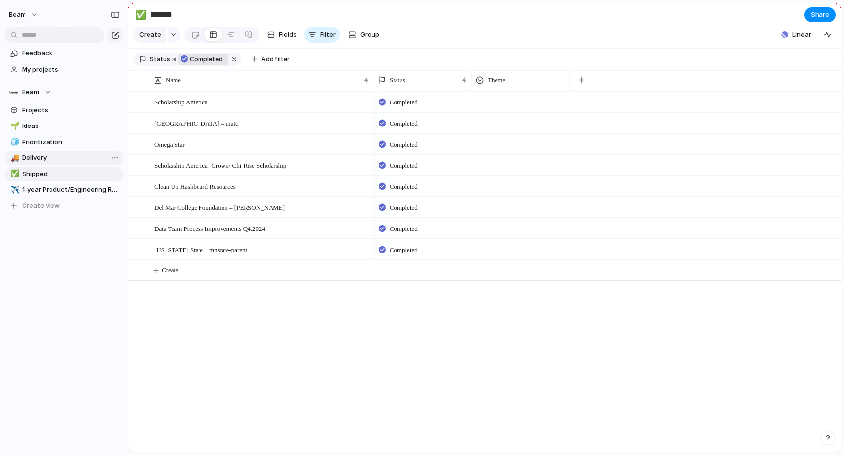
click at [40, 160] on span "Delivery" at bounding box center [71, 158] width 98 height 10
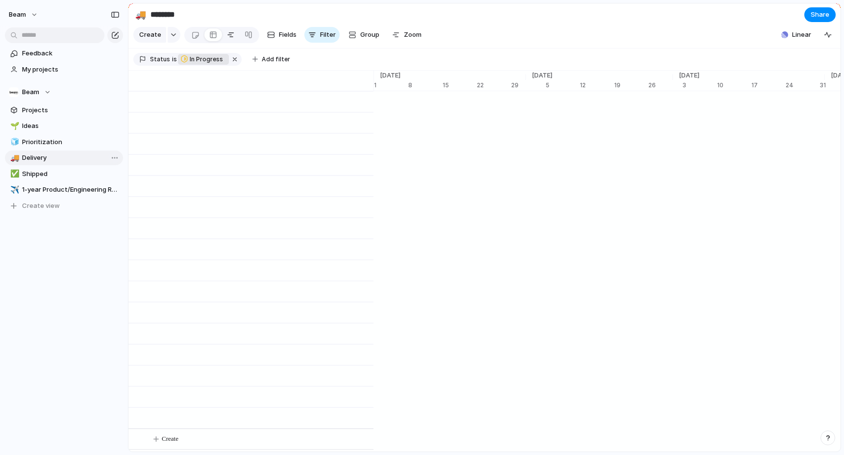
scroll to position [0, 5233]
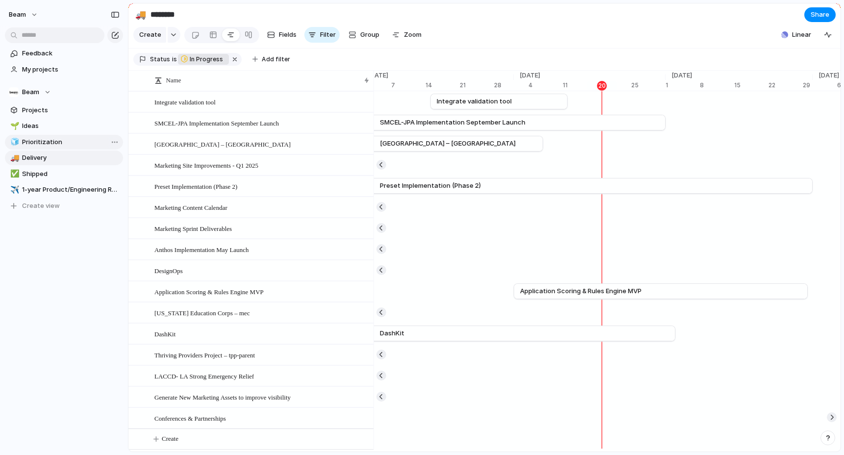
click at [38, 145] on span "Prioritization" at bounding box center [71, 142] width 98 height 10
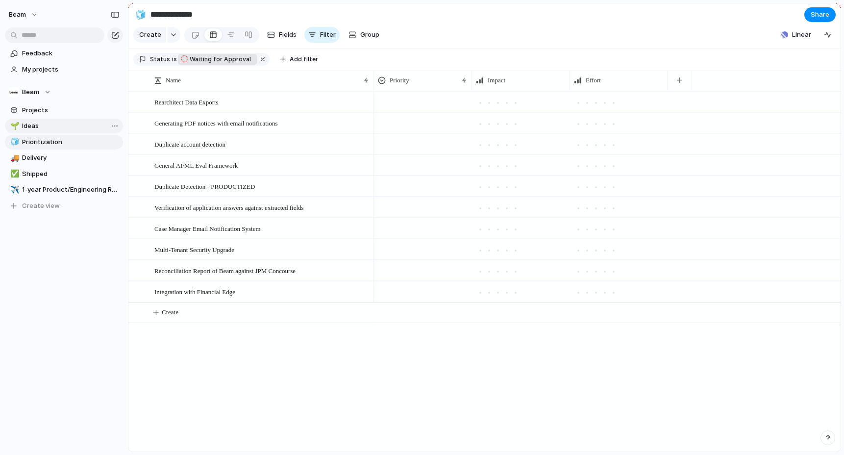
click at [32, 125] on span "Ideas" at bounding box center [71, 126] width 98 height 10
type input "*****"
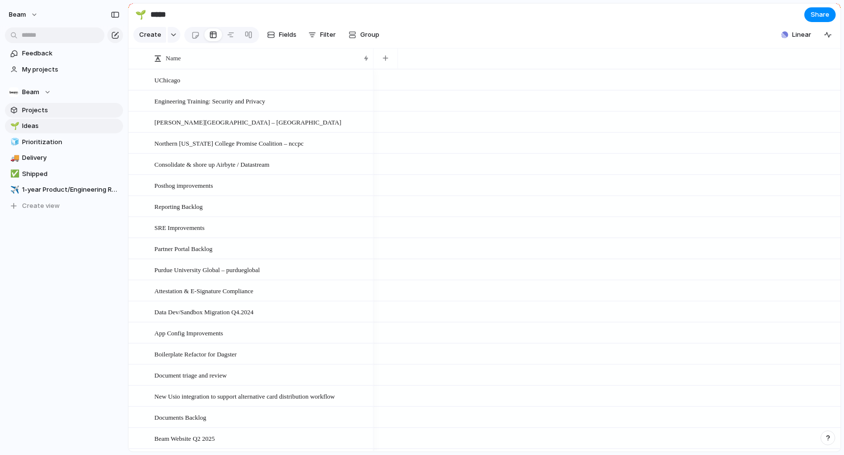
click at [31, 108] on span "Projects" at bounding box center [71, 110] width 98 height 10
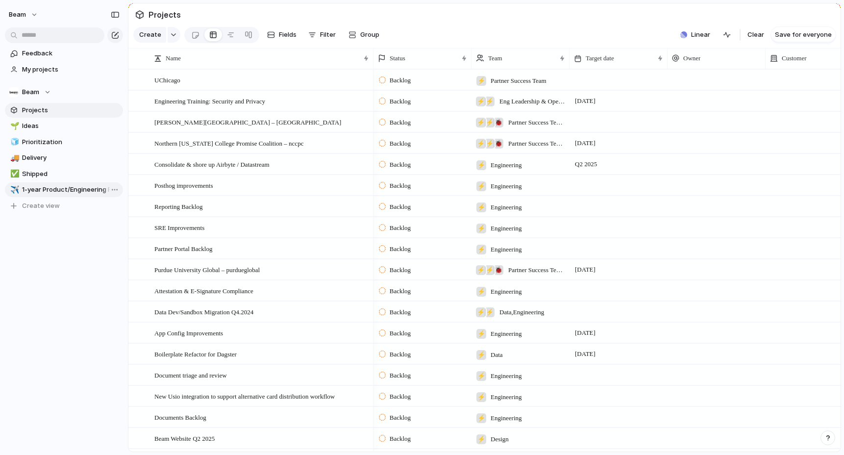
click at [35, 192] on span "1-year Product/Engineering Roadmap" at bounding box center [71, 190] width 98 height 10
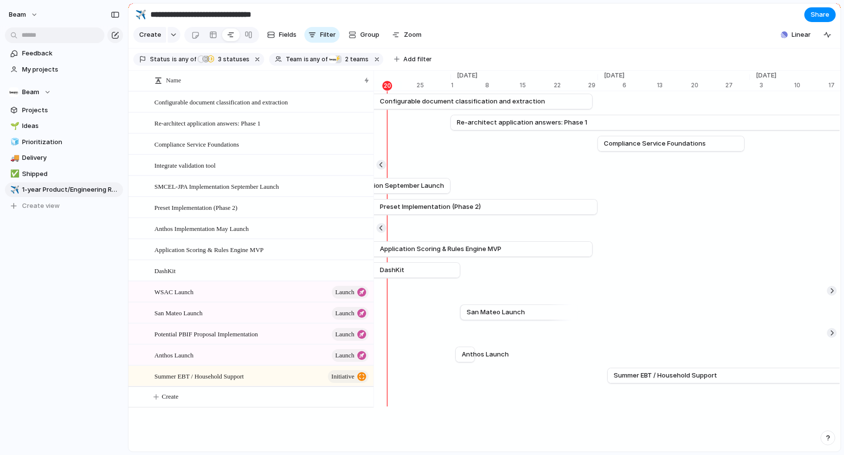
scroll to position [0, 5449]
click at [795, 34] on span "Linear" at bounding box center [801, 35] width 19 height 10
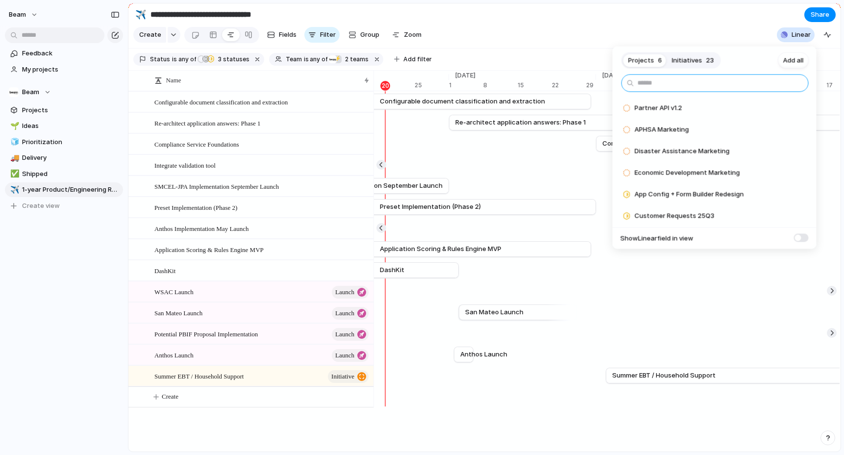
click at [677, 82] on input "text" at bounding box center [715, 84] width 187 height 18
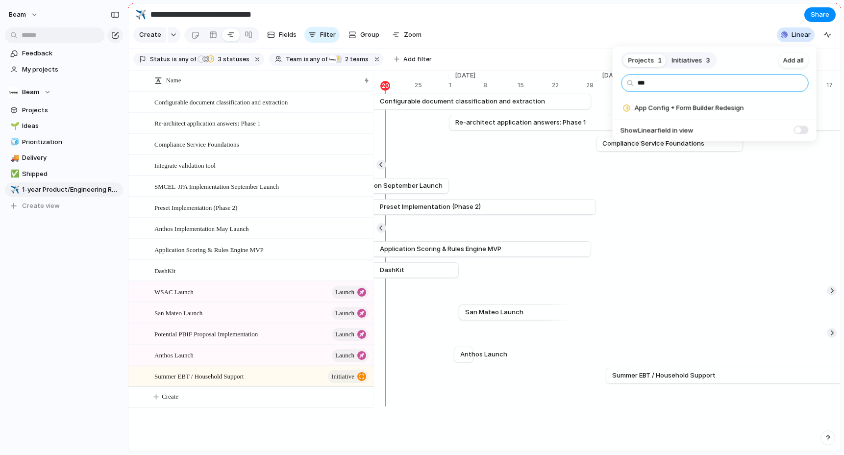
type input "***"
click at [798, 131] on span at bounding box center [801, 129] width 15 height 8
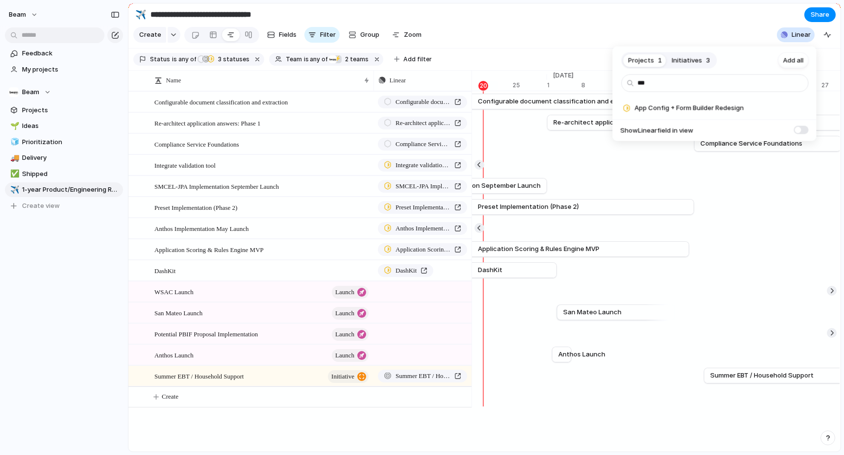
click at [798, 131] on span at bounding box center [801, 129] width 15 height 8
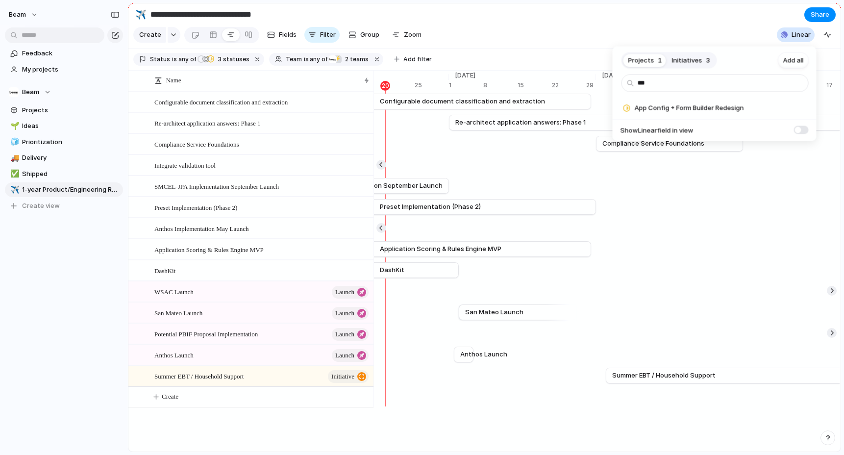
click at [798, 131] on span at bounding box center [801, 129] width 15 height 8
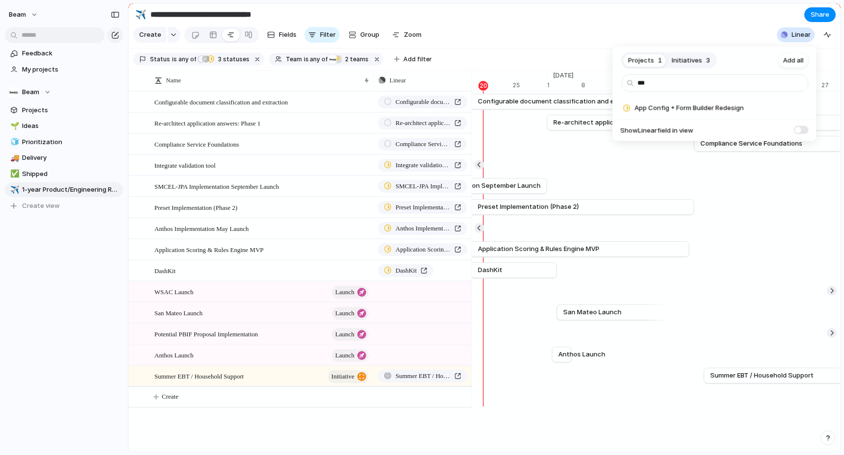
click at [798, 131] on span at bounding box center [801, 129] width 15 height 8
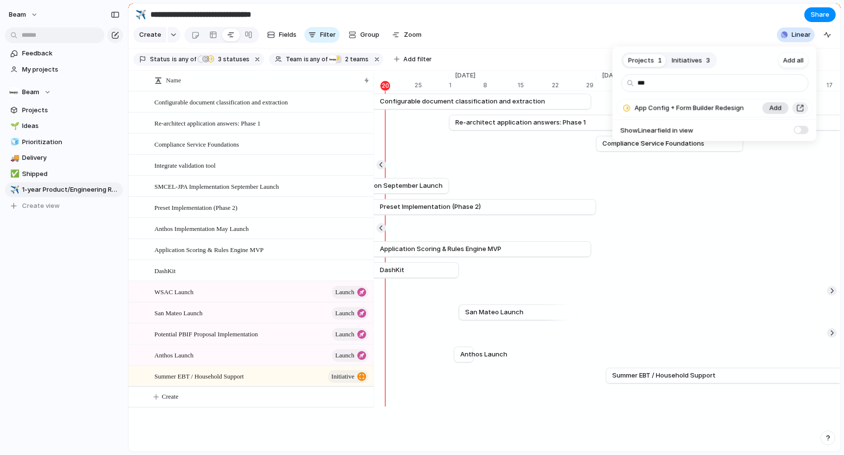
click at [777, 107] on span "Add" at bounding box center [776, 108] width 12 height 10
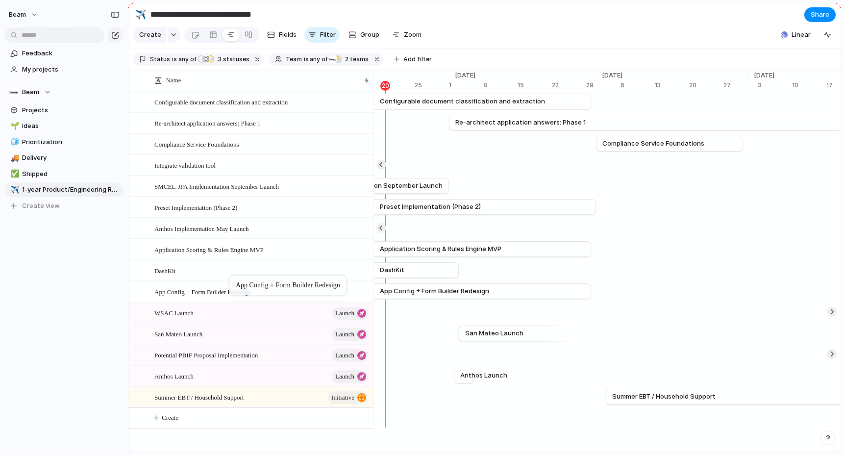
drag, startPoint x: 245, startPoint y: 398, endPoint x: 234, endPoint y: 277, distance: 120.5
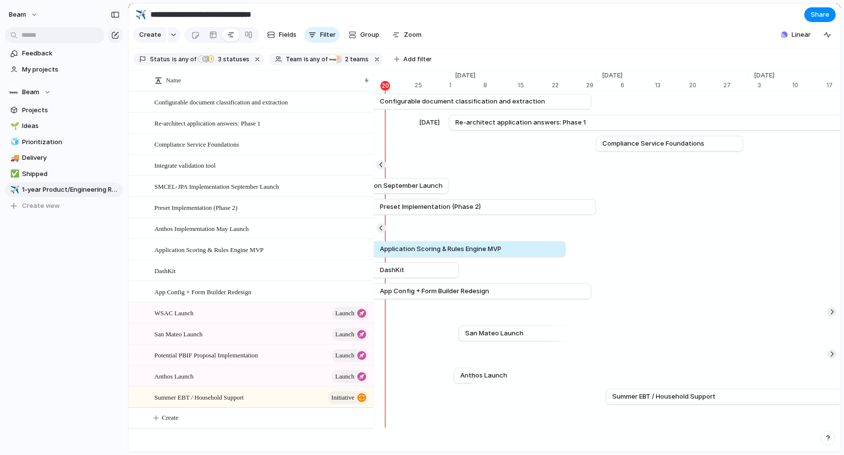
drag, startPoint x: 524, startPoint y: 246, endPoint x: 498, endPoint y: 112, distance: 135.8
click at [498, 112] on div "Jul 1 Configurable document classification and extraction Sep 30 Sep 1 Re-archi…" at bounding box center [607, 259] width 467 height 337
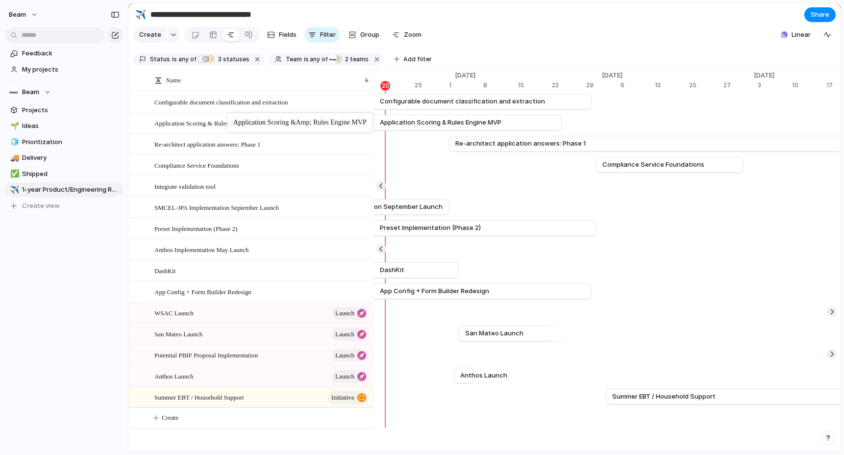
drag, startPoint x: 230, startPoint y: 251, endPoint x: 232, endPoint y: 115, distance: 136.3
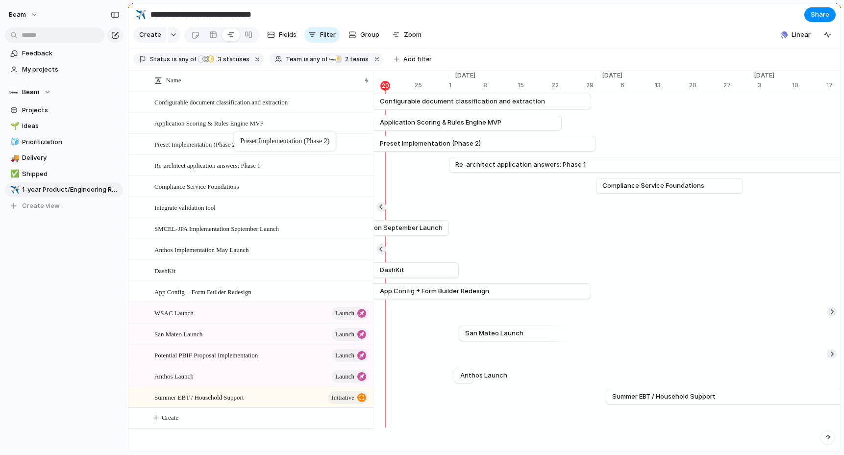
drag, startPoint x: 239, startPoint y: 229, endPoint x: 239, endPoint y: 133, distance: 95.6
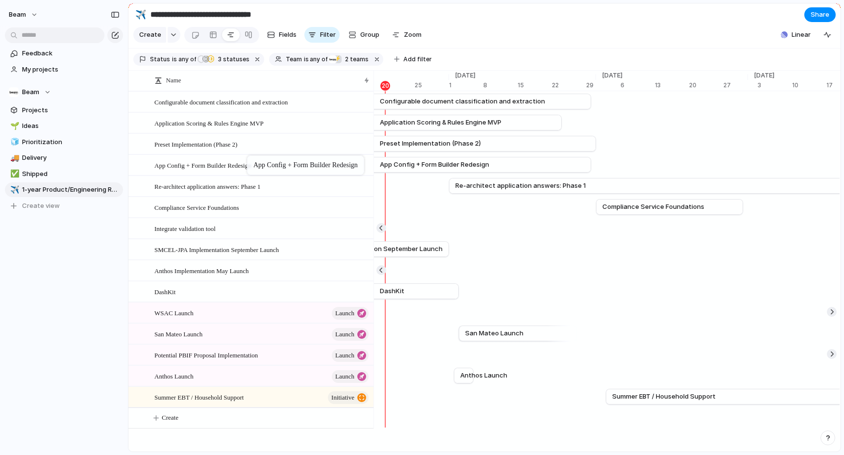
drag, startPoint x: 253, startPoint y: 294, endPoint x: 252, endPoint y: 157, distance: 136.8
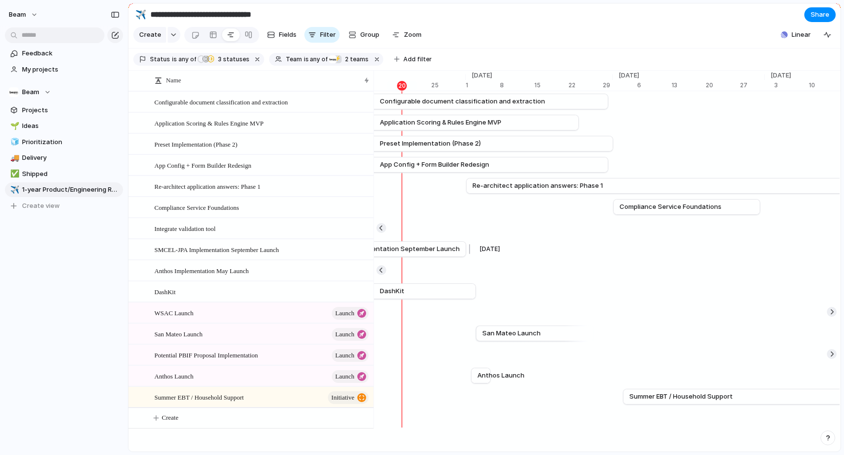
scroll to position [0, 5435]
click at [245, 251] on span "SMCEL-JPA Implementation September Launch" at bounding box center [216, 249] width 125 height 11
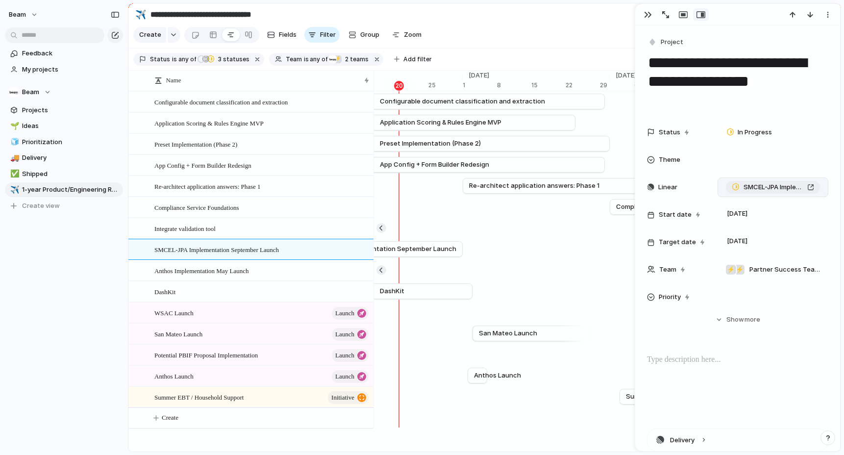
click at [781, 185] on span "SMCEL-JPA Implementation September Launch" at bounding box center [774, 187] width 60 height 10
click at [829, 15] on div "button" at bounding box center [828, 15] width 8 height 8
click at [801, 75] on div "Mark as duplicate Delete" at bounding box center [422, 227] width 844 height 455
click at [648, 15] on div "button" at bounding box center [648, 15] width 8 height 8
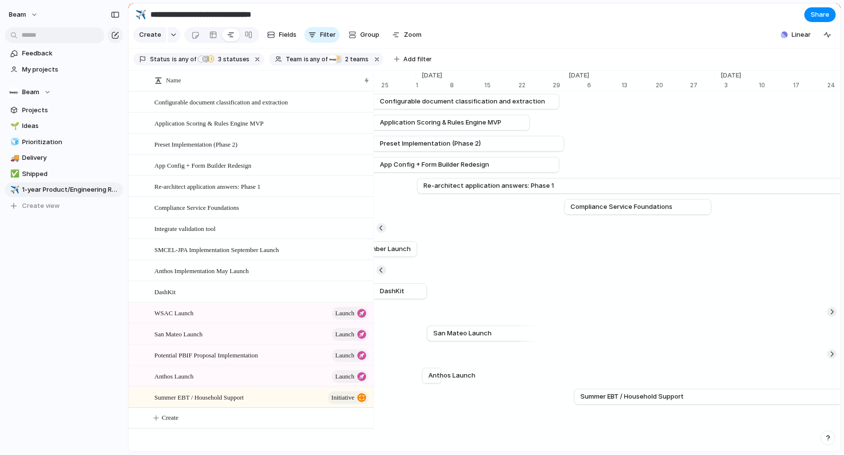
scroll to position [0, 5487]
click at [440, 22] on section "**********" at bounding box center [484, 14] width 712 height 22
click at [518, 19] on section "**********" at bounding box center [484, 14] width 712 height 22
click at [407, 57] on span "Add filter" at bounding box center [417, 59] width 28 height 9
click at [452, 36] on div "Description Start date Target date Owner Impact Effort Customer Design ready Pr…" at bounding box center [422, 227] width 844 height 455
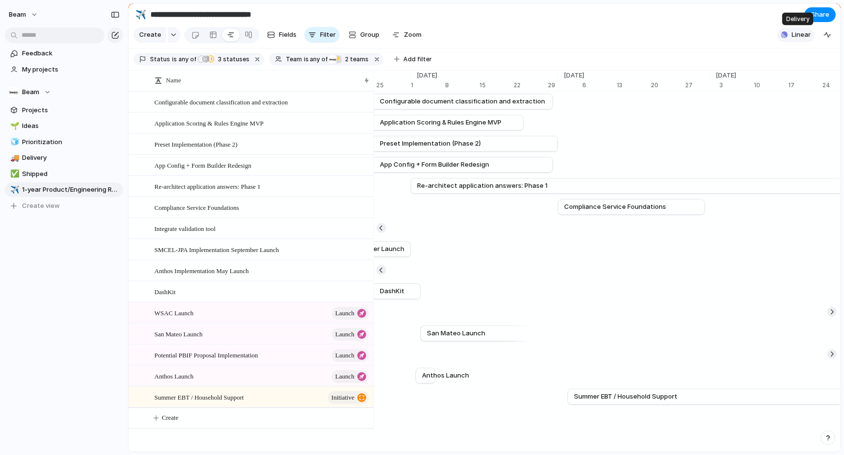
click at [787, 34] on div "button" at bounding box center [784, 34] width 7 height 7
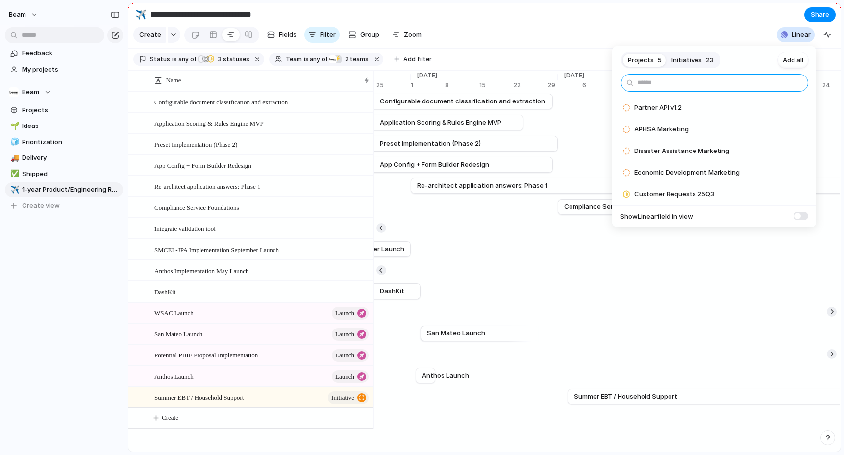
click at [676, 84] on input "text" at bounding box center [714, 83] width 187 height 18
click at [694, 58] on span "Initiatives" at bounding box center [687, 60] width 30 height 10
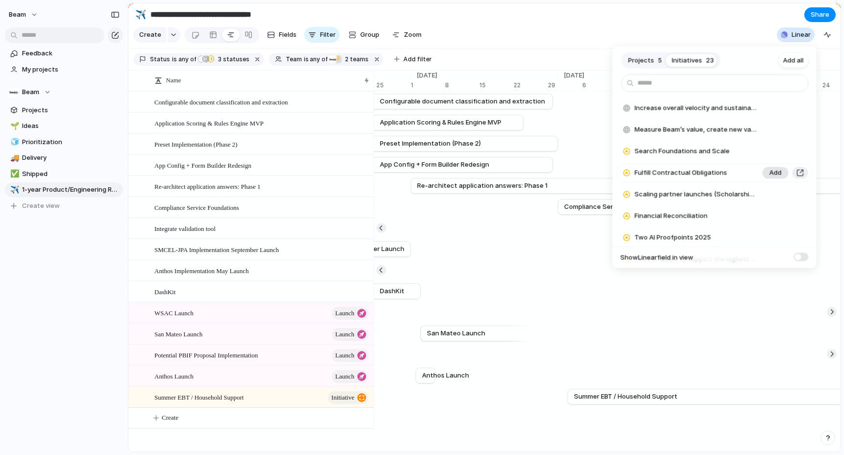
click at [775, 174] on span "Add" at bounding box center [776, 173] width 12 height 10
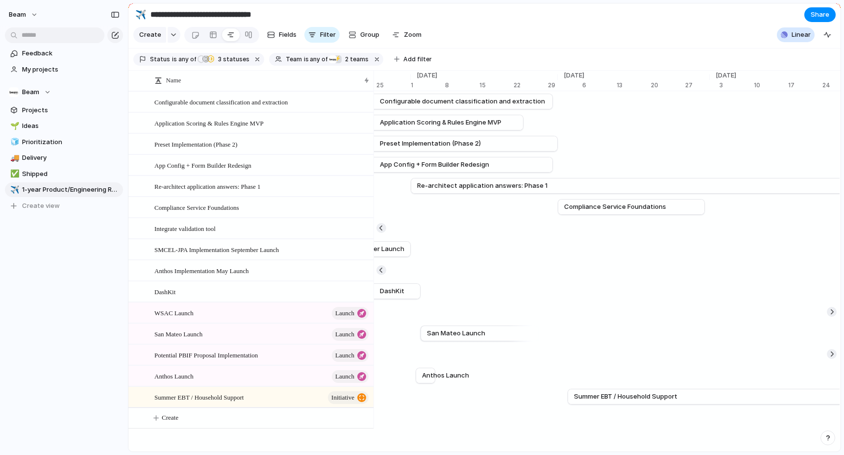
click at [664, 8] on div "Projects 5 Initiatives 22 Add all Increase overall velocity and sustainability …" at bounding box center [422, 227] width 844 height 455
click at [803, 32] on span "Linear" at bounding box center [801, 35] width 19 height 10
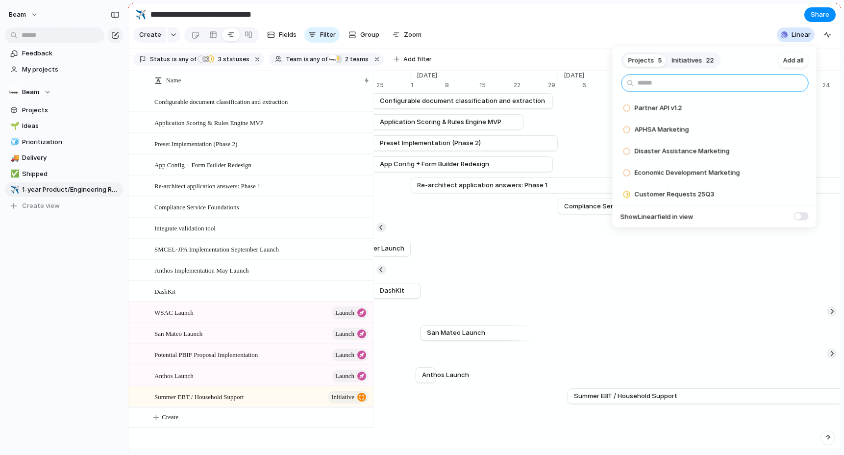
click at [658, 80] on input "text" at bounding box center [715, 84] width 187 height 18
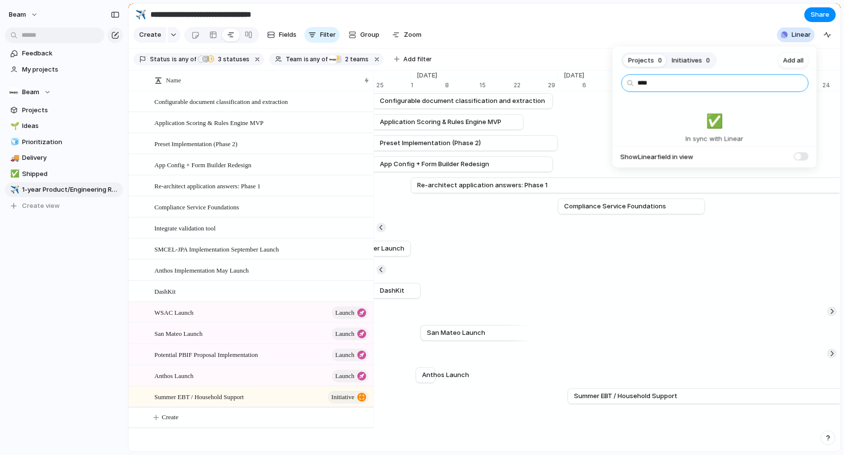
type input "*****"
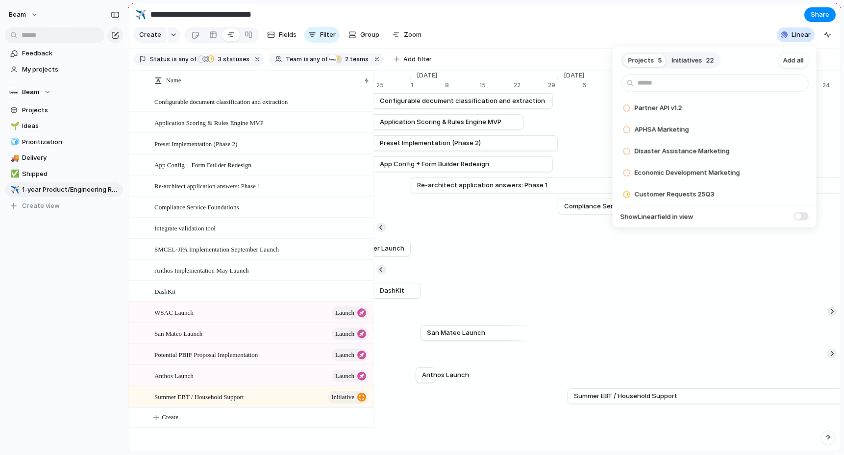
click at [695, 53] on button "Initiatives 22" at bounding box center [693, 60] width 52 height 16
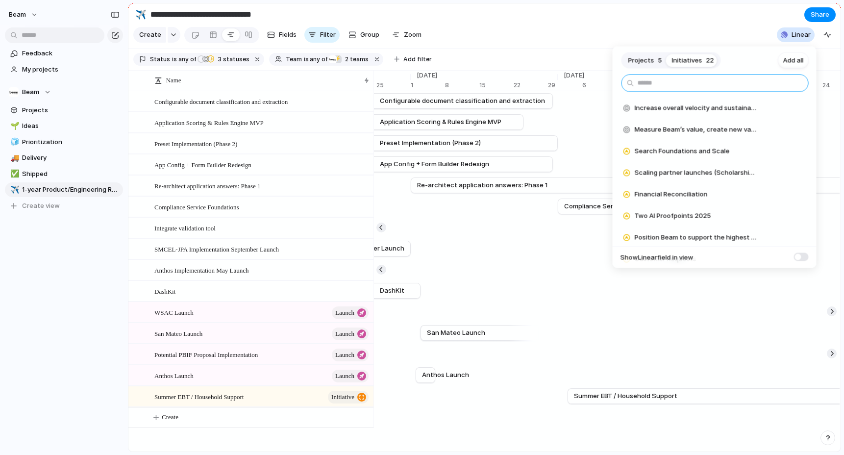
click at [670, 79] on input "text" at bounding box center [715, 84] width 187 height 18
type input "***"
click at [702, 23] on div "Projects 5 Initiatives 22 Add all Increase overall velocity and sustainability …" at bounding box center [422, 227] width 844 height 455
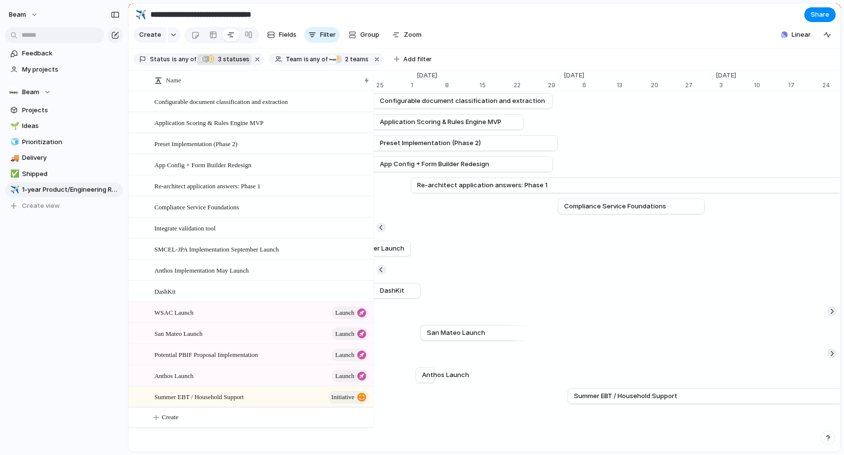
click at [221, 59] on span "3 statuses" at bounding box center [232, 59] width 34 height 9
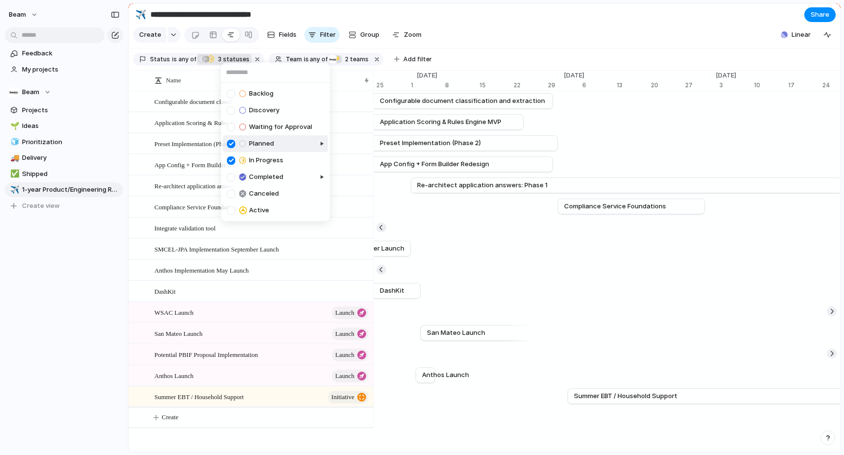
click at [500, 20] on div "Backlog Discovery Waiting for Approval Planned In Progress Completed Canceled A…" at bounding box center [422, 227] width 844 height 455
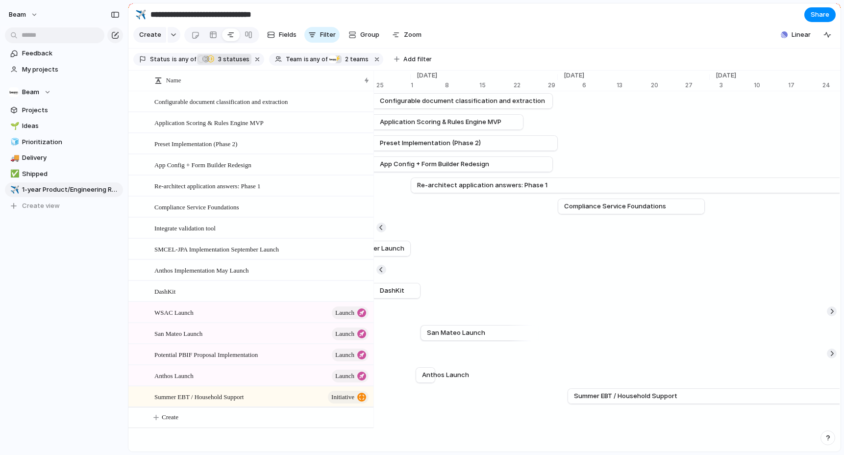
click at [226, 58] on span "3 statuses" at bounding box center [232, 59] width 34 height 9
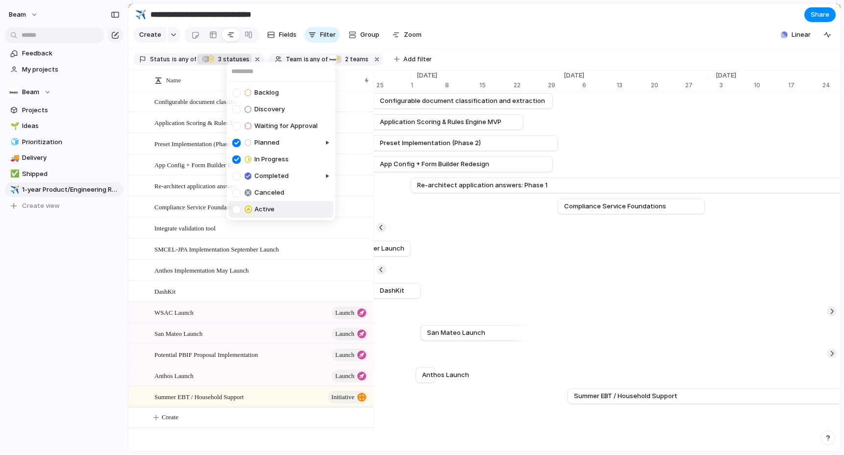
click at [236, 210] on div at bounding box center [236, 209] width 8 height 8
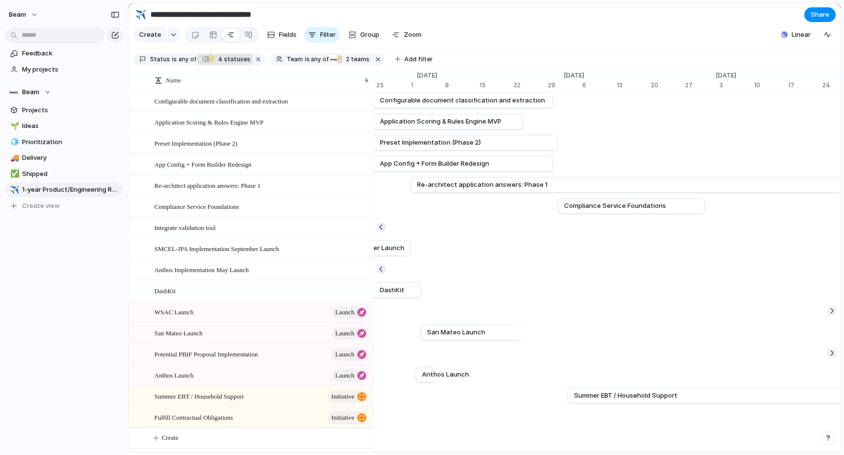
click at [483, 25] on div "Backlog Discovery Waiting for Approval Planned In Progress Completed Canceled A…" at bounding box center [422, 227] width 844 height 455
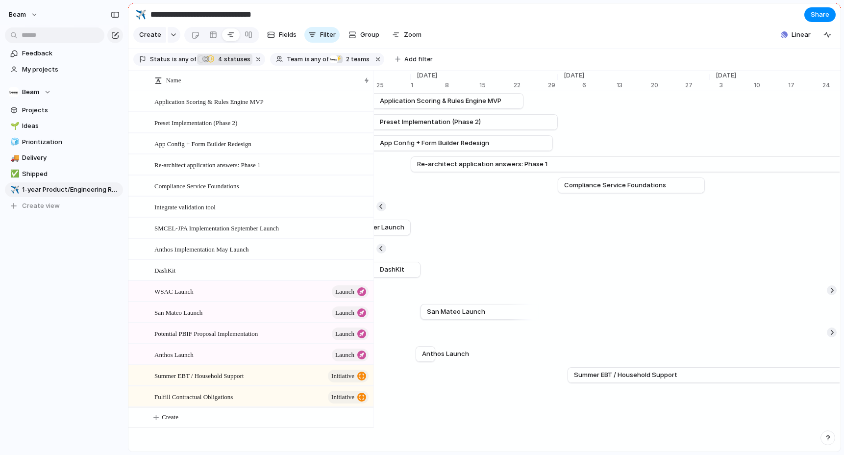
scroll to position [22, 0]
click at [274, 392] on div "Fulfill Contractual Obligations initiative" at bounding box center [262, 397] width 216 height 20
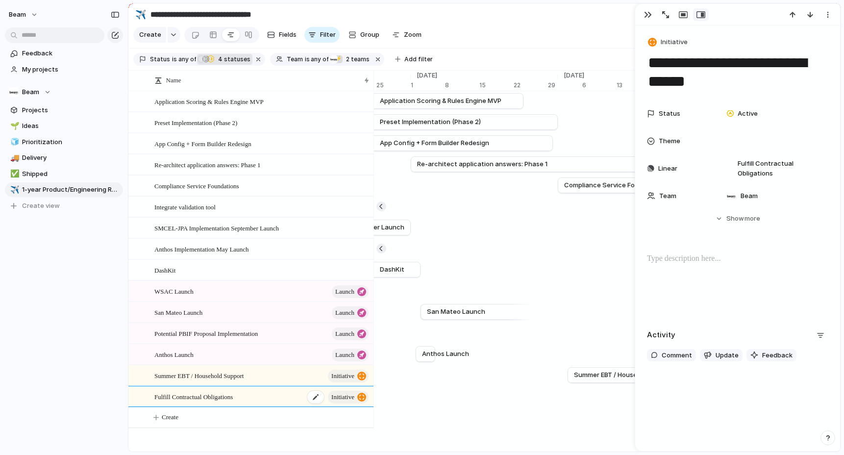
click at [274, 392] on div "Fulfill Contractual Obligations initiative" at bounding box center [262, 397] width 216 height 20
click at [741, 221] on span "Show" at bounding box center [735, 219] width 18 height 10
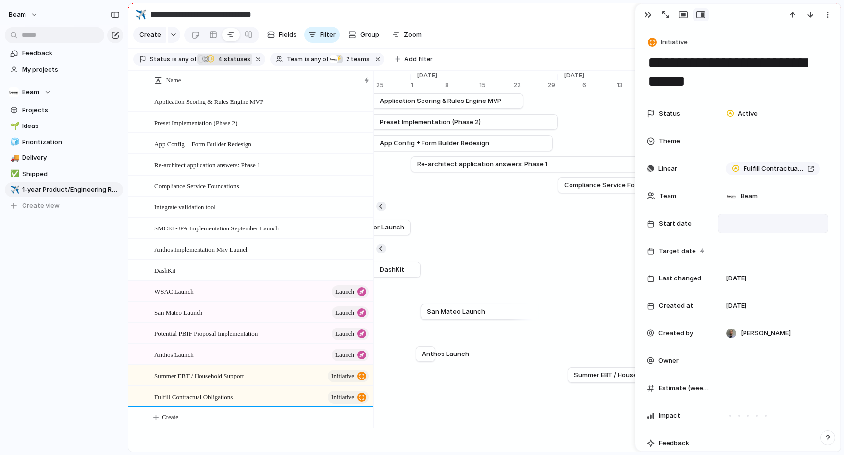
click at [740, 222] on div at bounding box center [773, 223] width 102 height 11
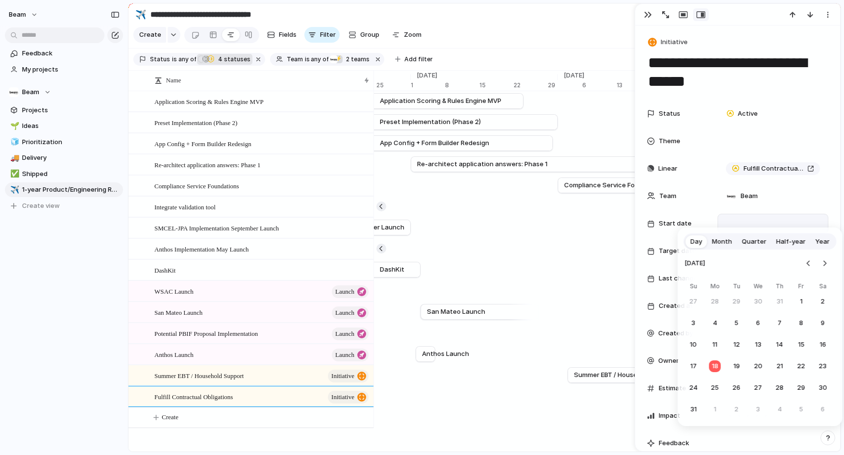
click at [820, 239] on span "Year" at bounding box center [823, 242] width 14 height 10
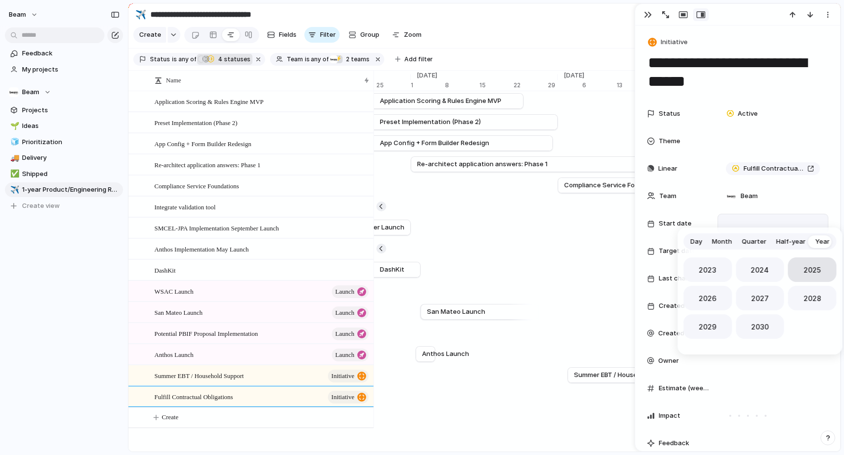
click at [811, 260] on button "2025" at bounding box center [812, 269] width 49 height 25
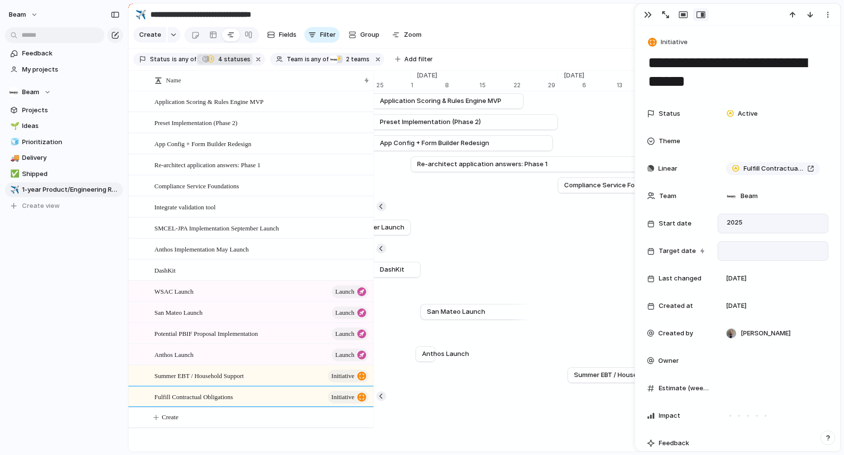
click at [772, 246] on div at bounding box center [773, 251] width 102 height 11
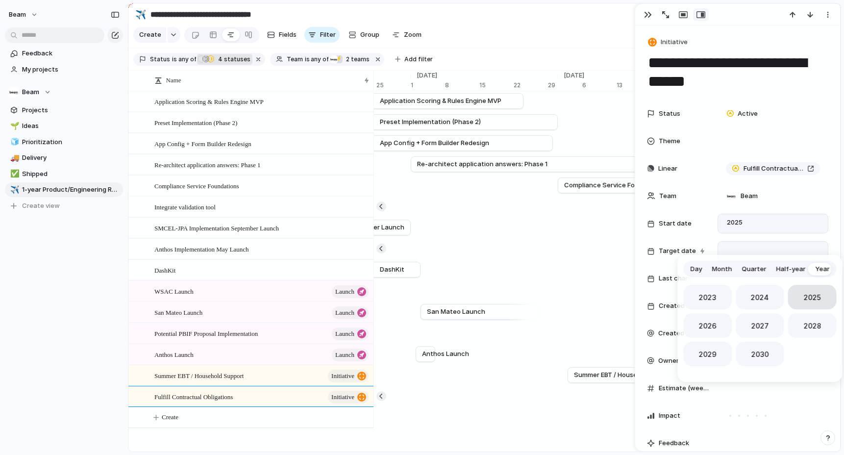
click at [811, 299] on span "2025" at bounding box center [812, 297] width 17 height 10
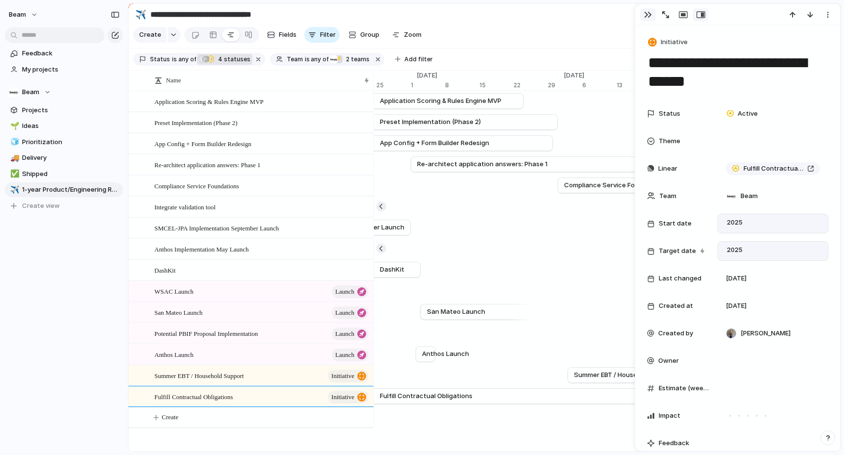
click at [645, 16] on div "button" at bounding box center [648, 15] width 8 height 8
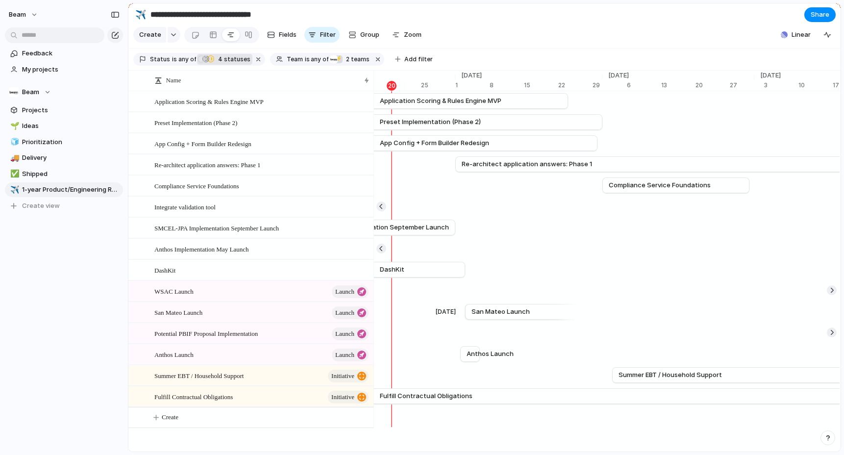
scroll to position [0, 5439]
click at [477, 10] on section "**********" at bounding box center [484, 14] width 712 height 22
click at [801, 37] on span "Linear" at bounding box center [801, 35] width 19 height 10
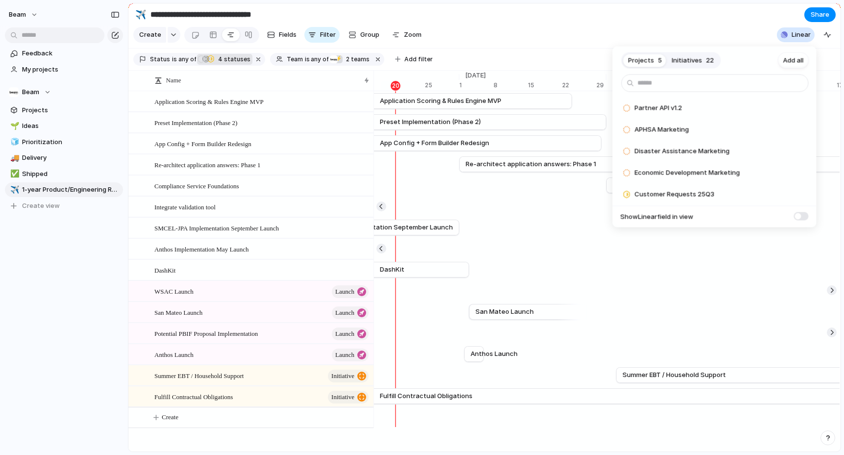
click at [685, 57] on span "Initiatives" at bounding box center [687, 60] width 30 height 10
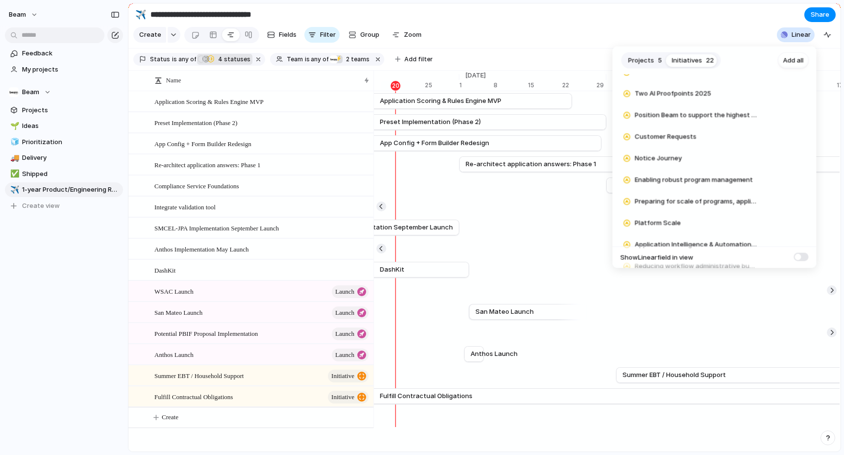
scroll to position [126, 0]
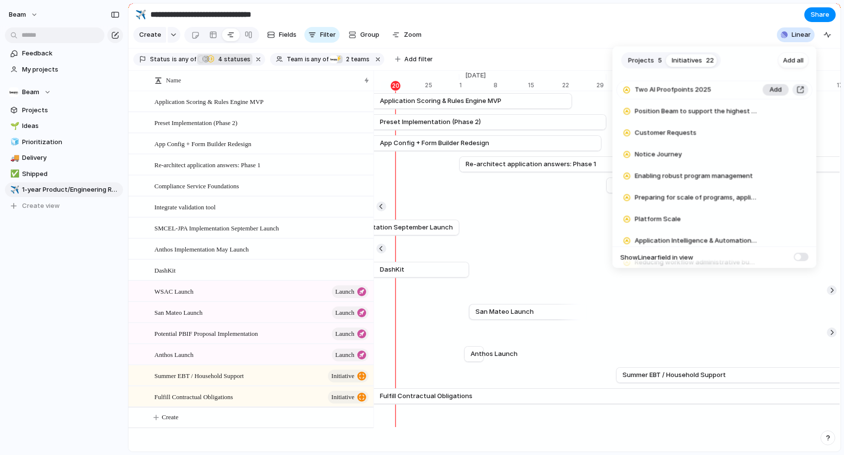
click at [773, 89] on span "Add" at bounding box center [776, 90] width 12 height 10
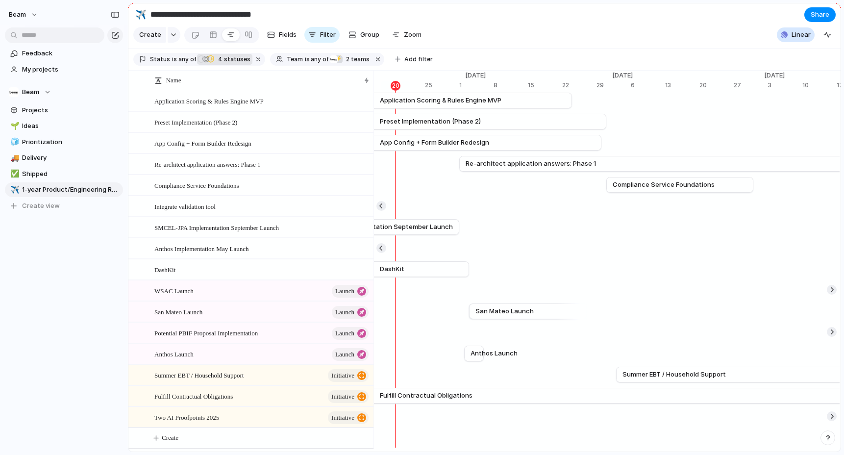
click at [657, 26] on div "Projects 5 Initiatives 21 Add all Increase overall velocity and sustainability …" at bounding box center [422, 227] width 844 height 455
click at [231, 417] on div "Two AI Proofpoints 2025 initiative" at bounding box center [262, 417] width 216 height 20
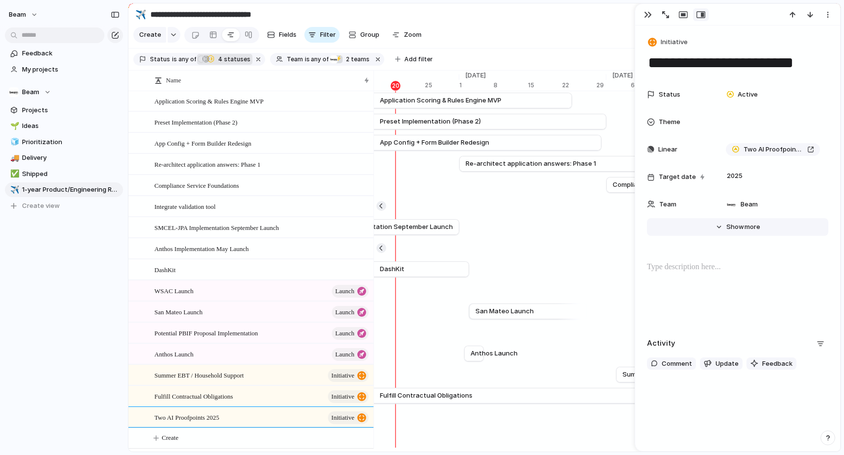
click at [742, 233] on button "Hide Show more" at bounding box center [737, 227] width 181 height 18
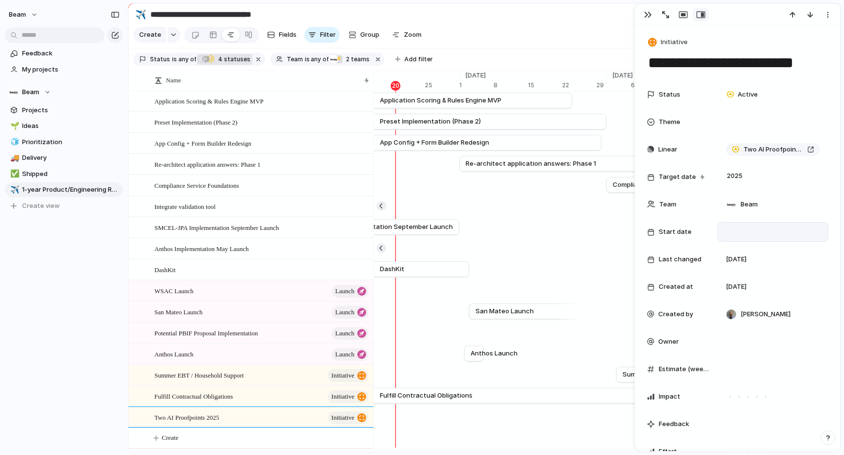
click at [741, 234] on div at bounding box center [773, 231] width 102 height 11
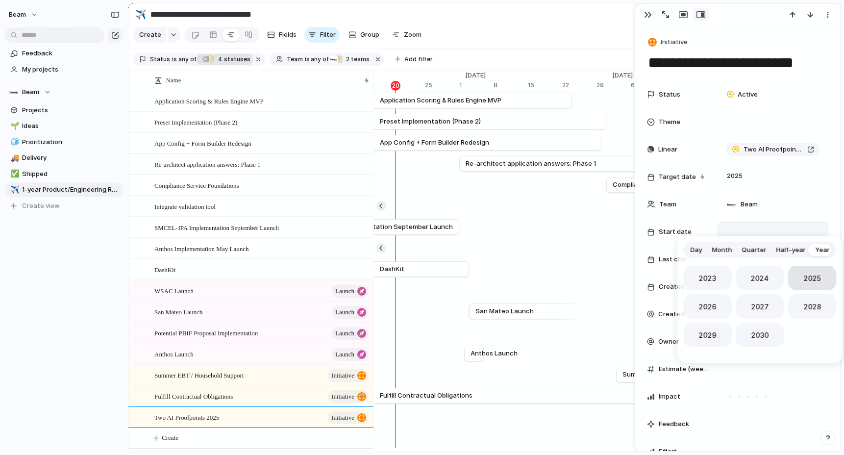
click at [810, 276] on span "2025" at bounding box center [812, 278] width 17 height 10
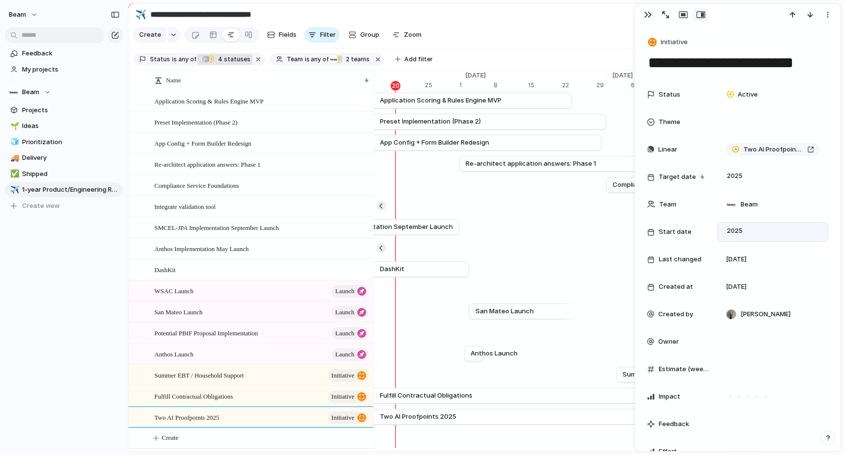
click at [541, 20] on section "**********" at bounding box center [484, 14] width 712 height 22
click at [646, 17] on div "button" at bounding box center [648, 15] width 8 height 8
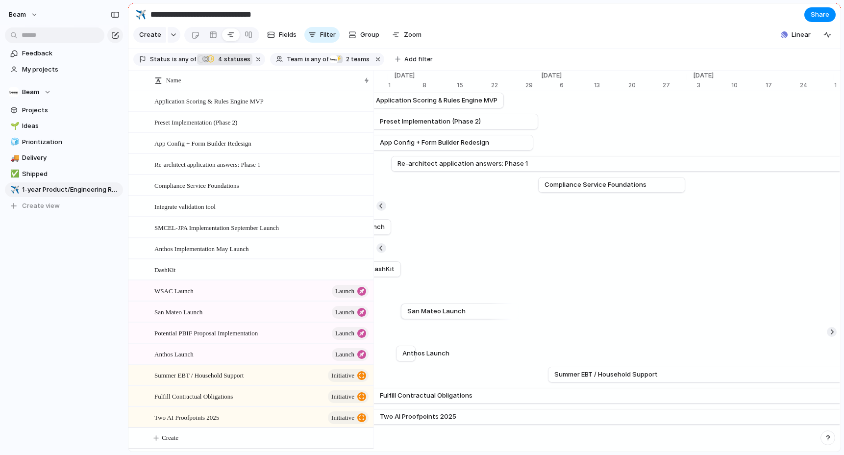
scroll to position [0, 5516]
click at [794, 32] on span "Linear" at bounding box center [801, 35] width 19 height 10
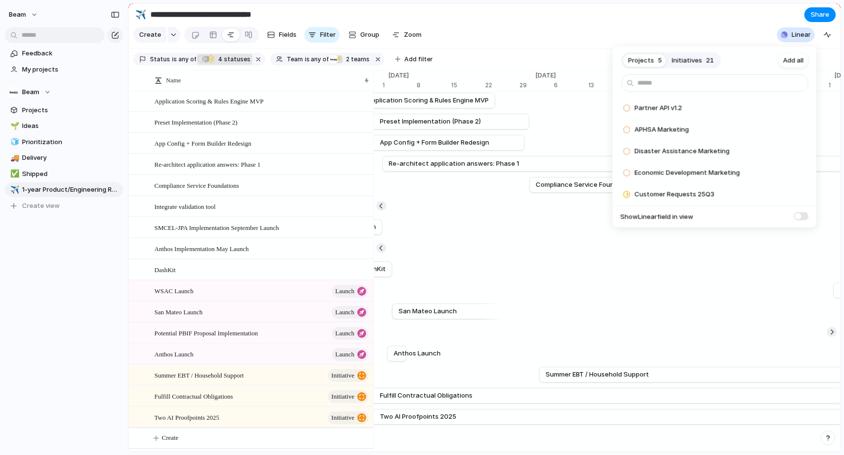
click at [698, 61] on span "Initiatives" at bounding box center [687, 60] width 30 height 10
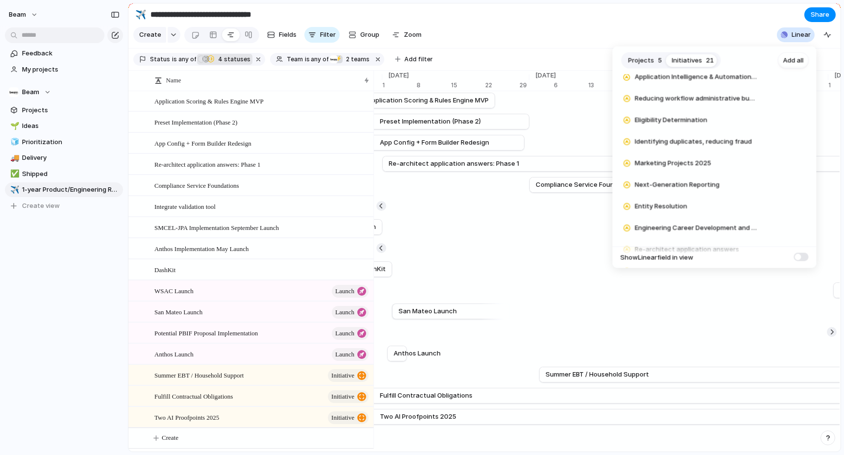
scroll to position [264, 0]
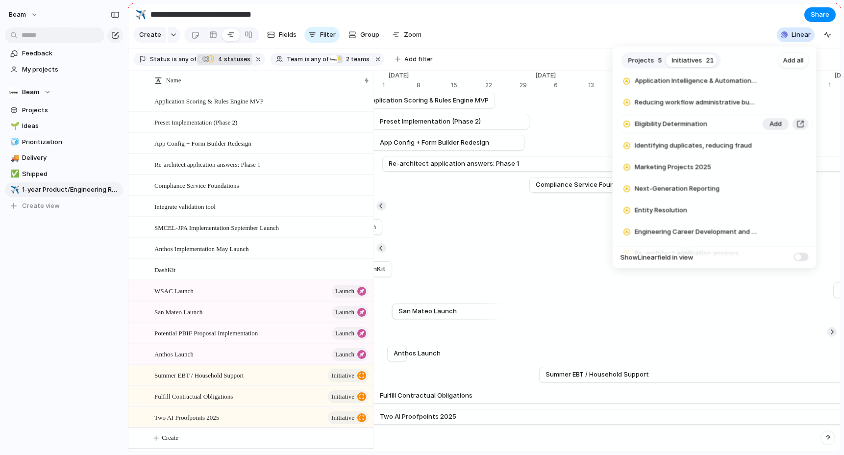
click at [677, 119] on div "Eligibility Determination" at bounding box center [687, 125] width 140 height 20
click at [770, 121] on span "Add" at bounding box center [776, 125] width 12 height 10
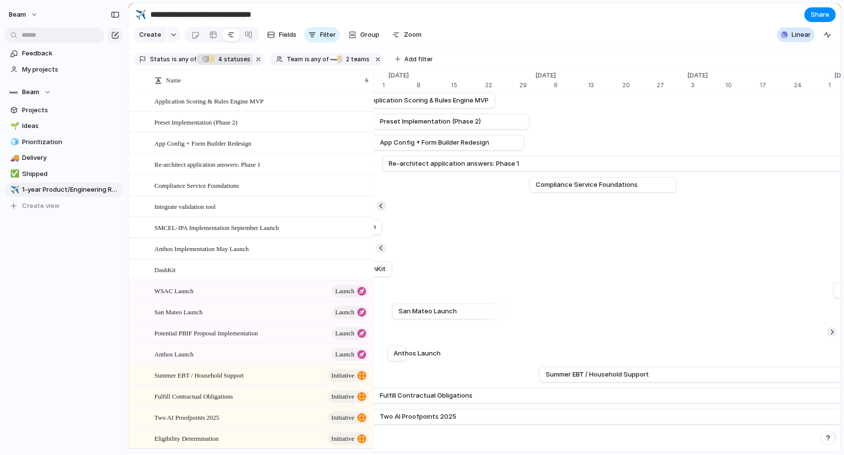
click at [483, 326] on div "Projects 5 Initiatives 20 Add all Increase overall velocity and sustainability …" at bounding box center [422, 227] width 844 height 455
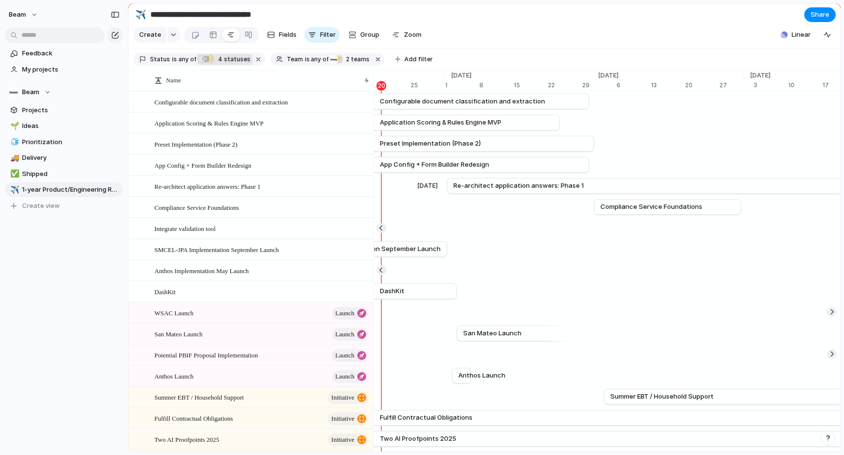
scroll to position [0, 5453]
click at [470, 26] on section "Create Fields Filter Group Zoom Linear Clear Save for everyone" at bounding box center [484, 37] width 712 height 24
click at [320, 14] on section "**********" at bounding box center [484, 14] width 712 height 22
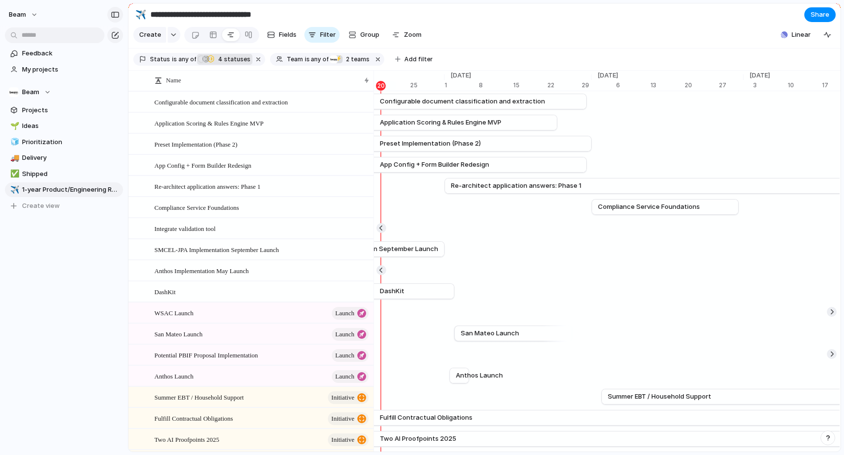
click at [114, 14] on div "button" at bounding box center [115, 14] width 9 height 7
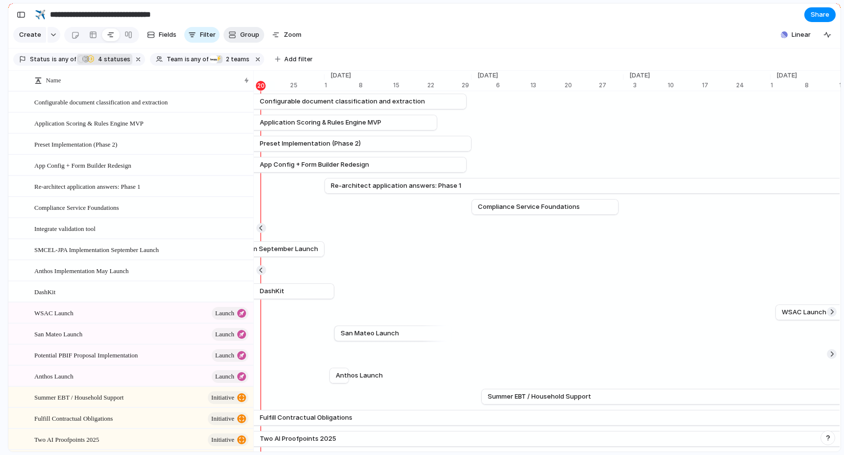
click at [232, 38] on div "button" at bounding box center [232, 35] width 8 height 8
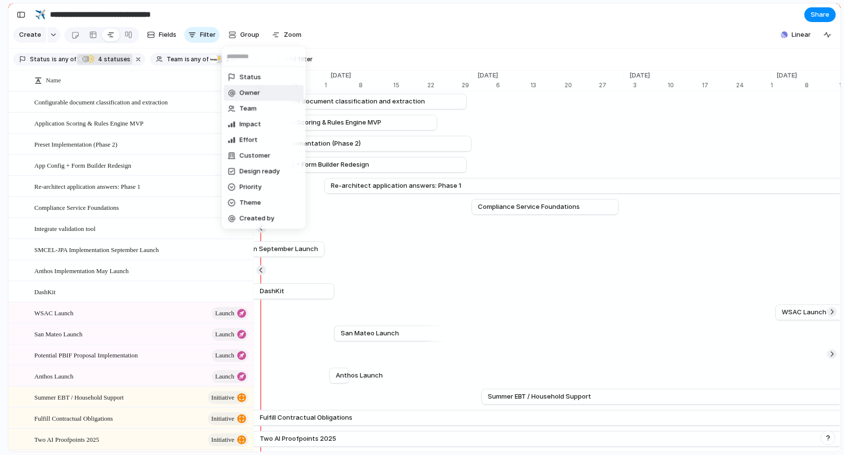
click at [246, 95] on span "Owner" at bounding box center [250, 93] width 21 height 10
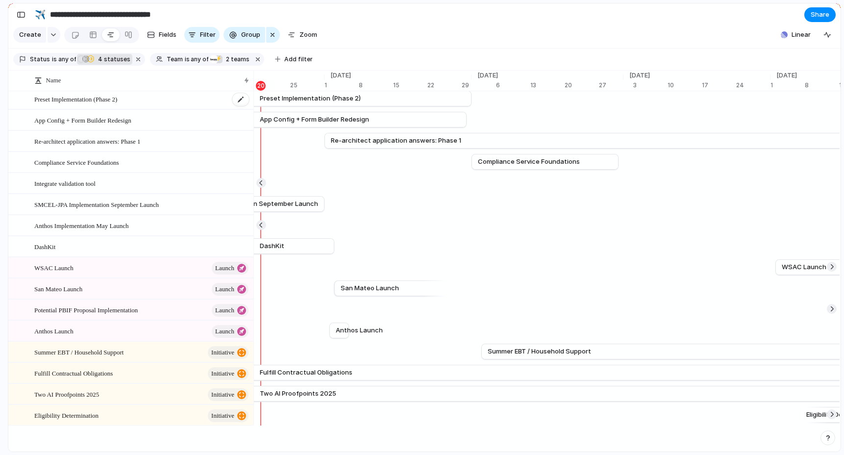
scroll to position [0, 0]
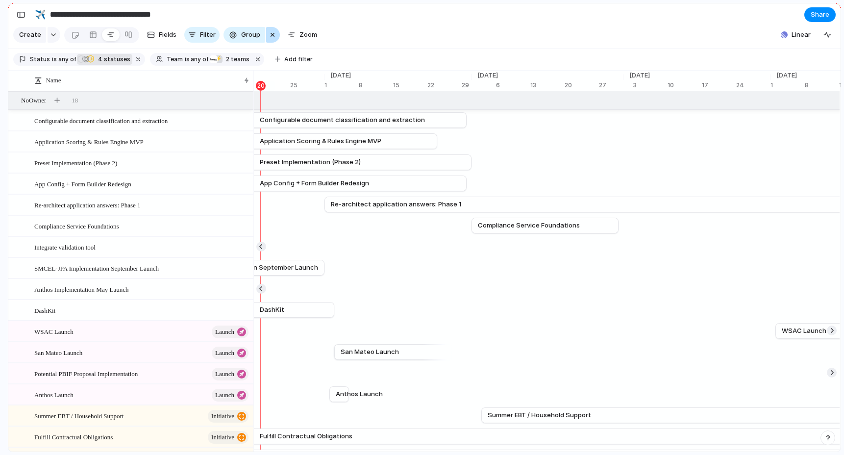
click at [272, 33] on div "button" at bounding box center [273, 35] width 8 height 12
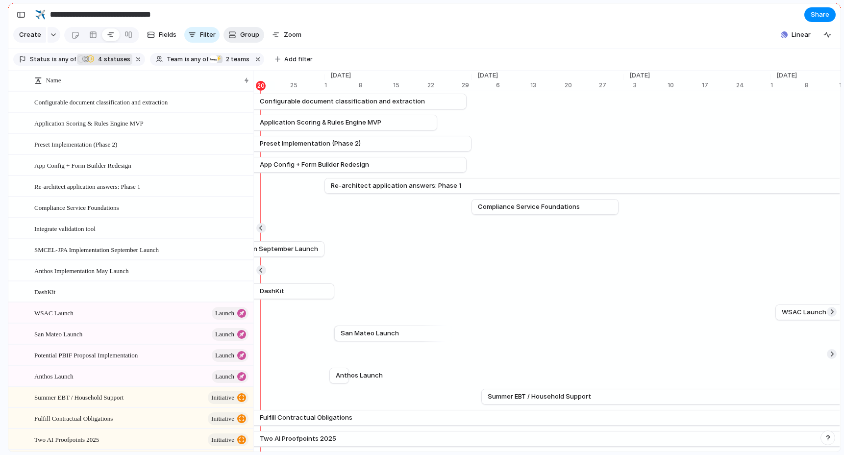
click at [247, 35] on span "Group" at bounding box center [249, 35] width 19 height 10
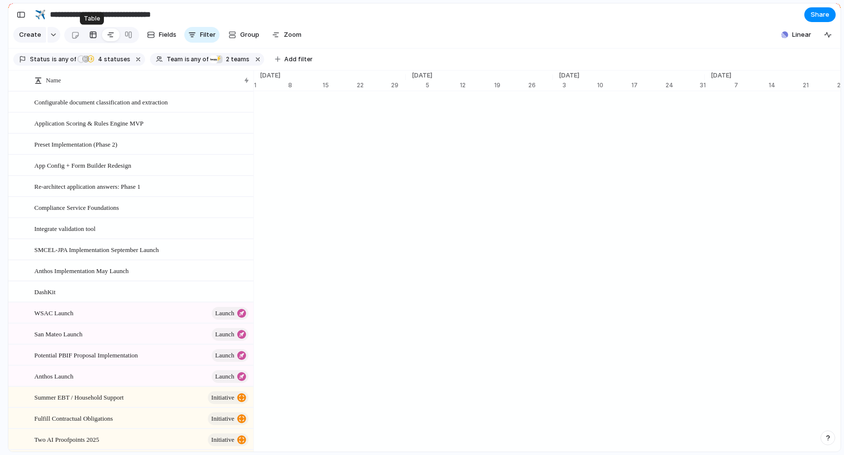
click at [90, 35] on div at bounding box center [93, 35] width 8 height 16
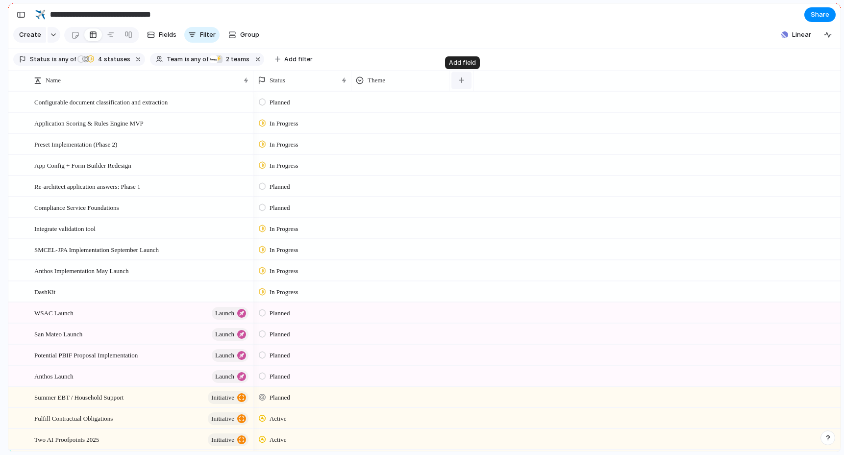
click at [464, 83] on button "button" at bounding box center [461, 81] width 20 height 18
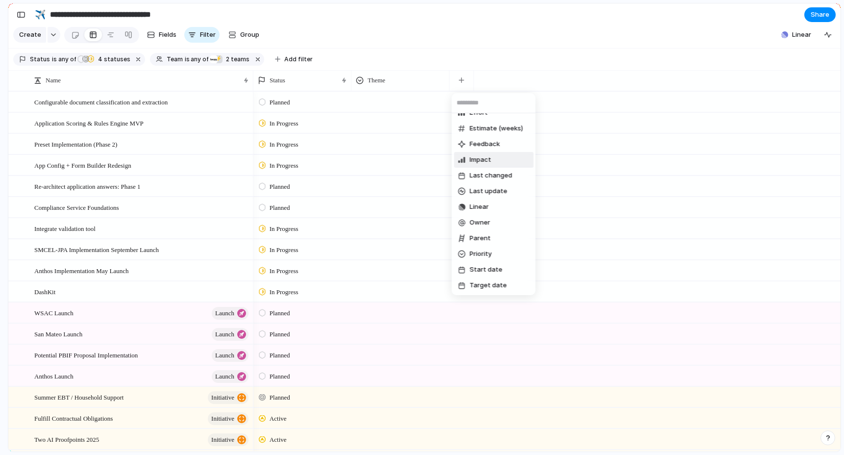
scroll to position [90, 0]
click at [494, 154] on li "Impact" at bounding box center [494, 159] width 80 height 16
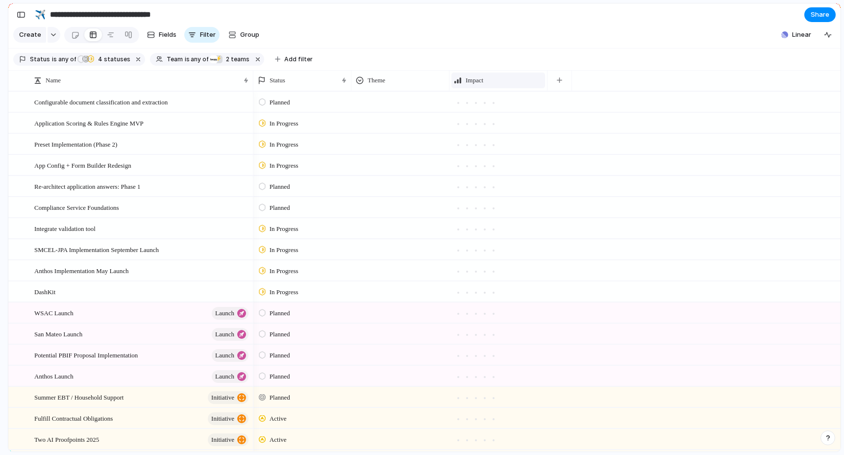
click at [530, 83] on div "Impact" at bounding box center [498, 80] width 89 height 10
click at [521, 83] on div "Modify Hide Sort ascending Sort descending" at bounding box center [422, 227] width 844 height 455
click at [521, 83] on div "Impact" at bounding box center [498, 80] width 89 height 10
click at [521, 83] on div "Modify Hide Sort ascending Sort descending" at bounding box center [422, 227] width 844 height 455
click at [499, 121] on li "Hide" at bounding box center [490, 118] width 72 height 16
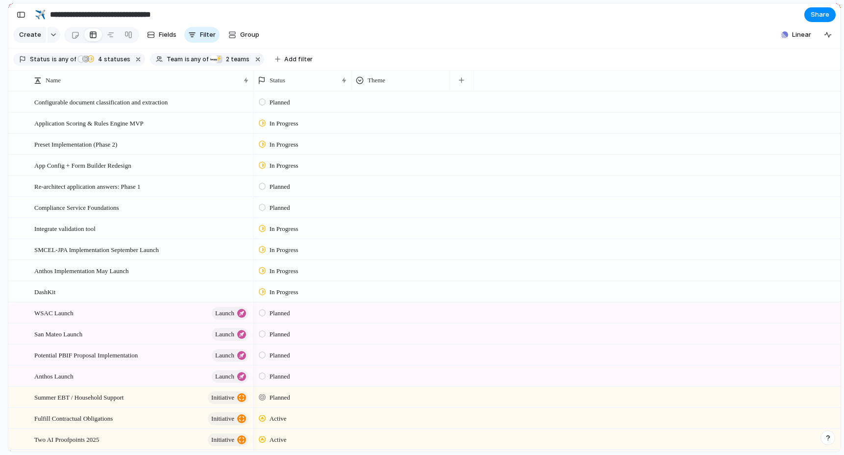
click at [367, 38] on section "Create Fields Filter Group Zoom Collapse Linear" at bounding box center [424, 37] width 832 height 24
click at [74, 37] on div at bounding box center [75, 35] width 8 height 16
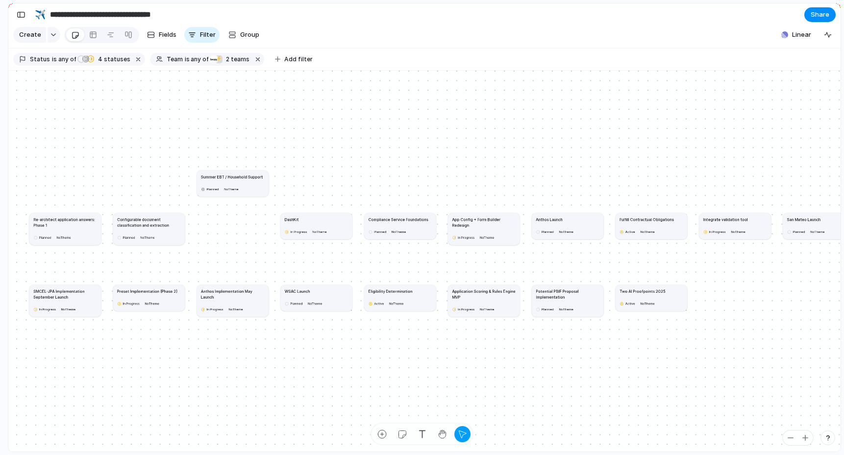
drag, startPoint x: 245, startPoint y: 223, endPoint x: 245, endPoint y: 180, distance: 42.6
click at [245, 180] on article "Summer EBT / Household Support Planned No Theme" at bounding box center [233, 183] width 72 height 26
drag, startPoint x: 247, startPoint y: 182, endPoint x: 247, endPoint y: 224, distance: 42.2
click at [247, 224] on article "Summer EBT / Household Support Planned No Theme" at bounding box center [234, 225] width 72 height 26
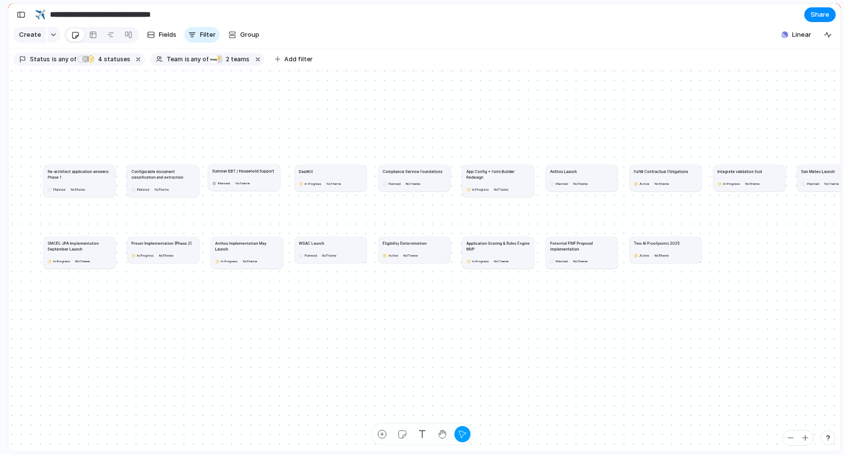
click at [273, 182] on div "Planned No Theme" at bounding box center [244, 183] width 64 height 8
click at [89, 34] on div at bounding box center [93, 35] width 8 height 16
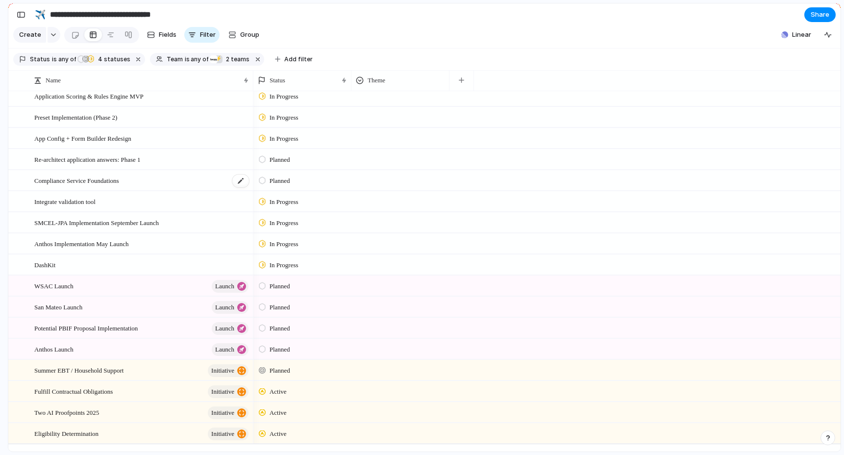
scroll to position [30, 0]
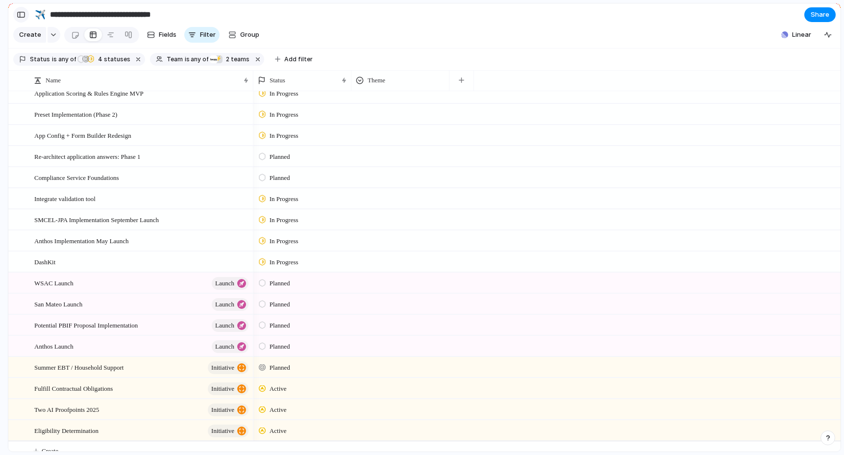
click at [20, 12] on div "button" at bounding box center [21, 14] width 9 height 7
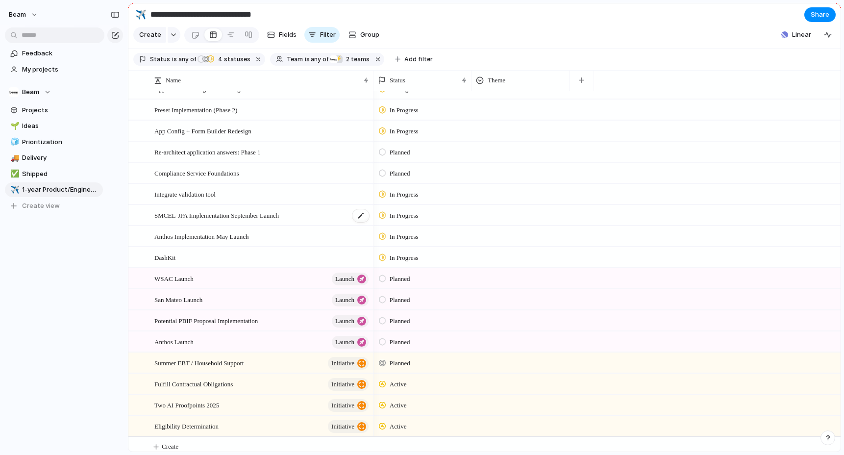
scroll to position [0, 0]
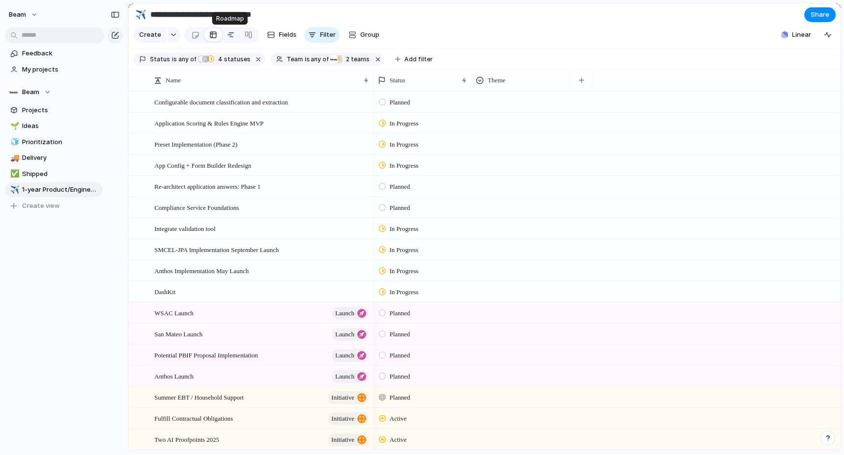
click at [227, 31] on div at bounding box center [231, 35] width 8 height 16
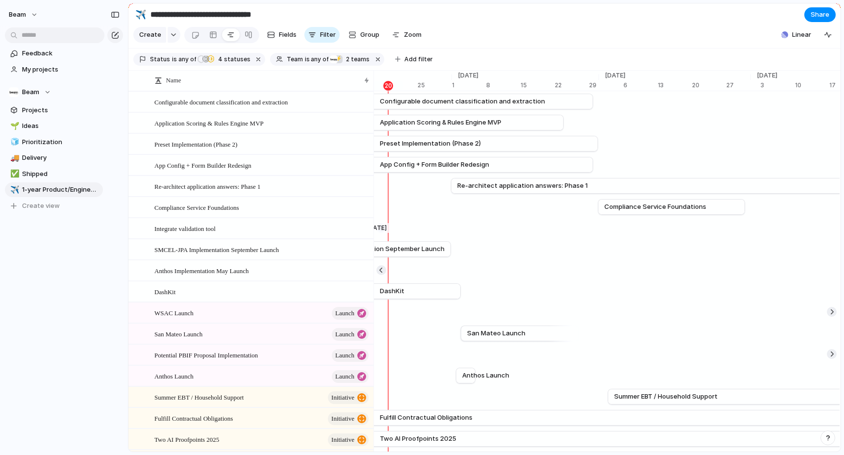
scroll to position [0, 5454]
click at [479, 9] on section "**********" at bounding box center [484, 14] width 712 height 22
